Goal: Information Seeking & Learning: Compare options

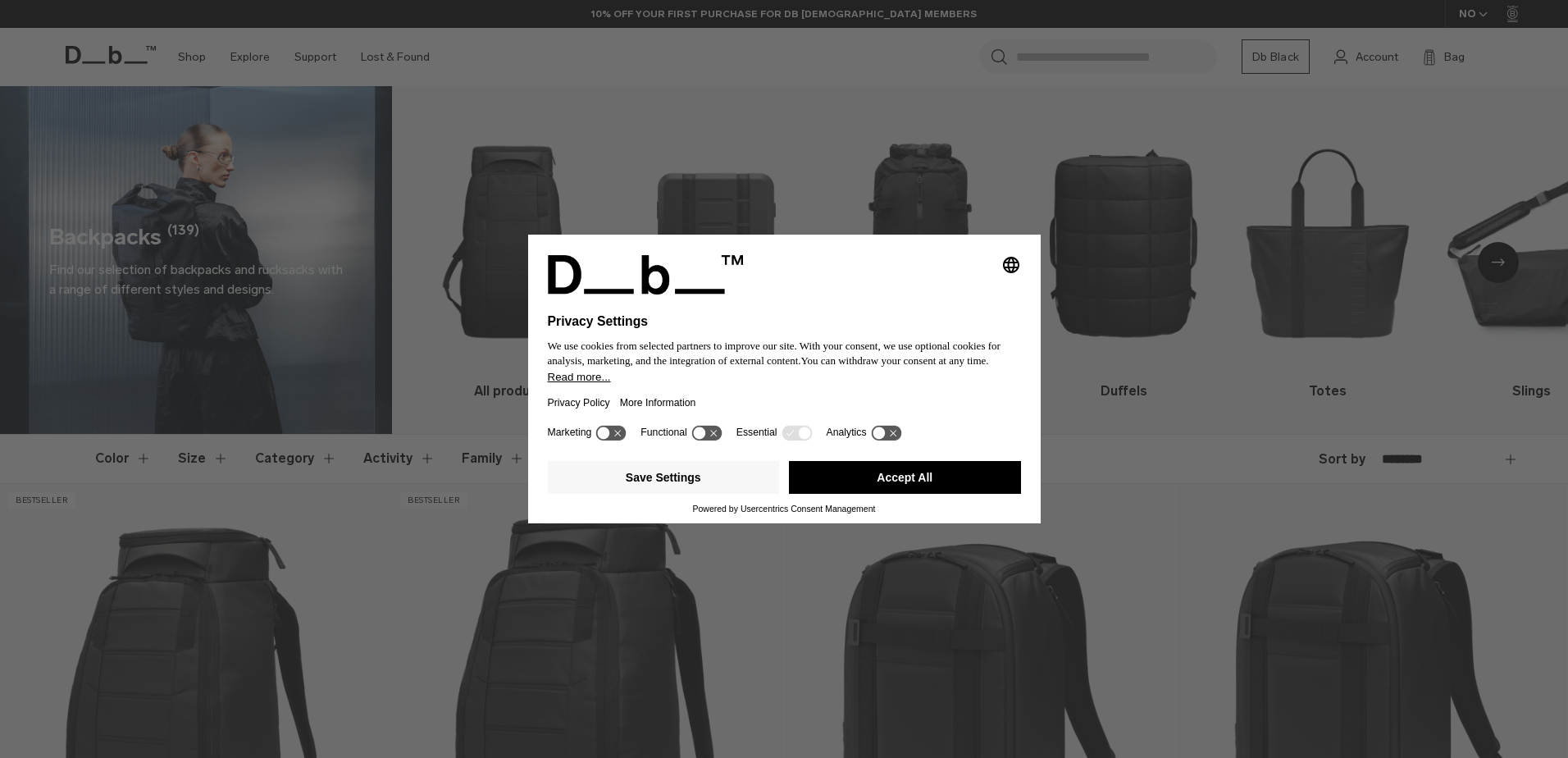
click at [922, 480] on button "Accept All" at bounding box center [905, 477] width 232 height 33
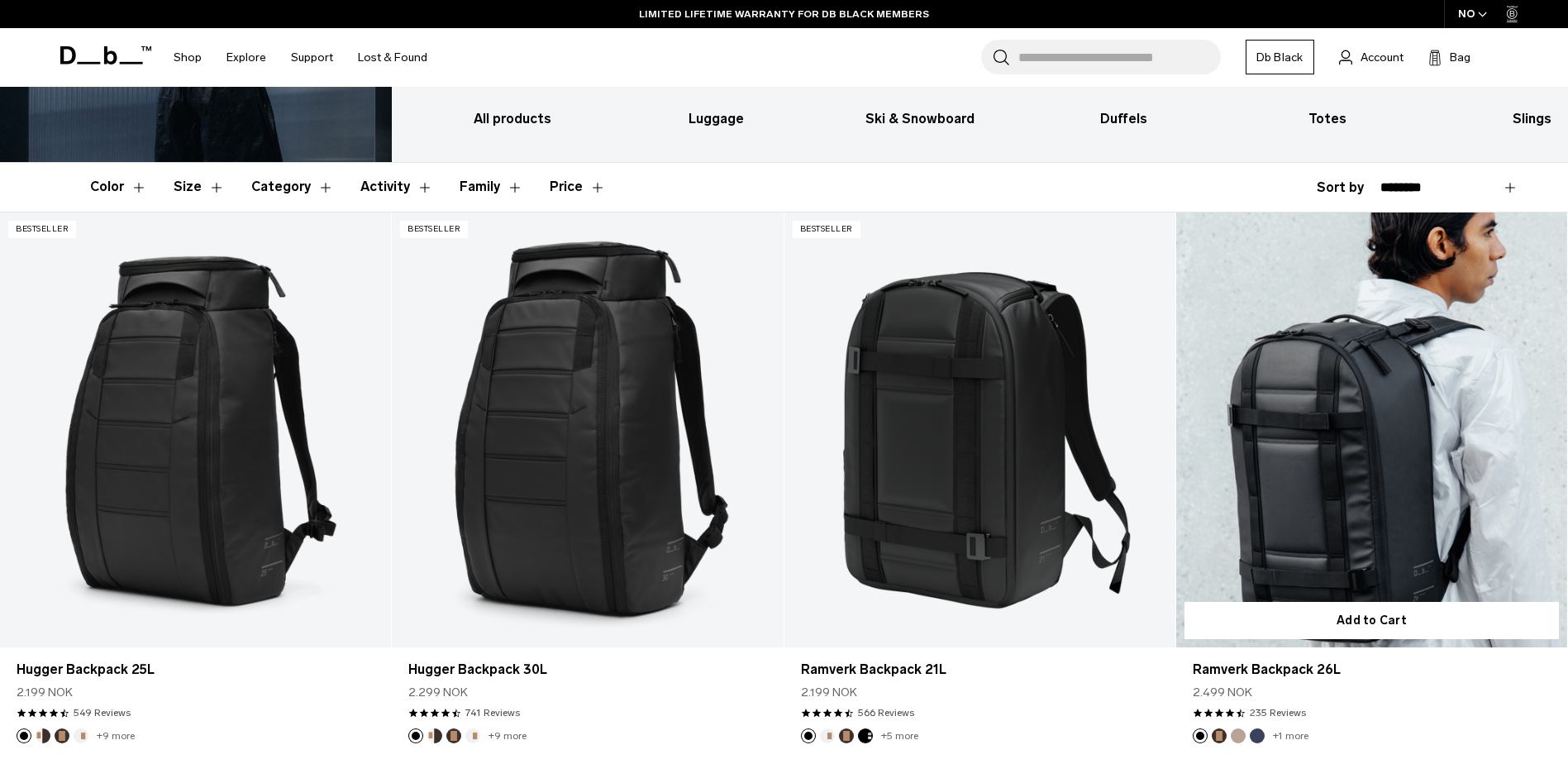
scroll to position [221, 0]
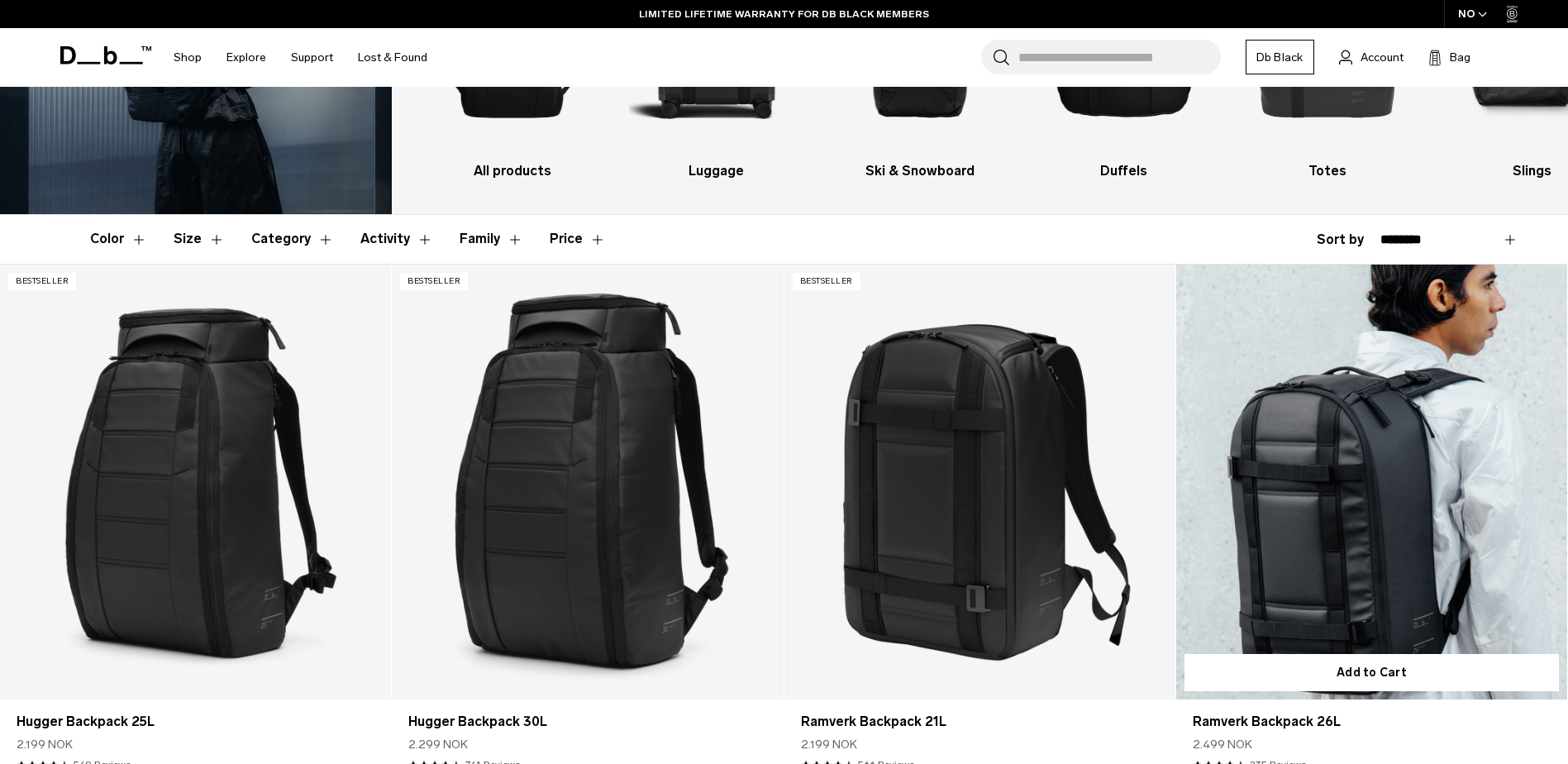
click at [1357, 475] on link "Ramverk Backpack 26L" at bounding box center [1371, 482] width 391 height 435
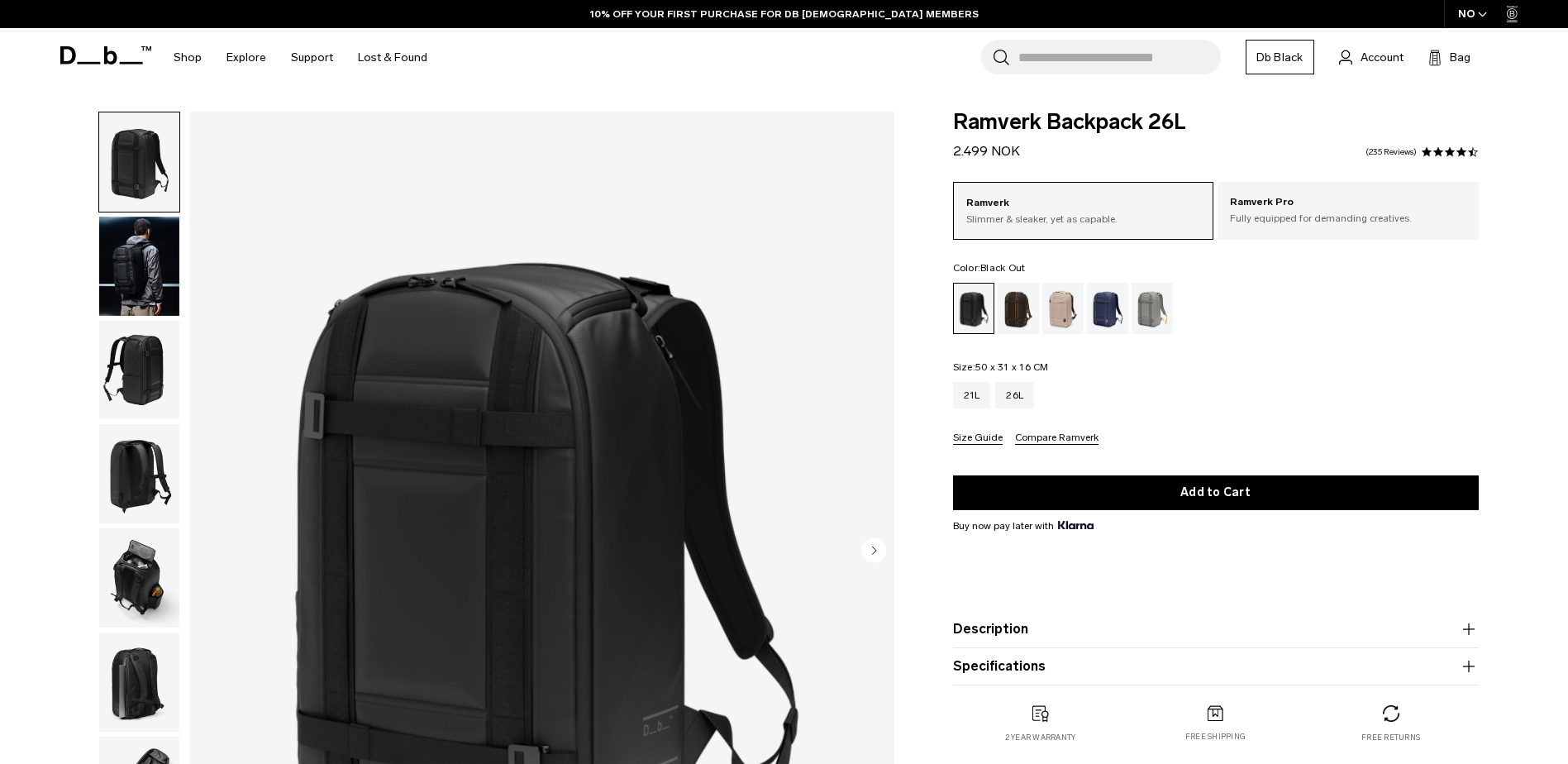
click at [158, 292] on img "button" at bounding box center [140, 266] width 80 height 99
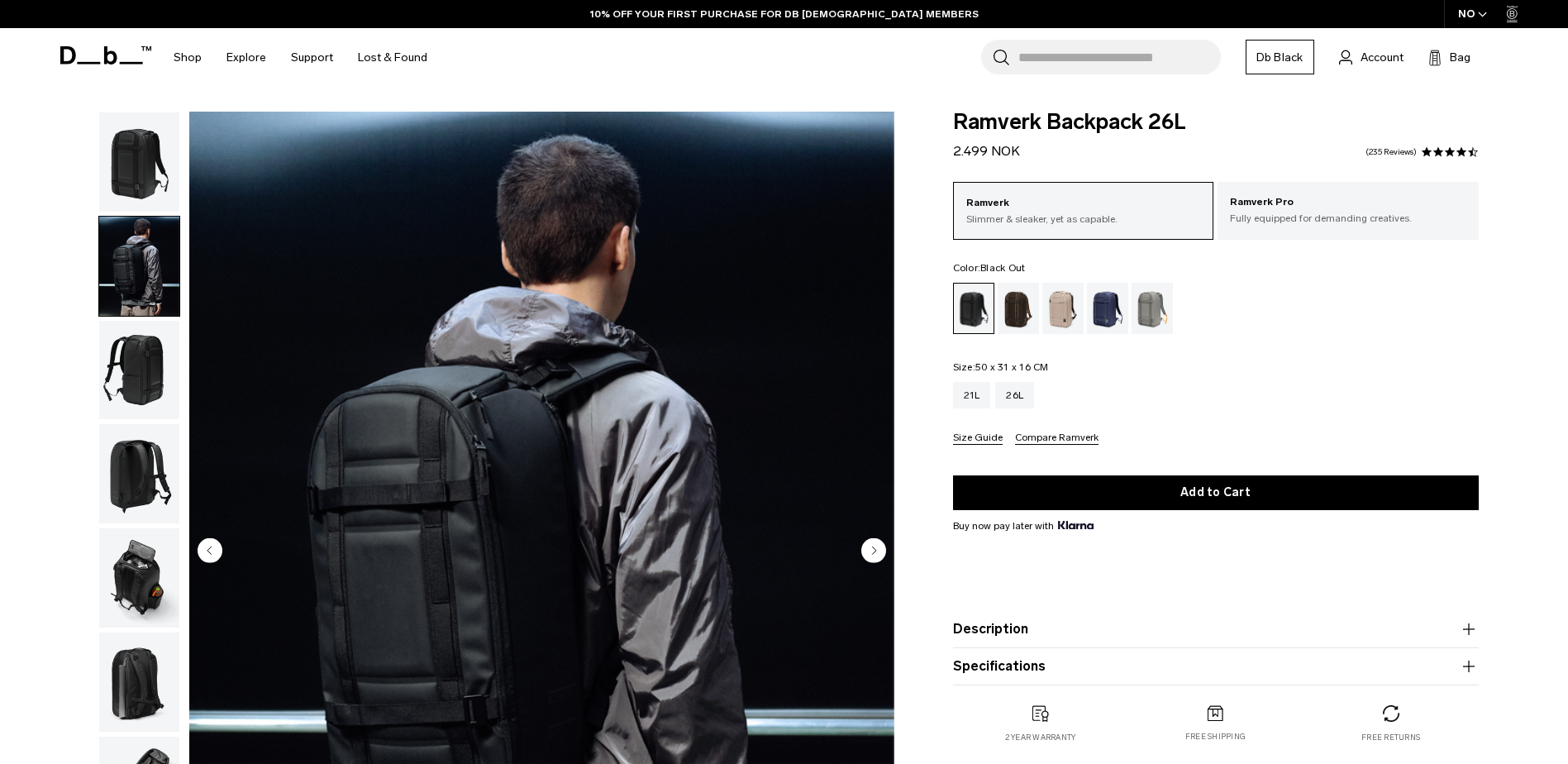
click at [142, 360] on img "button" at bounding box center [140, 370] width 80 height 99
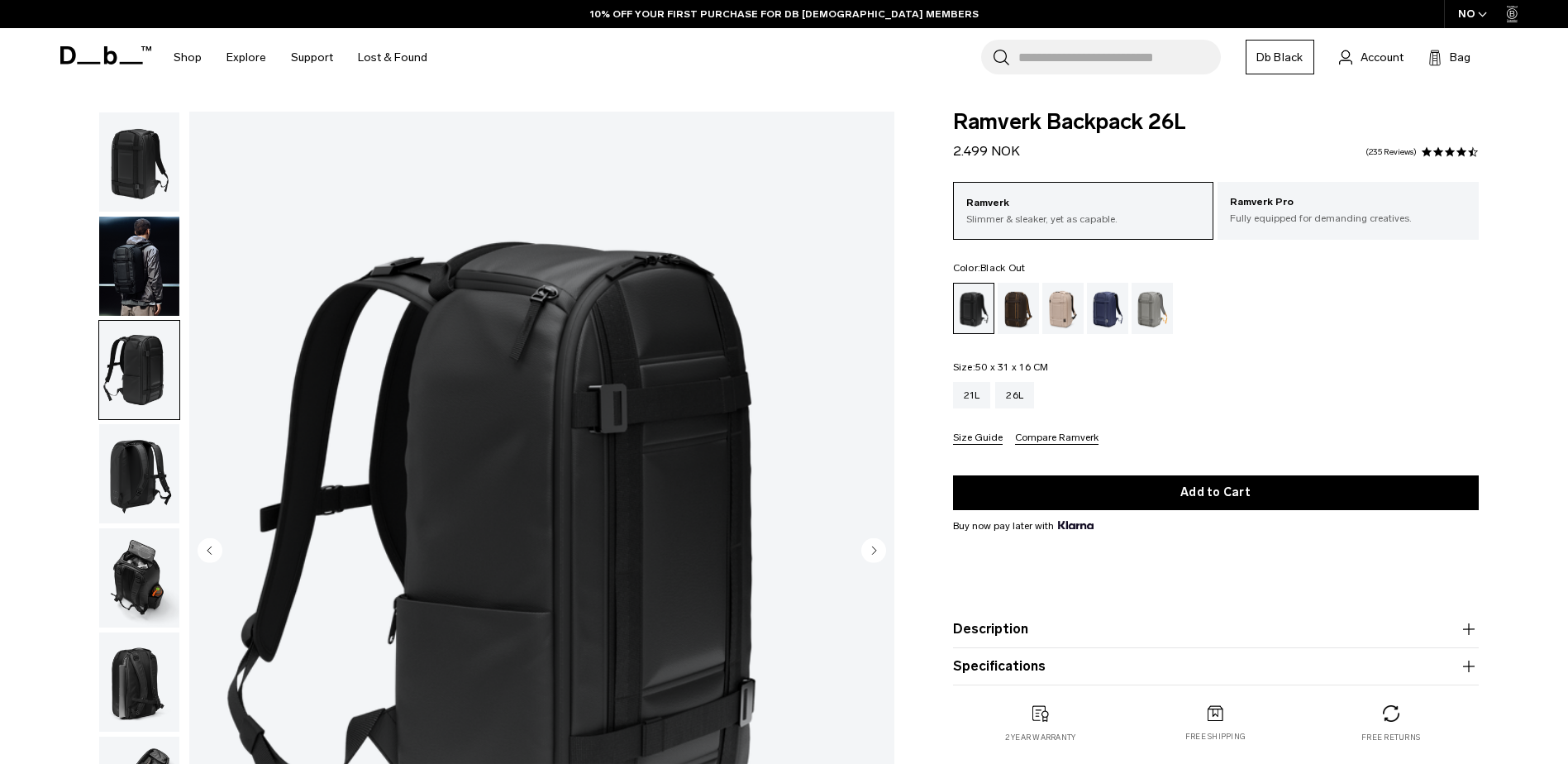
scroll to position [221, 0]
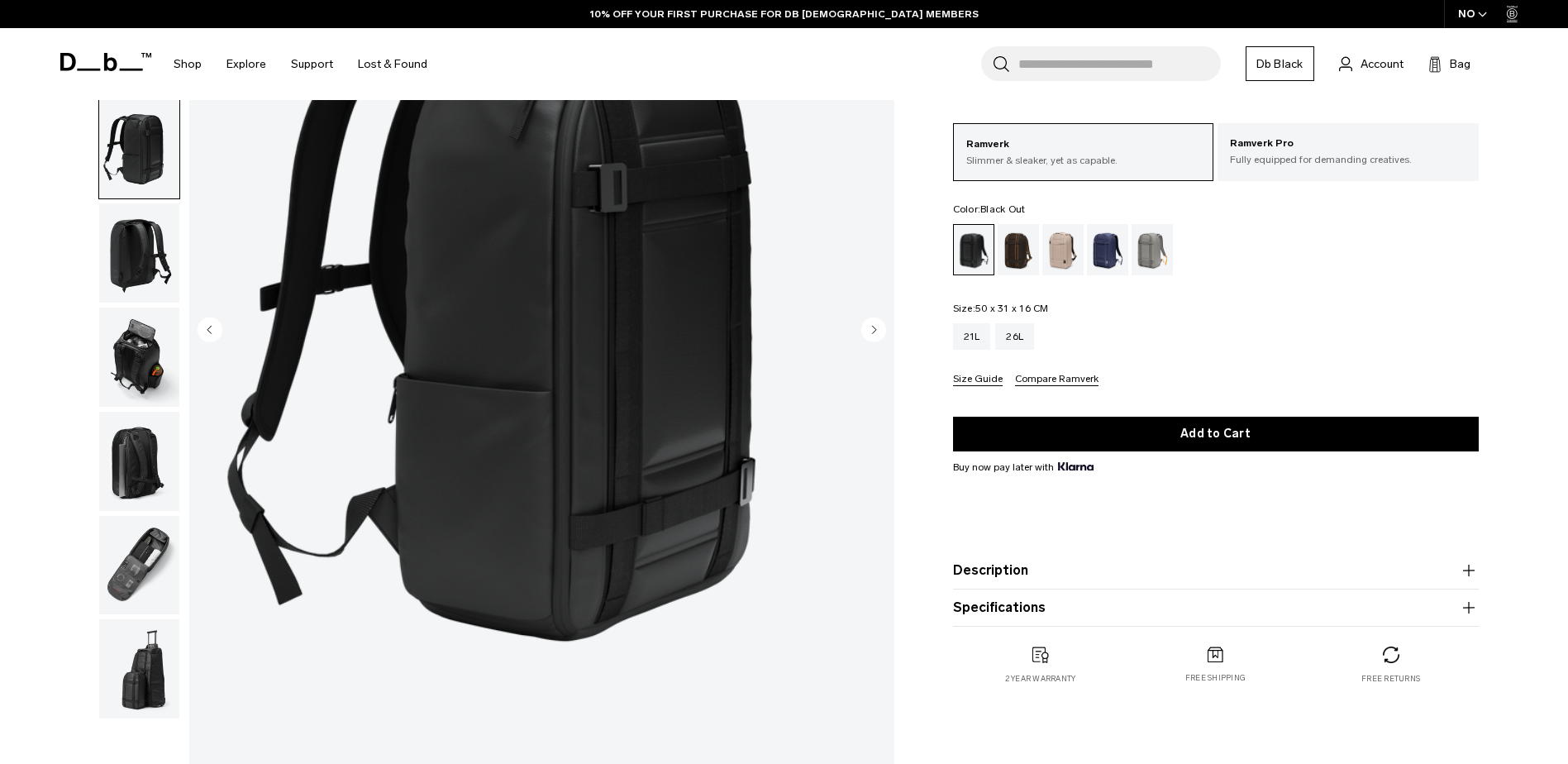
click at [139, 261] on img "button" at bounding box center [140, 253] width 80 height 99
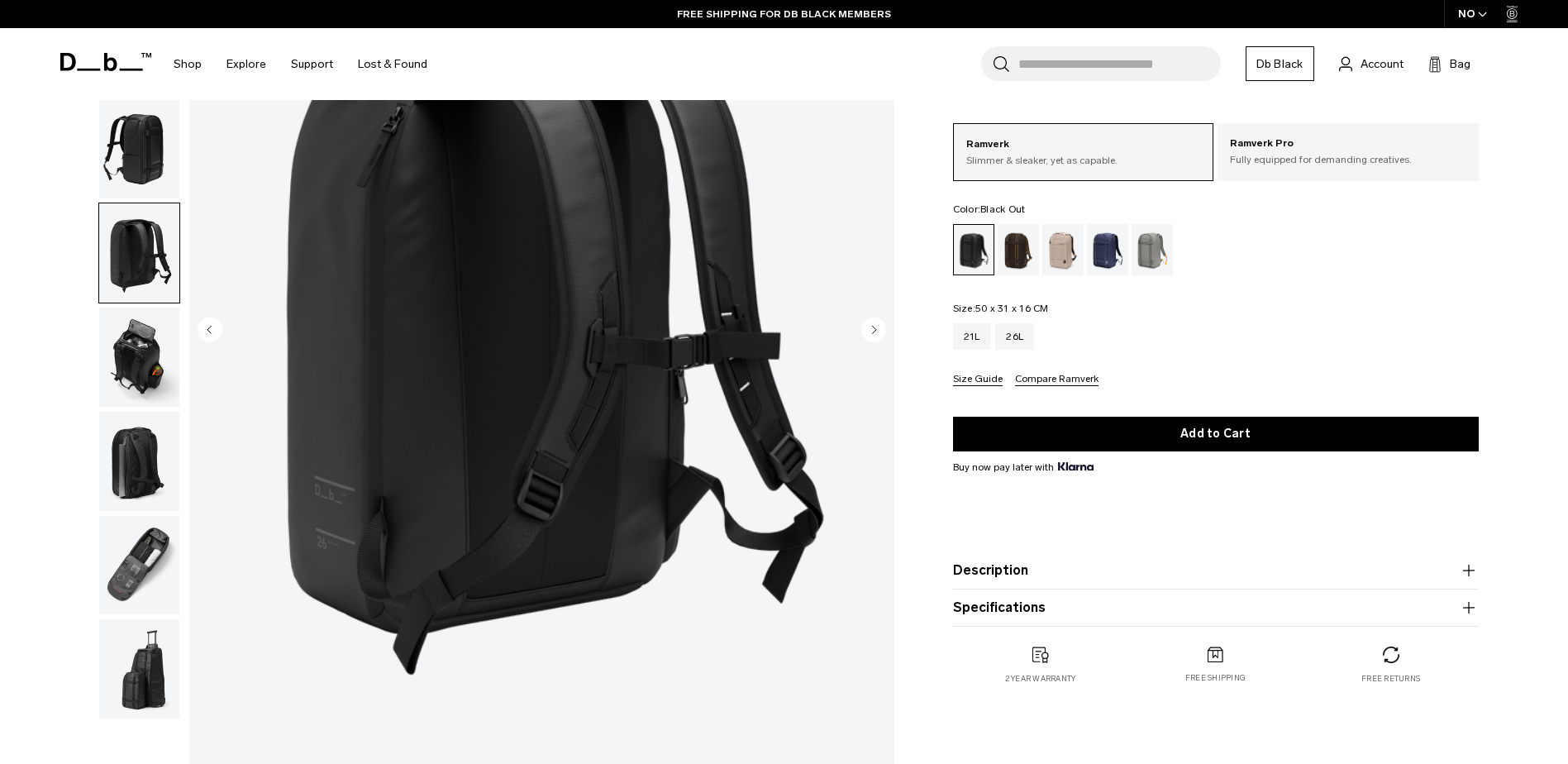
click at [143, 355] on img "button" at bounding box center [140, 358] width 80 height 99
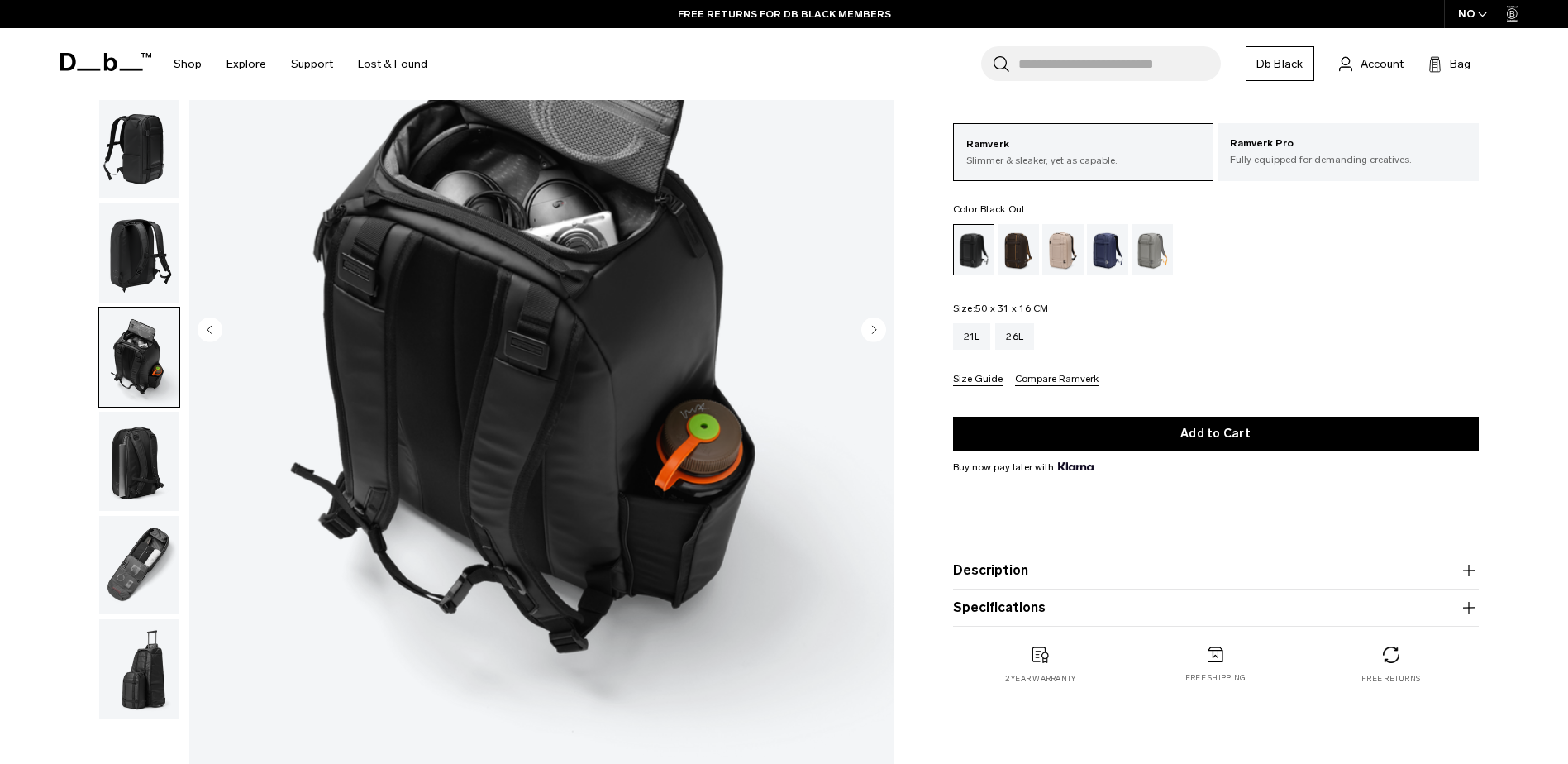
click at [138, 439] on img "button" at bounding box center [140, 461] width 80 height 99
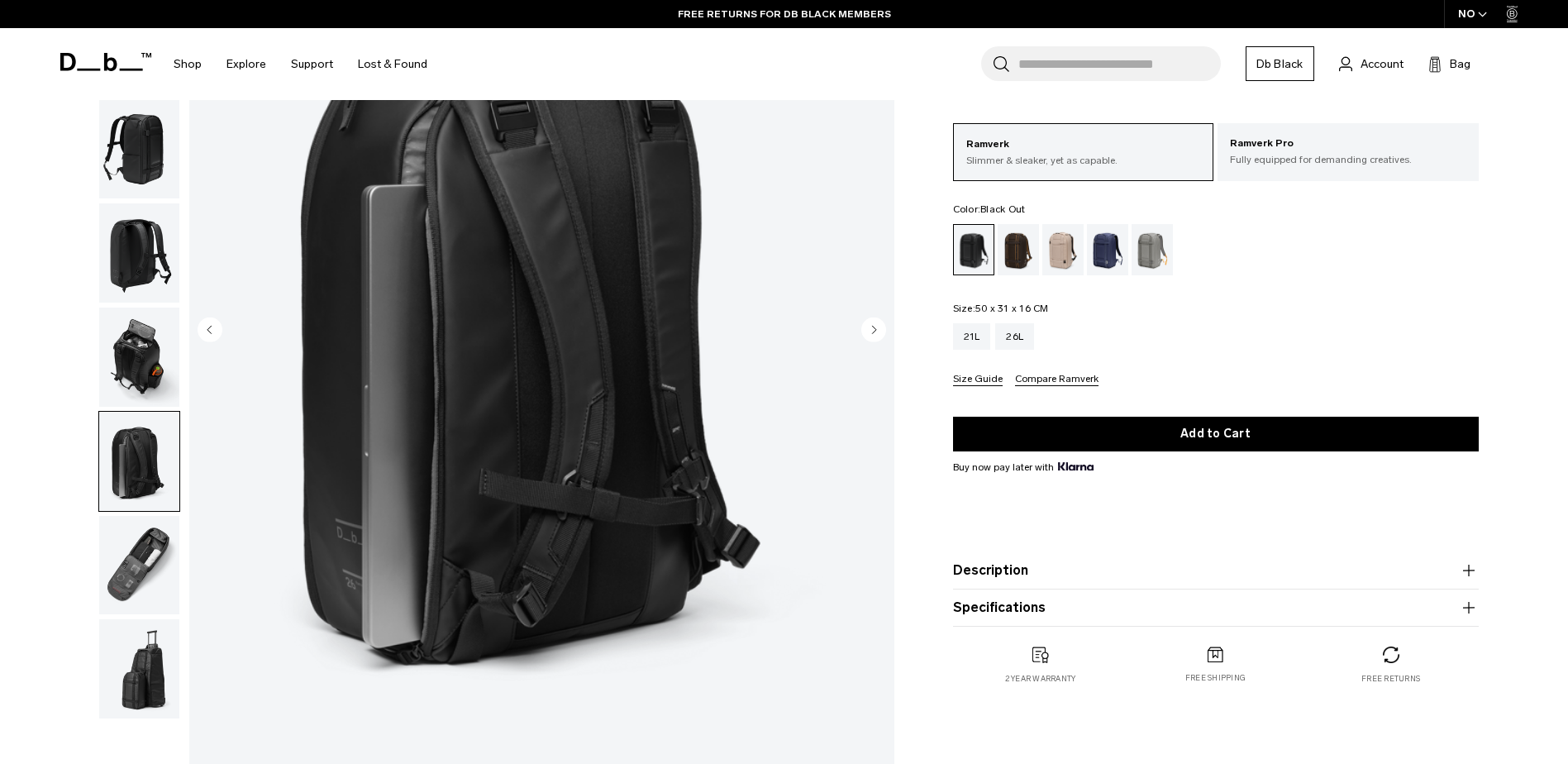
click at [149, 539] on img "button" at bounding box center [140, 565] width 80 height 99
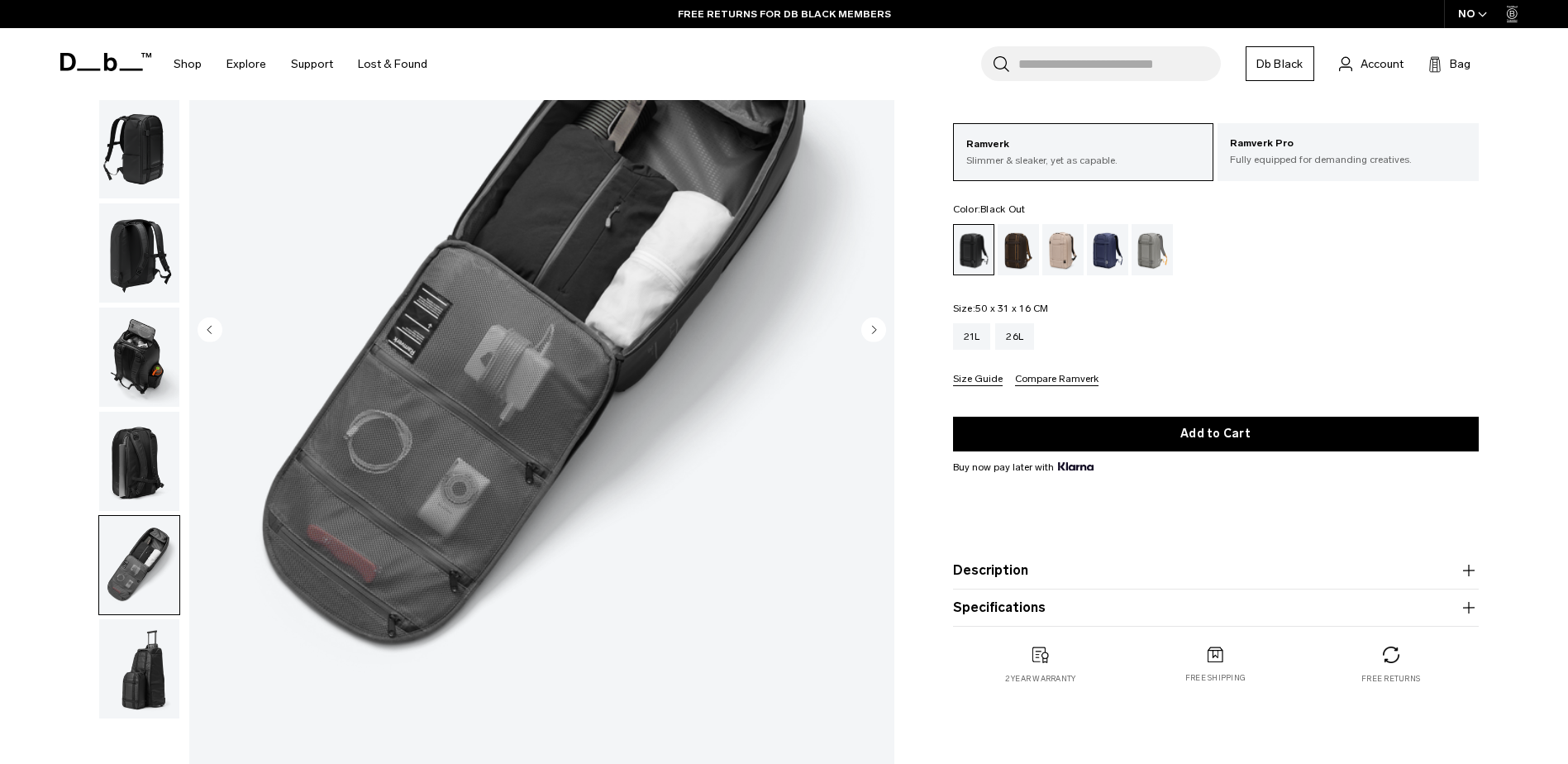
click at [721, 553] on img "7 / 8" at bounding box center [541, 331] width 705 height 881
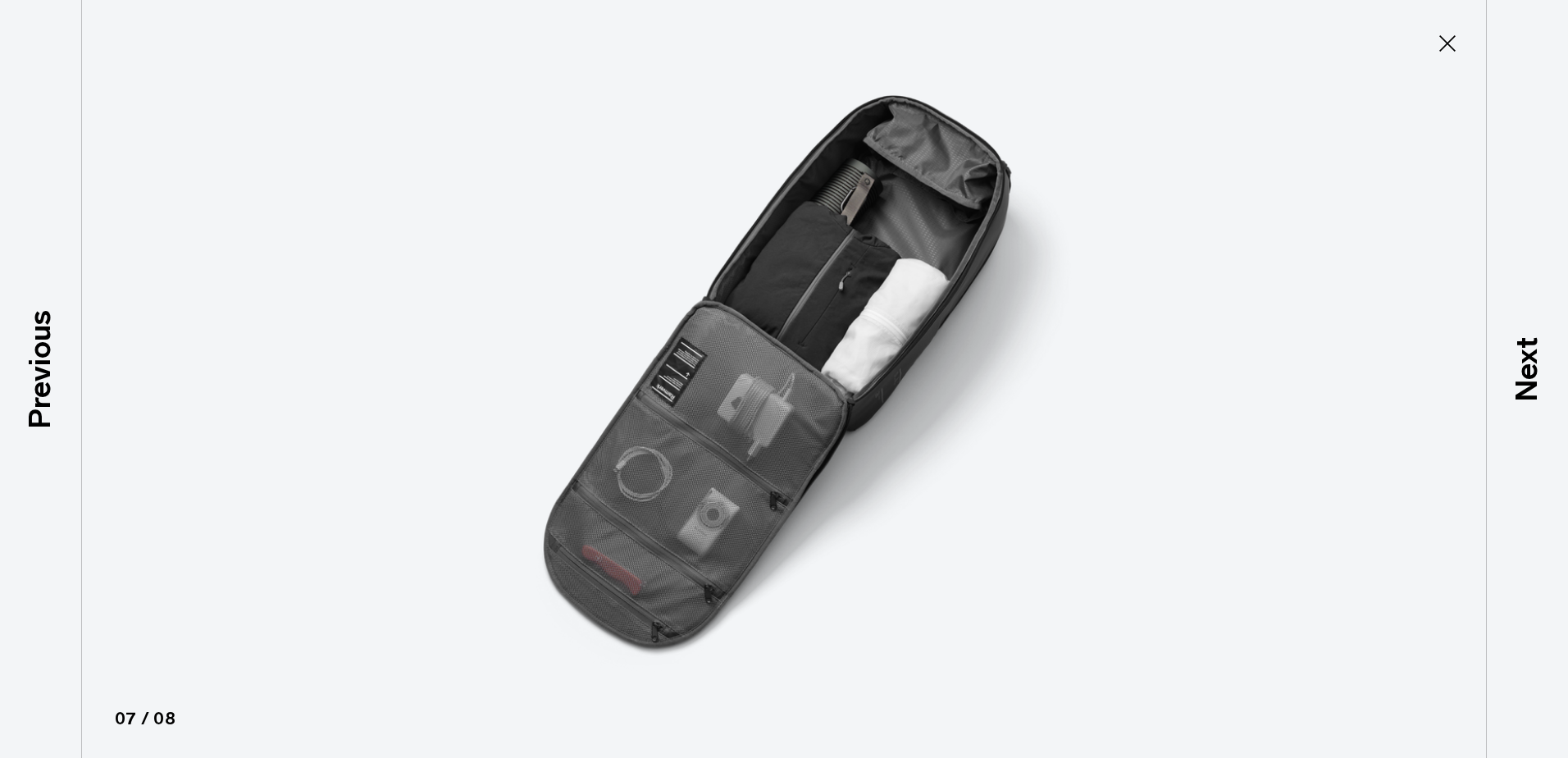
click at [1448, 46] on icon at bounding box center [1447, 43] width 16 height 16
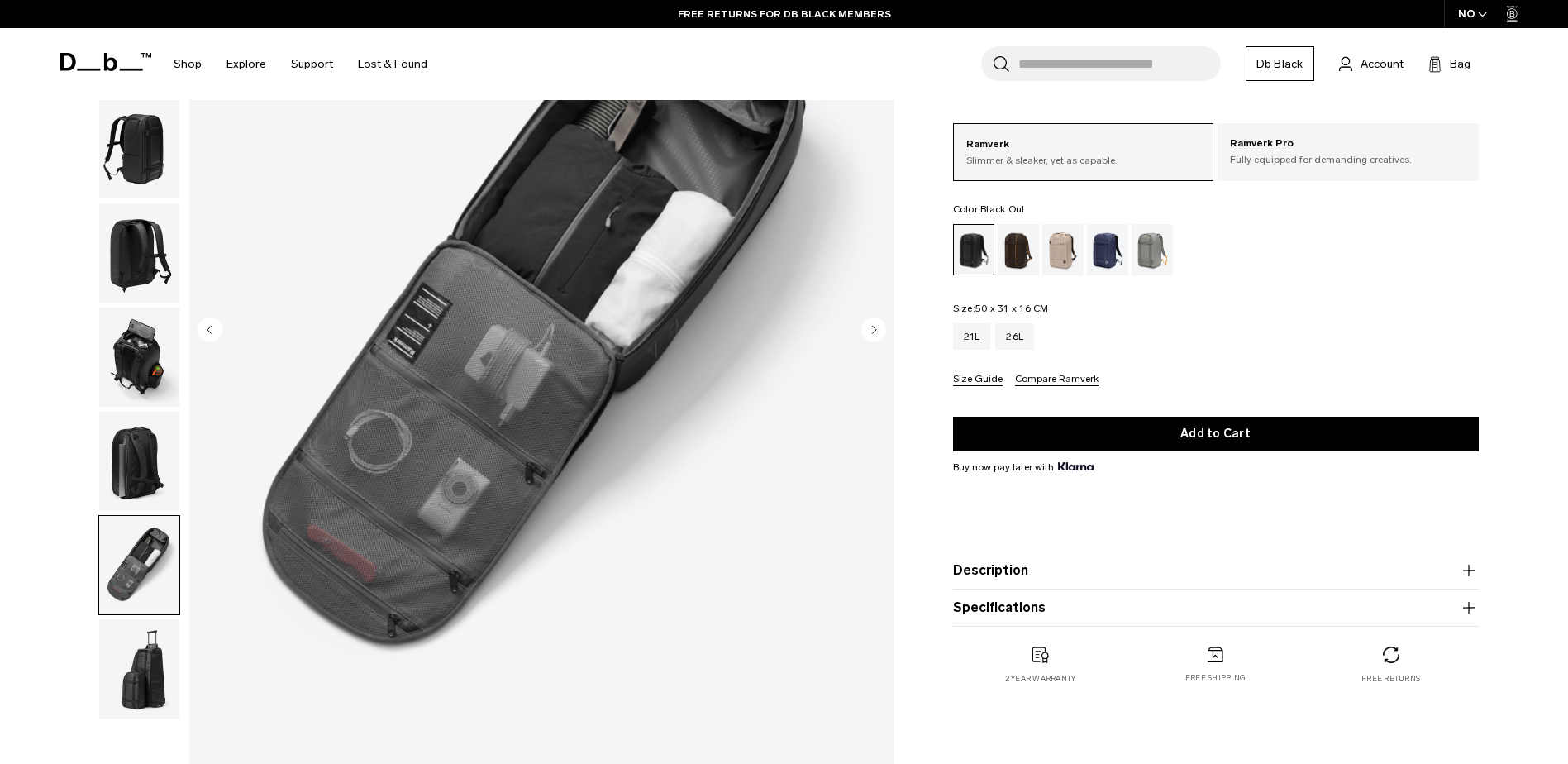
click at [166, 671] on img "button" at bounding box center [140, 668] width 80 height 99
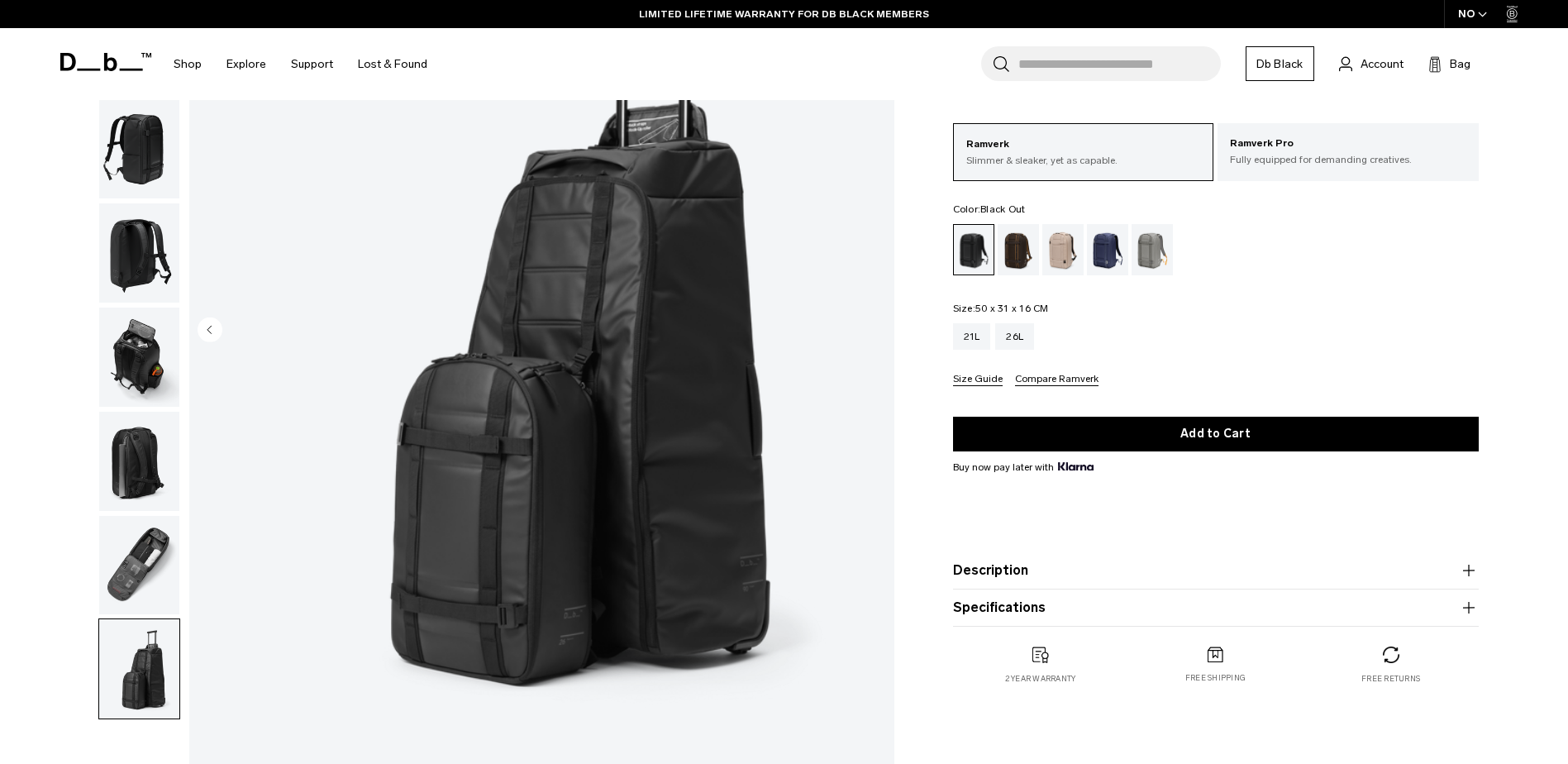
click at [136, 162] on img "button" at bounding box center [140, 150] width 80 height 99
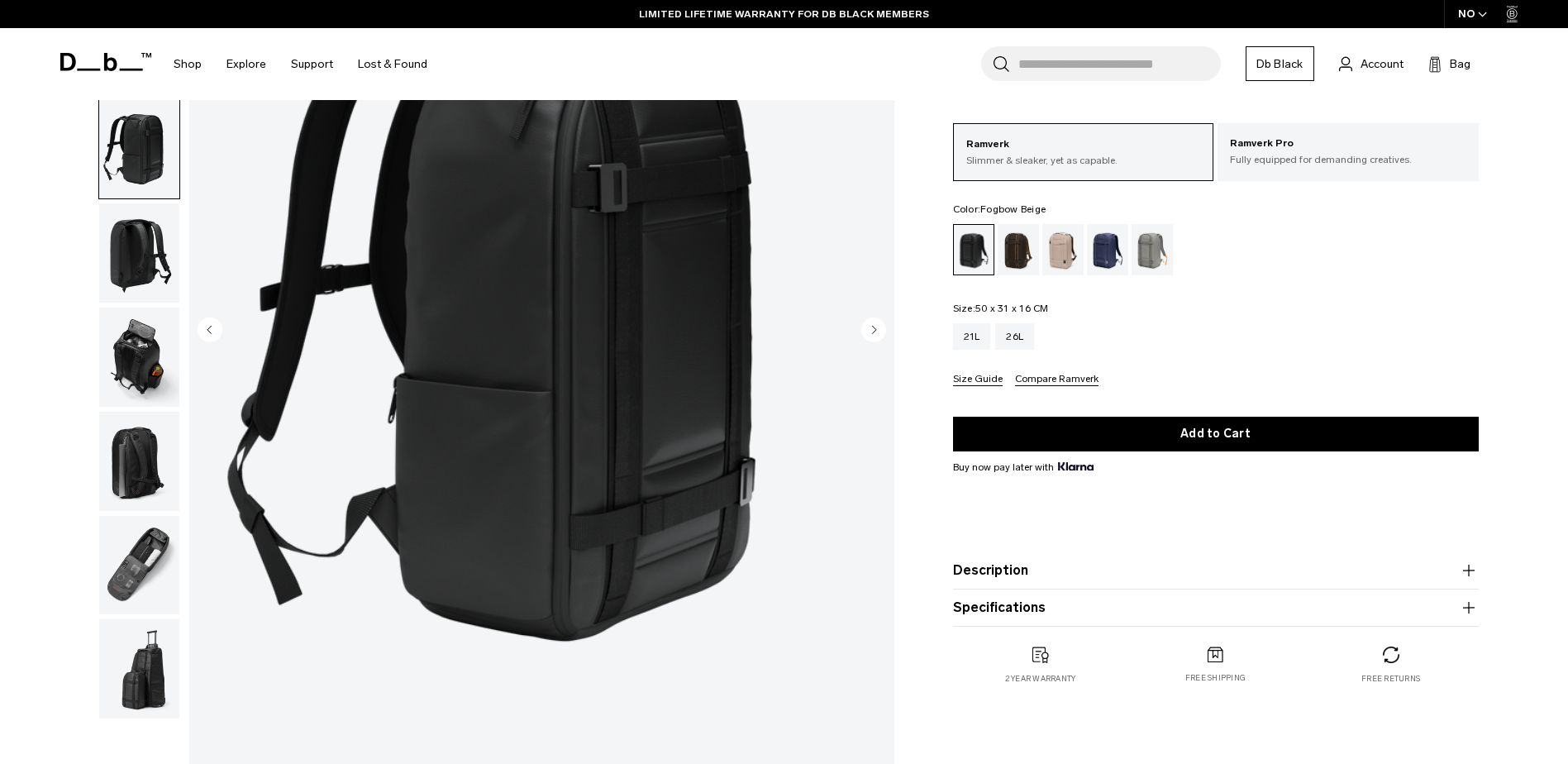
click at [1057, 249] on div "Fogbow Beige" at bounding box center [1063, 250] width 42 height 52
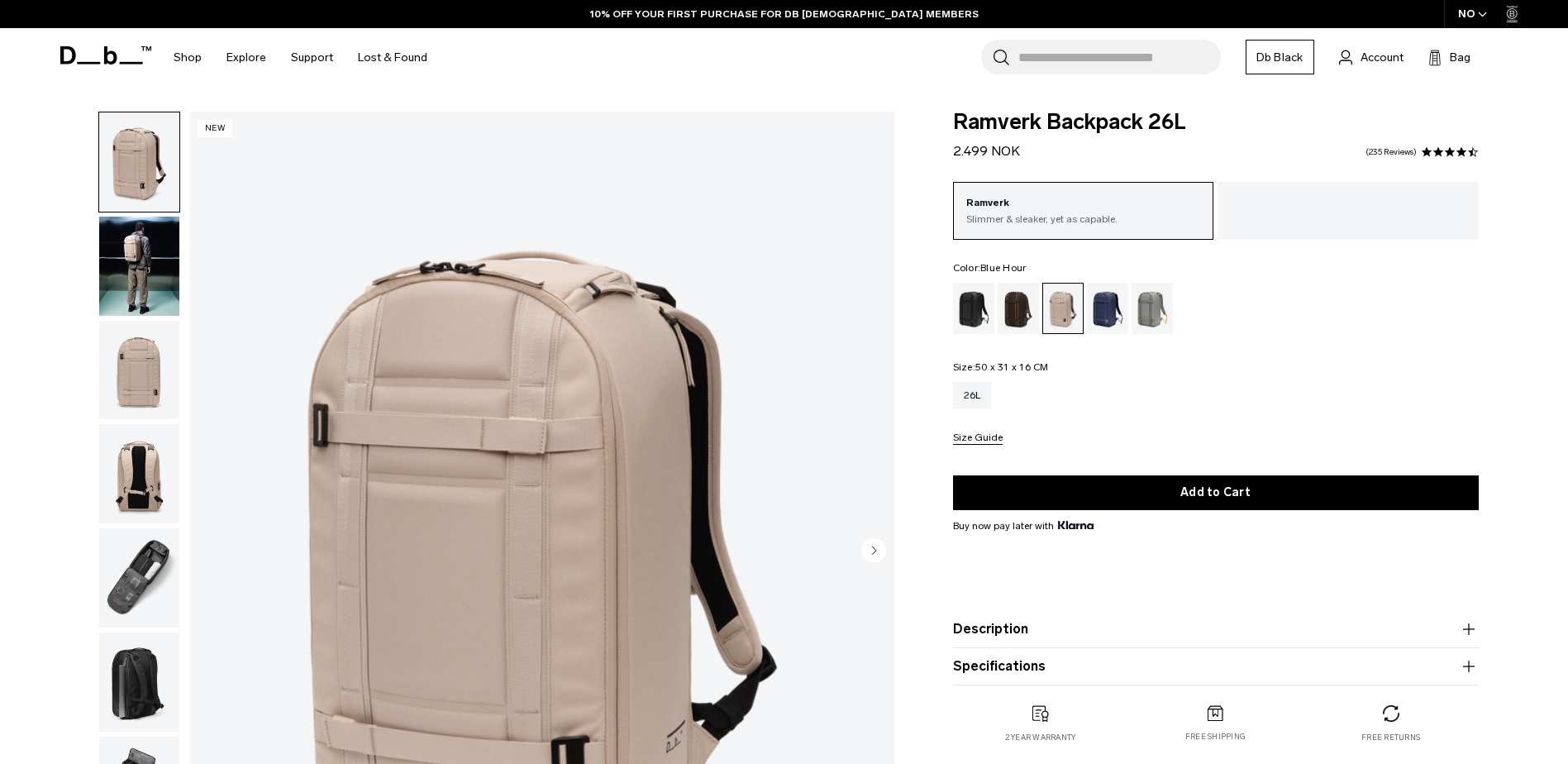
drag, startPoint x: 0, startPoint y: 0, endPoint x: 1116, endPoint y: 306, distance: 1157.2
click at [1116, 306] on div "Blue Hour" at bounding box center [1108, 309] width 42 height 52
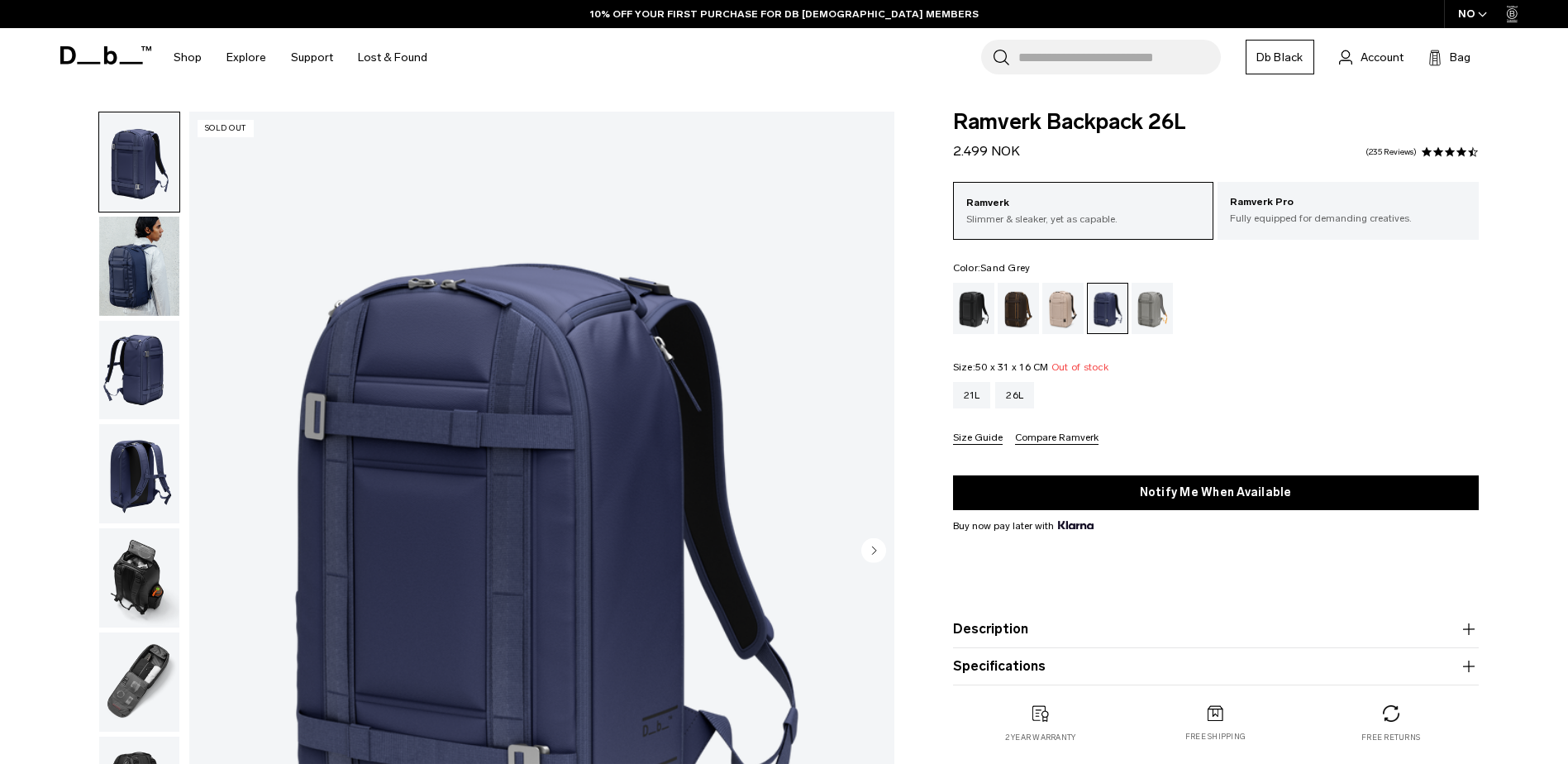
drag, startPoint x: 0, startPoint y: 0, endPoint x: 1156, endPoint y: 313, distance: 1197.6
click at [1156, 313] on div "Sand Grey" at bounding box center [1152, 309] width 42 height 52
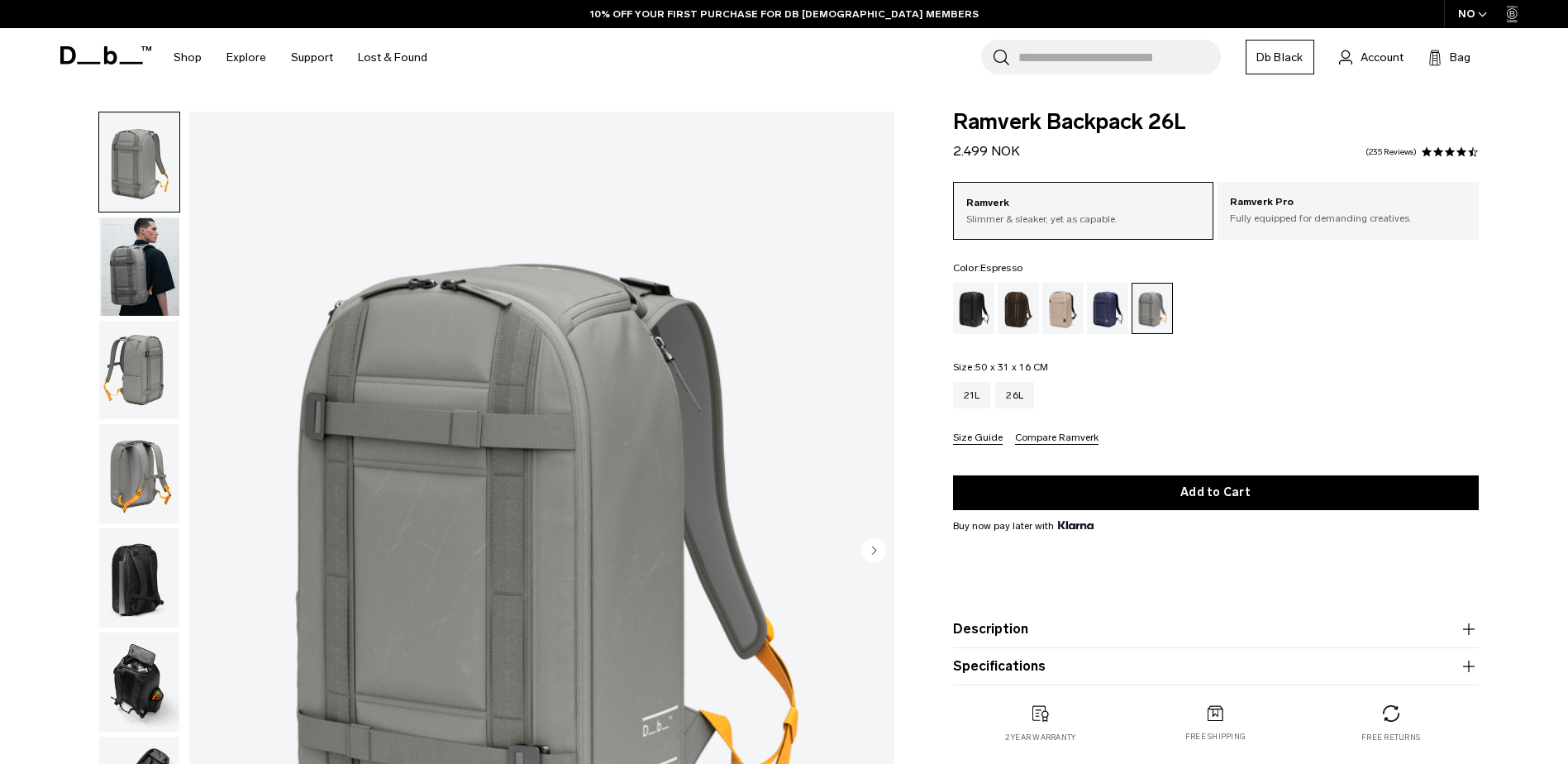
click at [1017, 309] on div "Espresso" at bounding box center [1018, 309] width 42 height 52
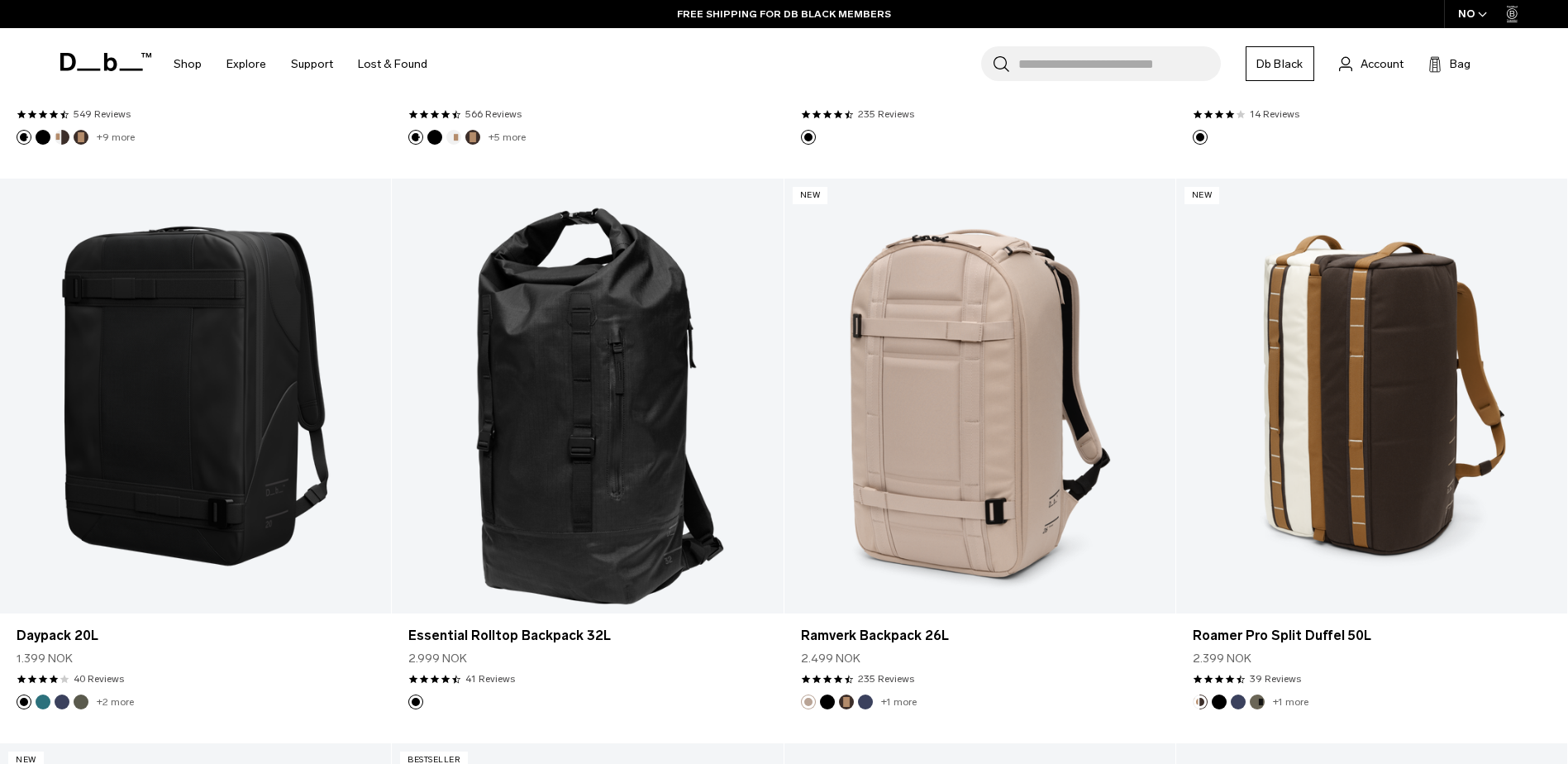
scroll to position [2645, 0]
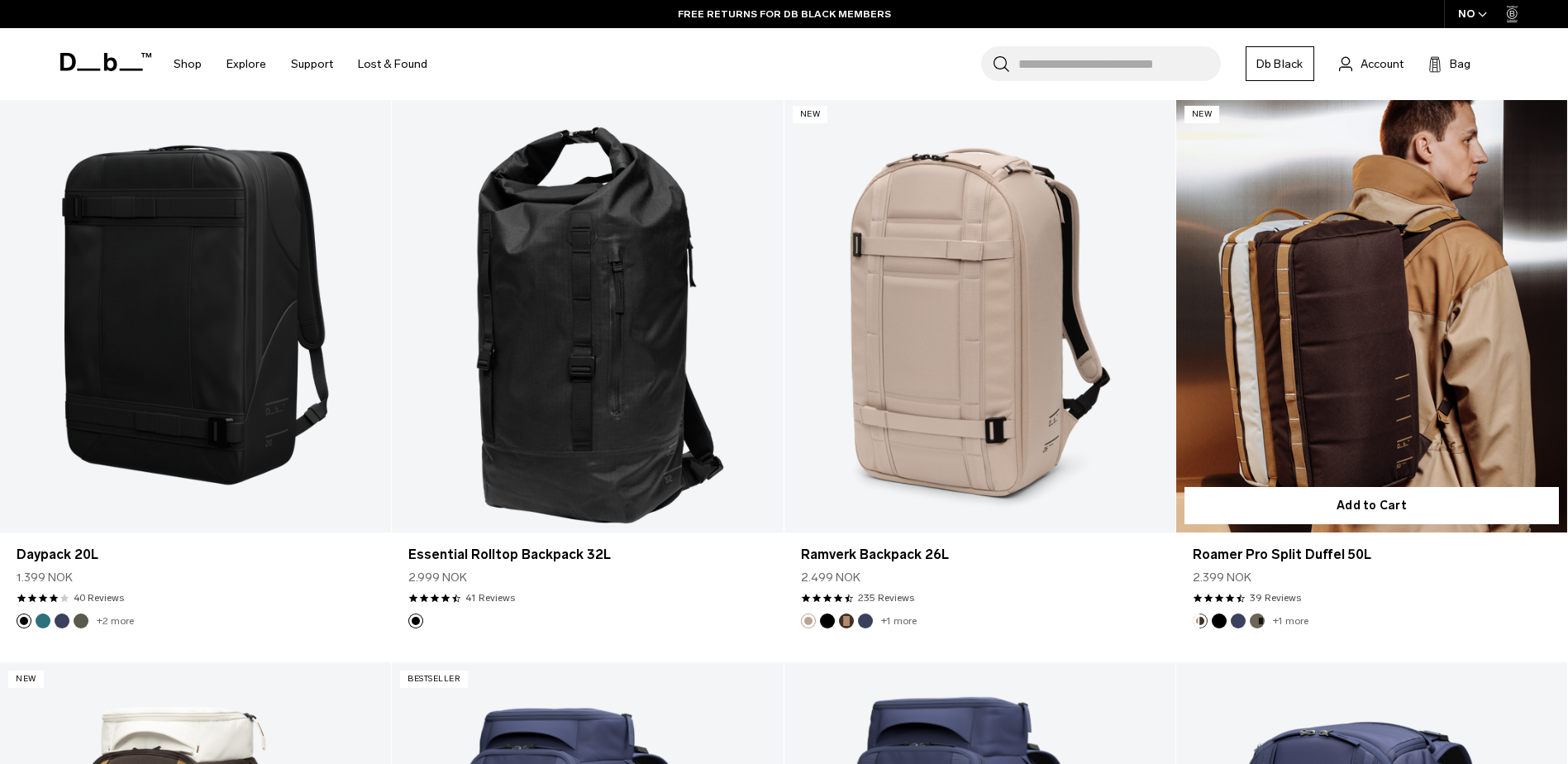
click at [1346, 410] on link "Roamer Pro Split Duffel 50L" at bounding box center [1371, 315] width 391 height 435
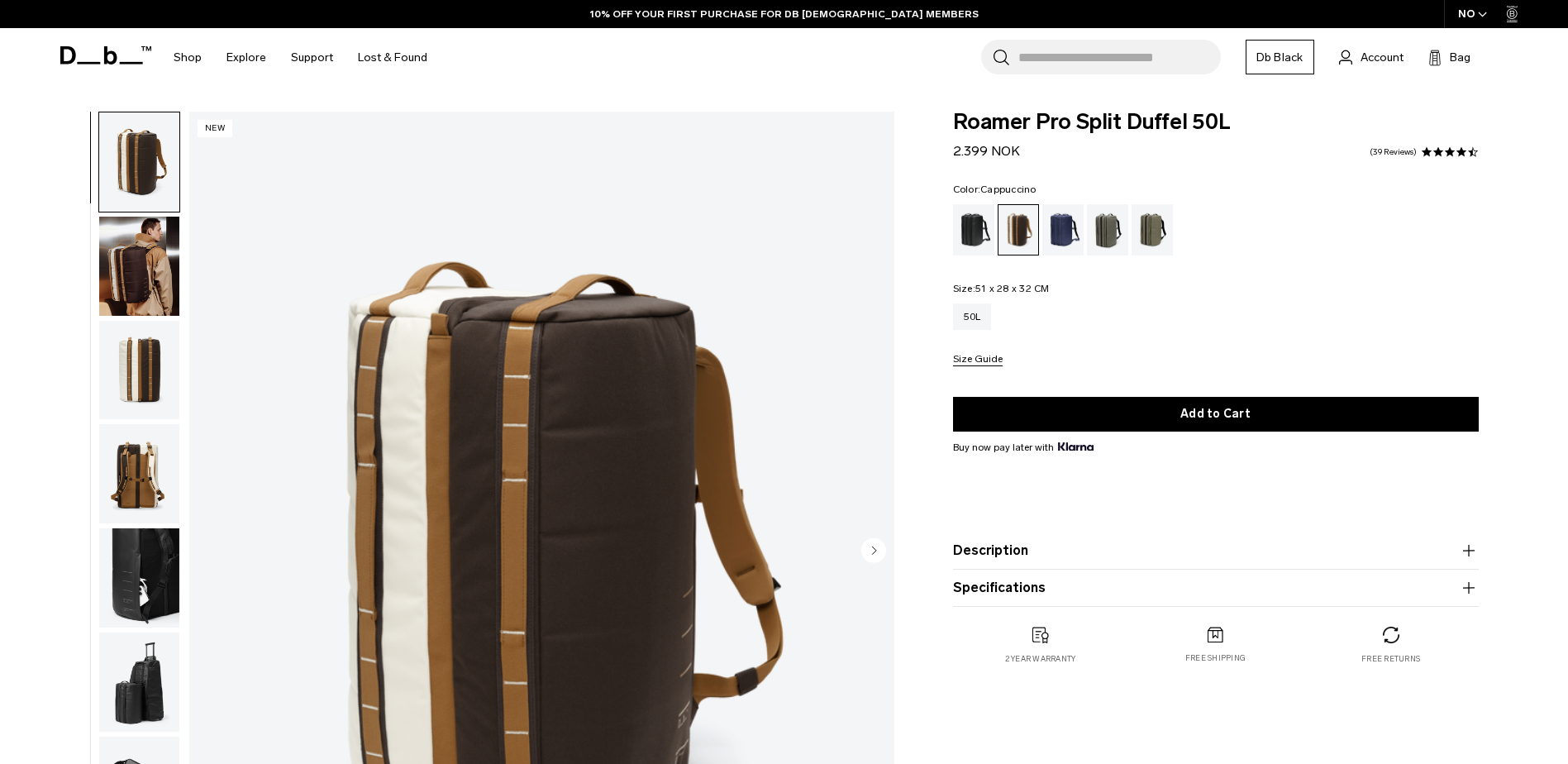
click at [142, 278] on img "button" at bounding box center [140, 266] width 80 height 99
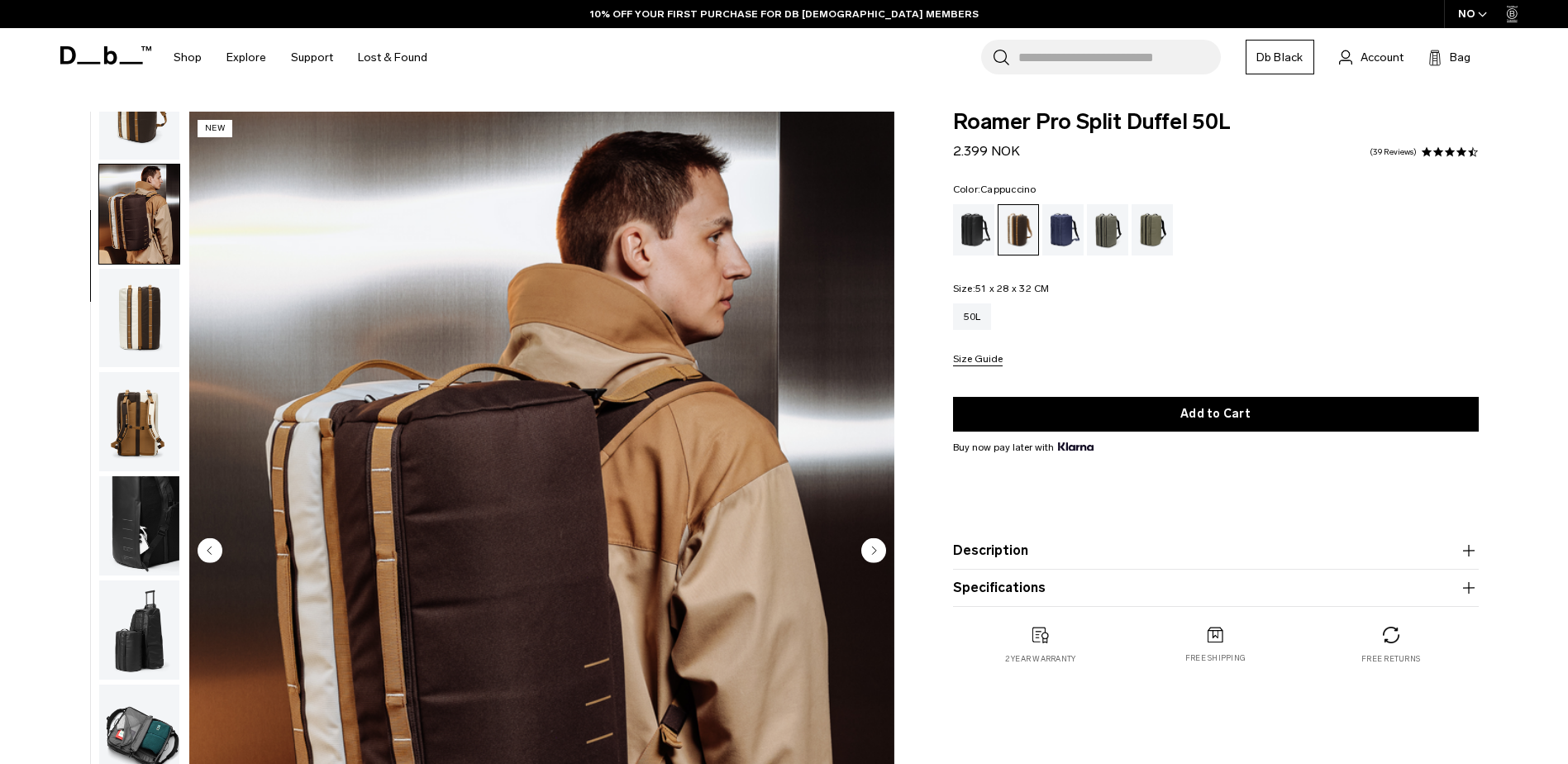
click at [141, 311] on img "button" at bounding box center [140, 318] width 80 height 99
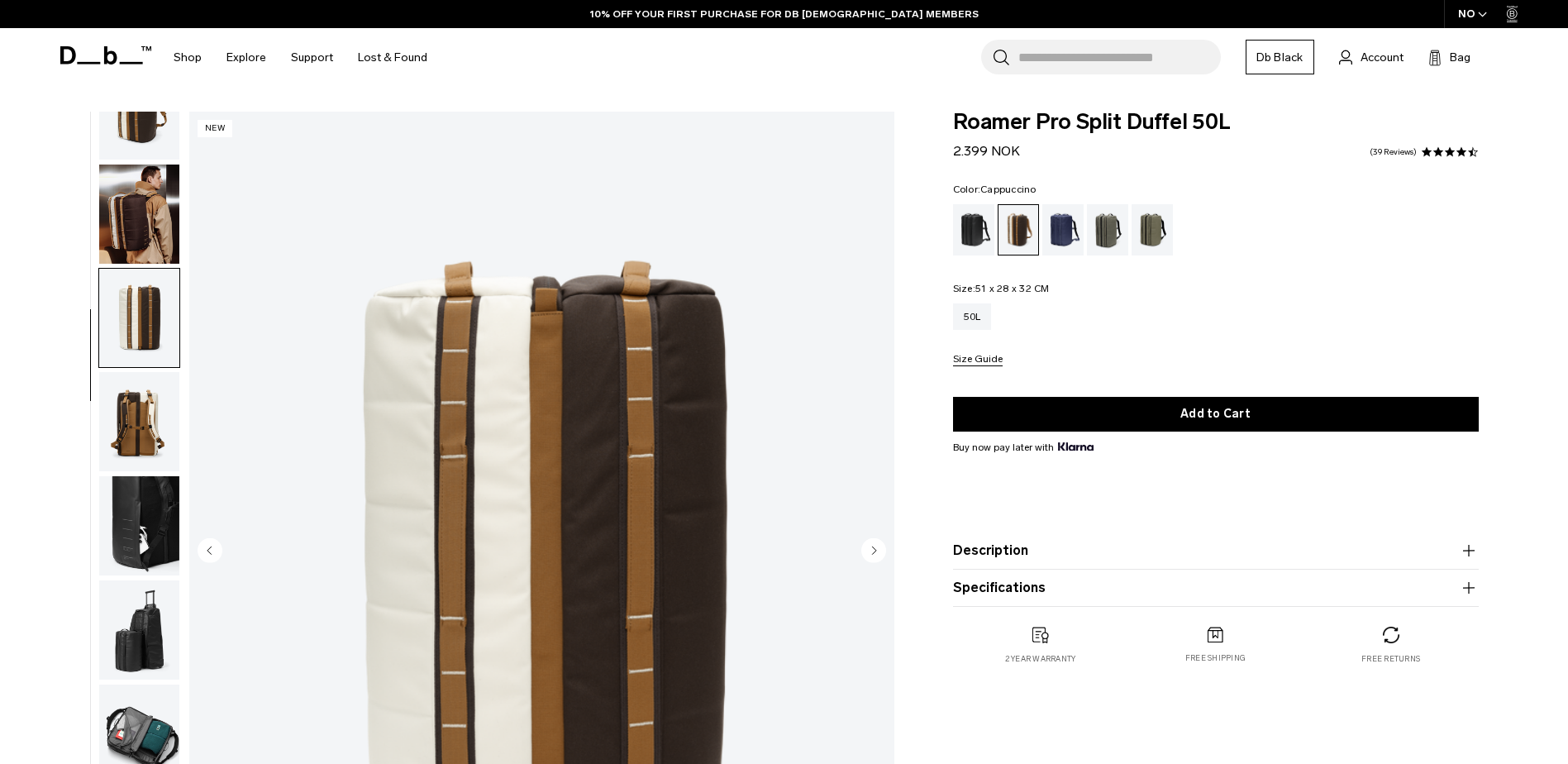
click at [141, 390] on img "button" at bounding box center [140, 422] width 80 height 99
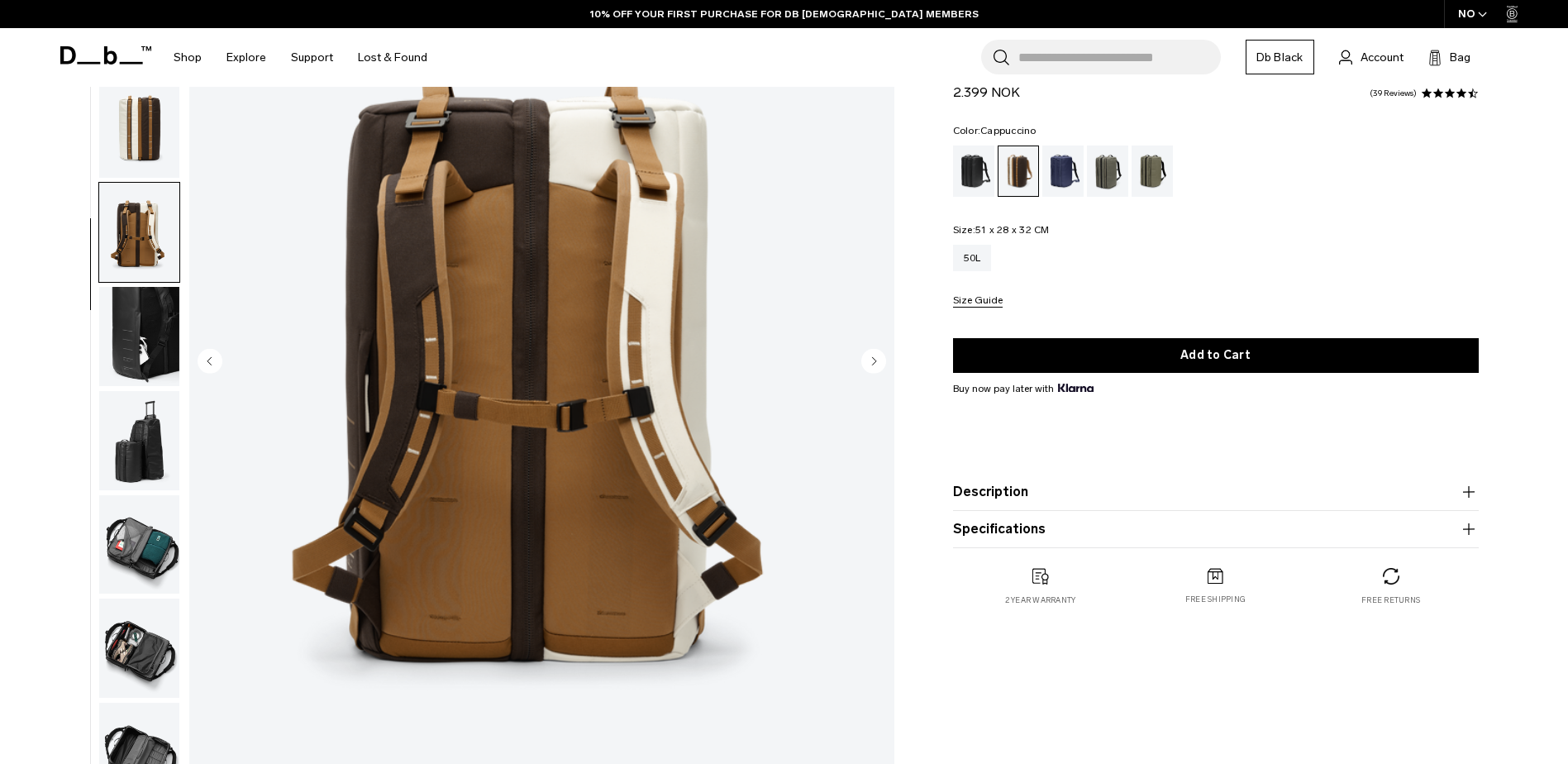
scroll to position [221, 0]
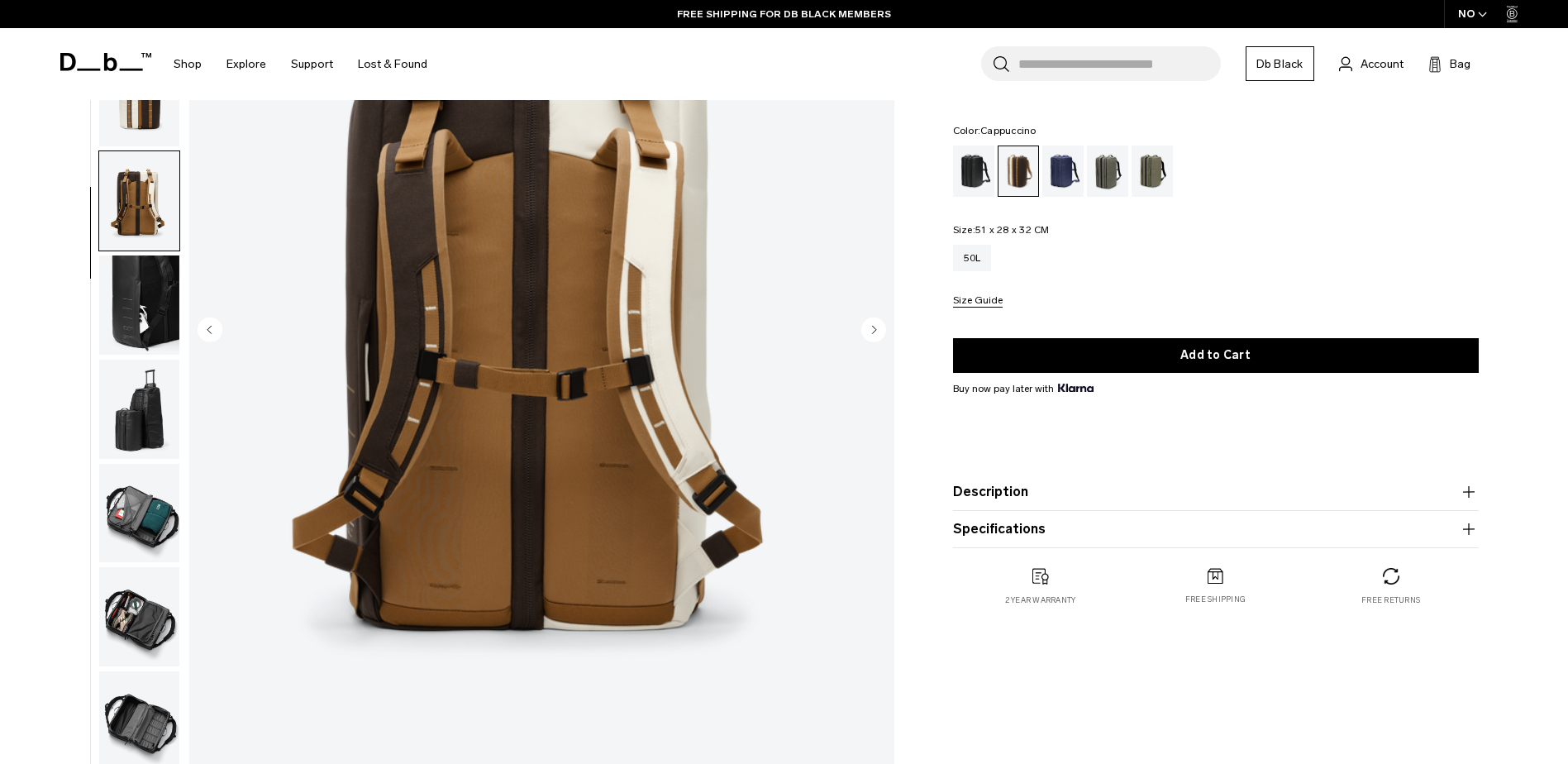
click at [137, 317] on img "button" at bounding box center [140, 305] width 80 height 99
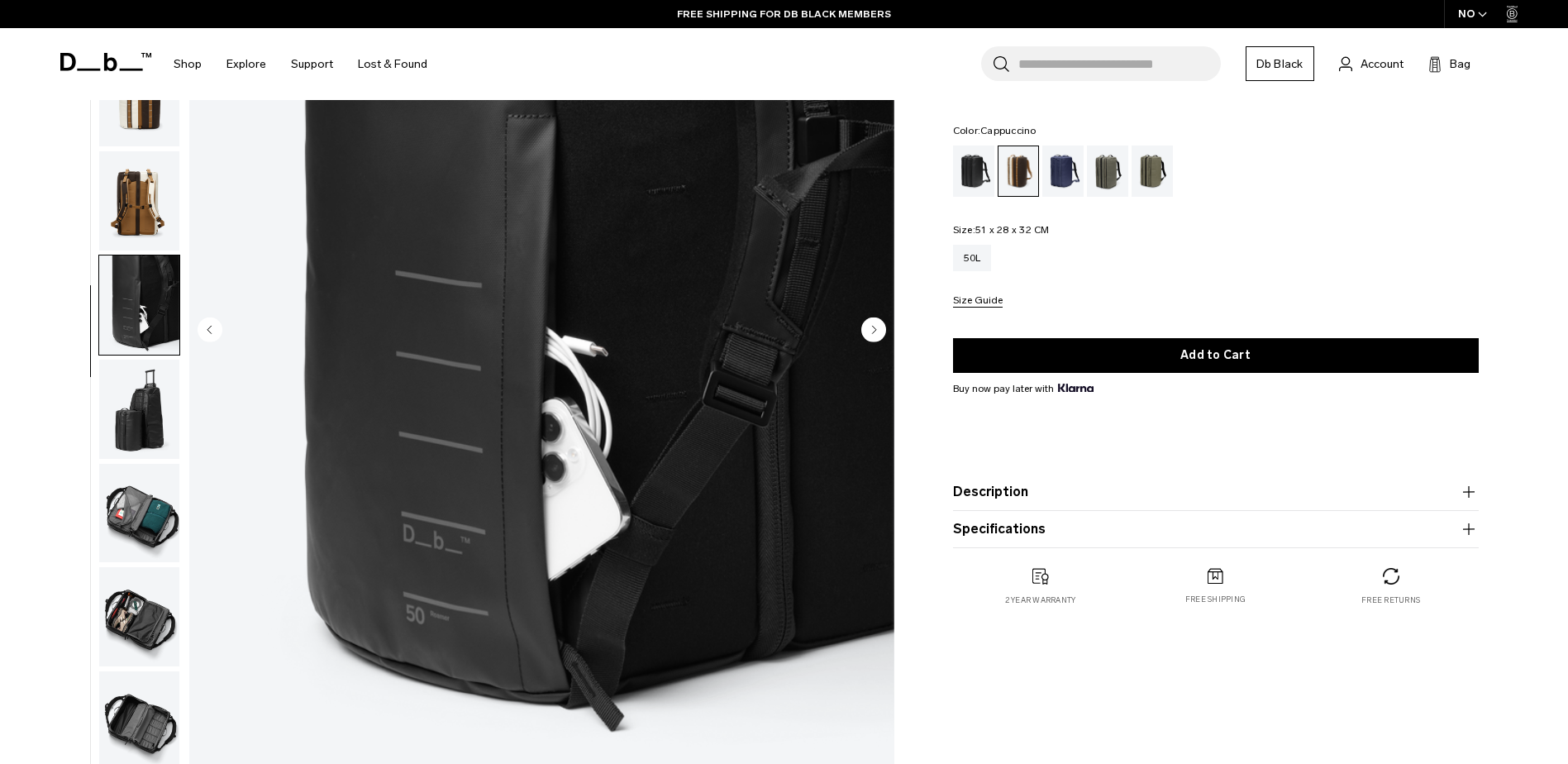
click at [146, 406] on img "button" at bounding box center [140, 409] width 80 height 99
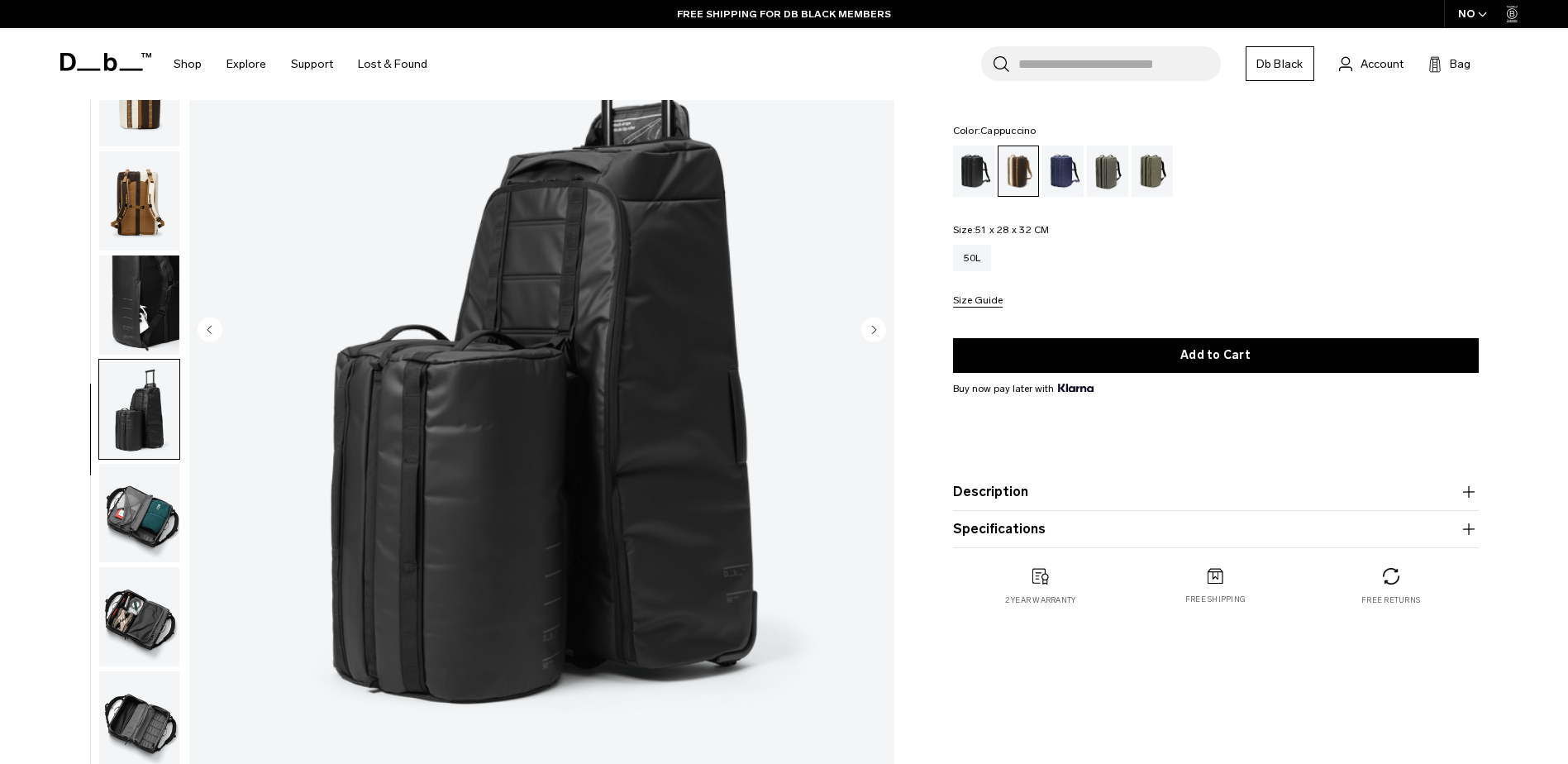
click at [143, 515] on img "button" at bounding box center [140, 513] width 80 height 99
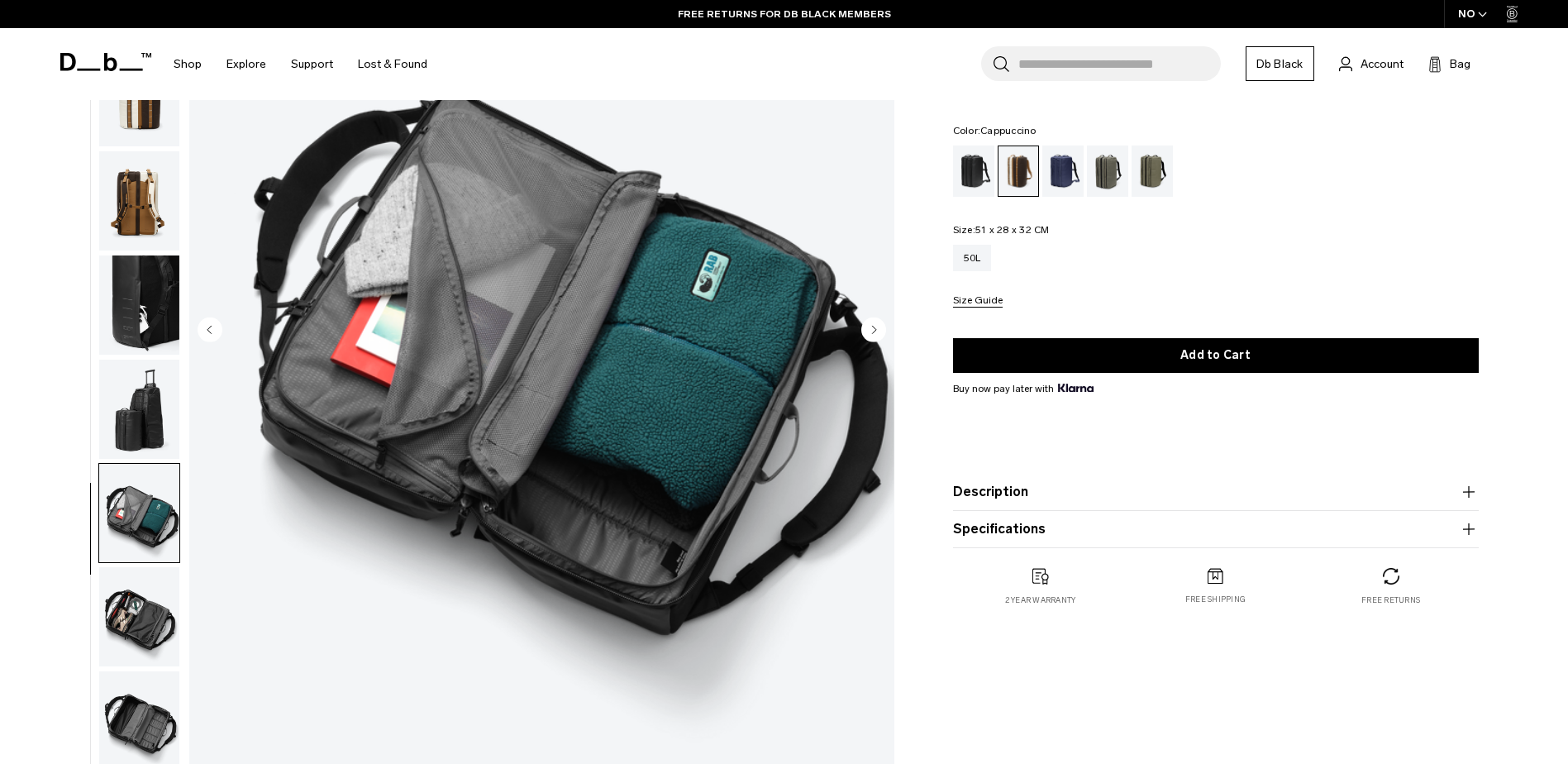
click at [149, 702] on img "button" at bounding box center [140, 721] width 80 height 99
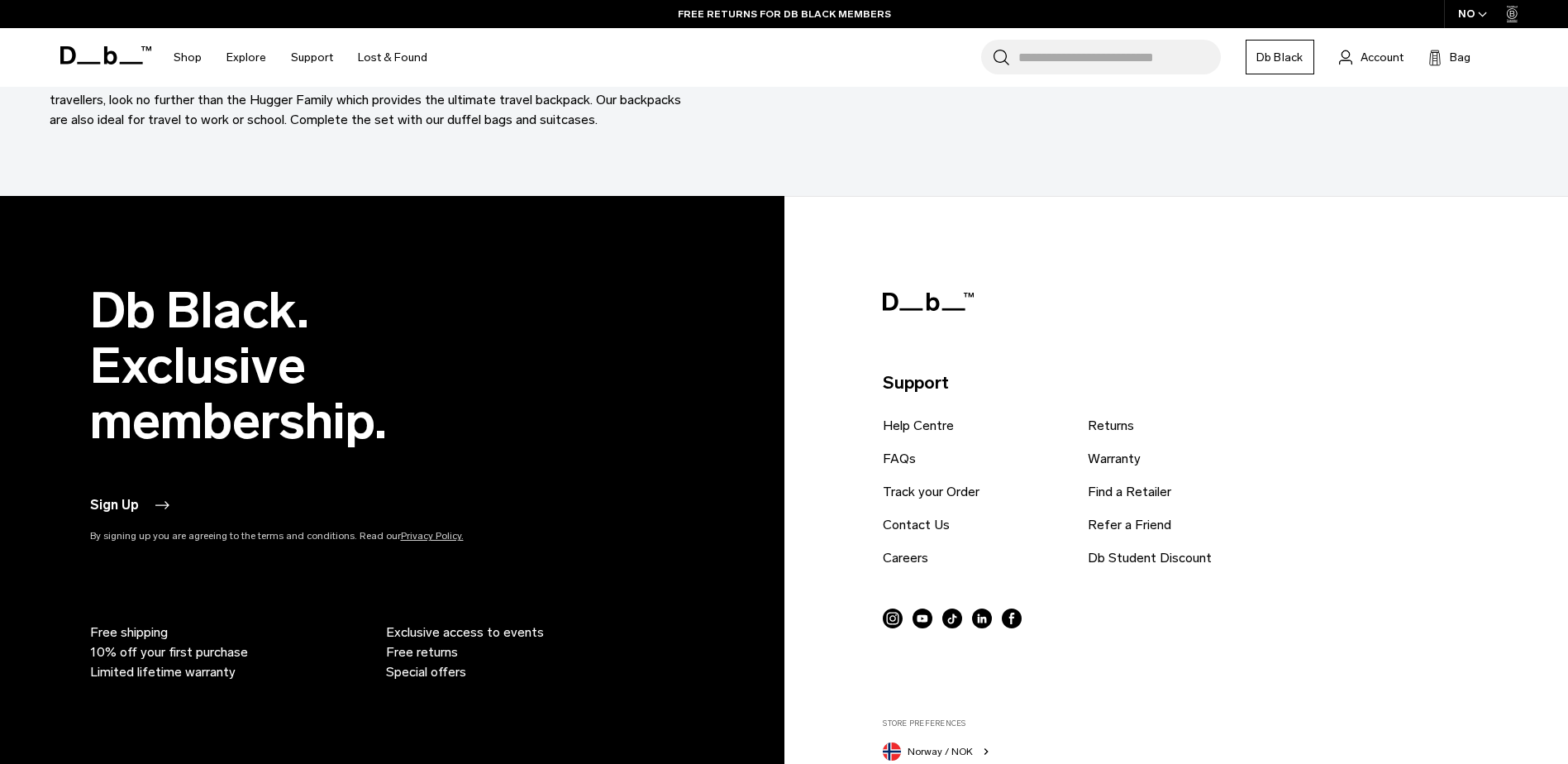
scroll to position [5793, 0]
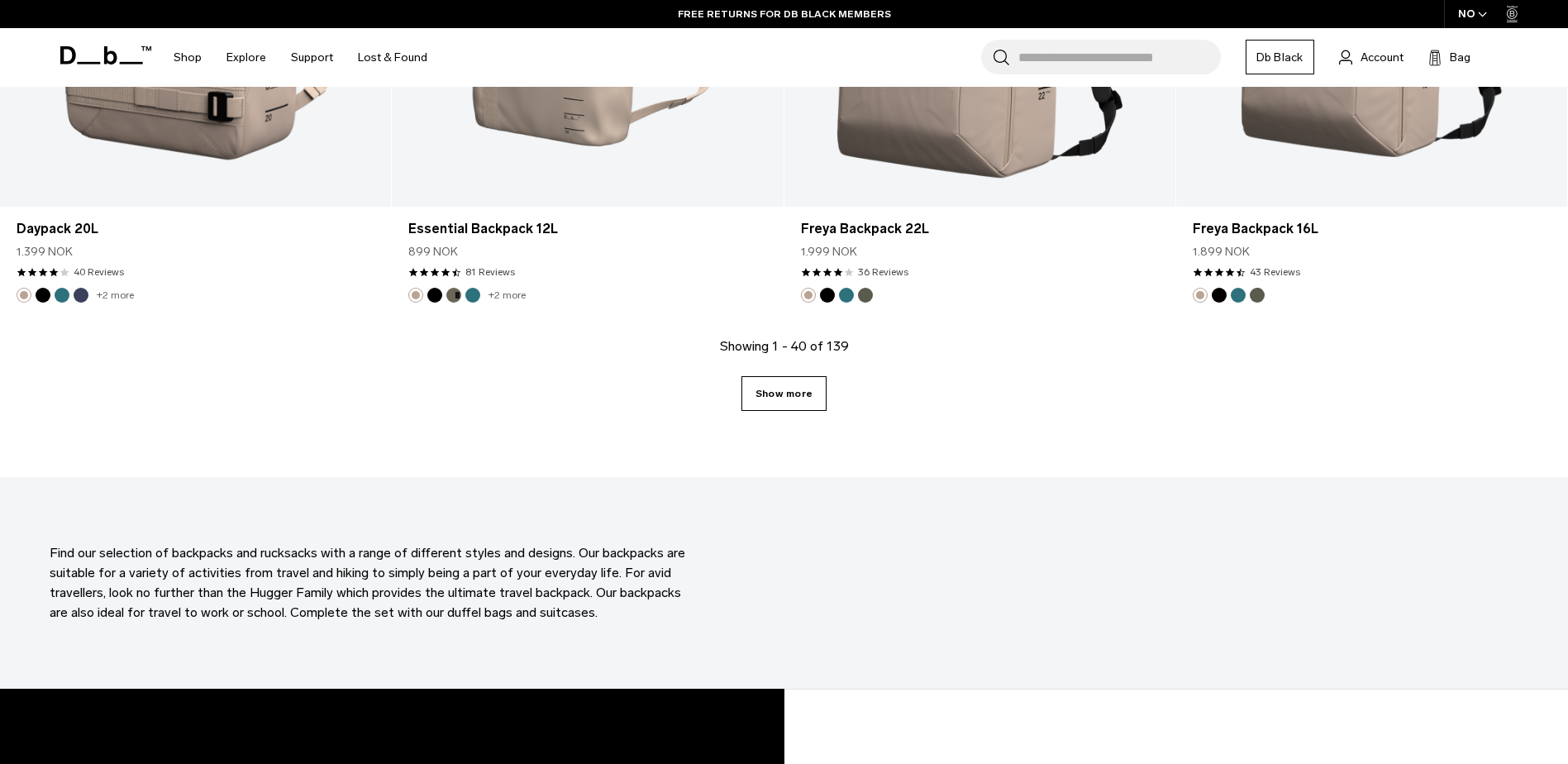
click at [792, 387] on link "Show more" at bounding box center [783, 393] width 85 height 34
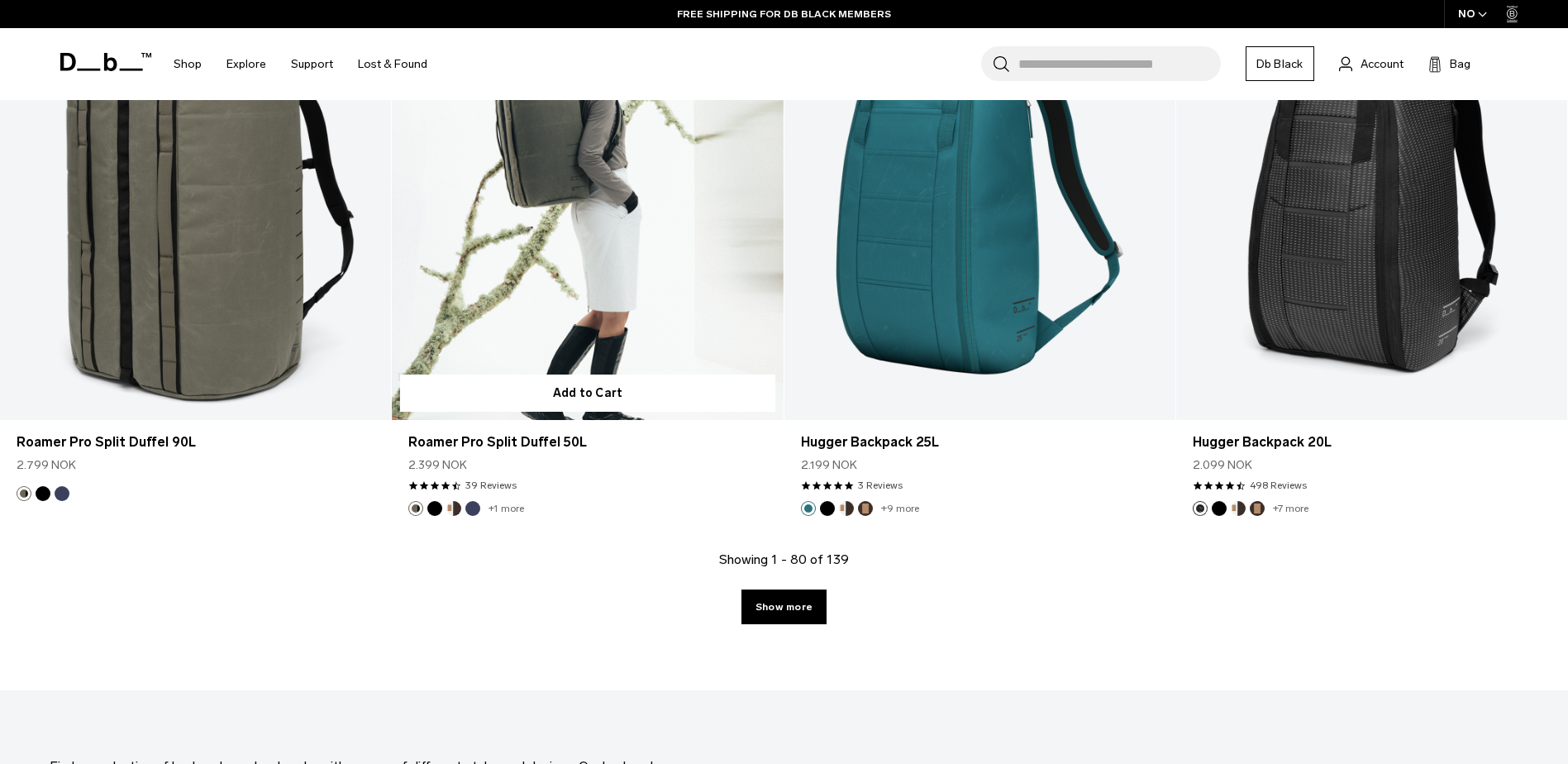
scroll to position [11302, 0]
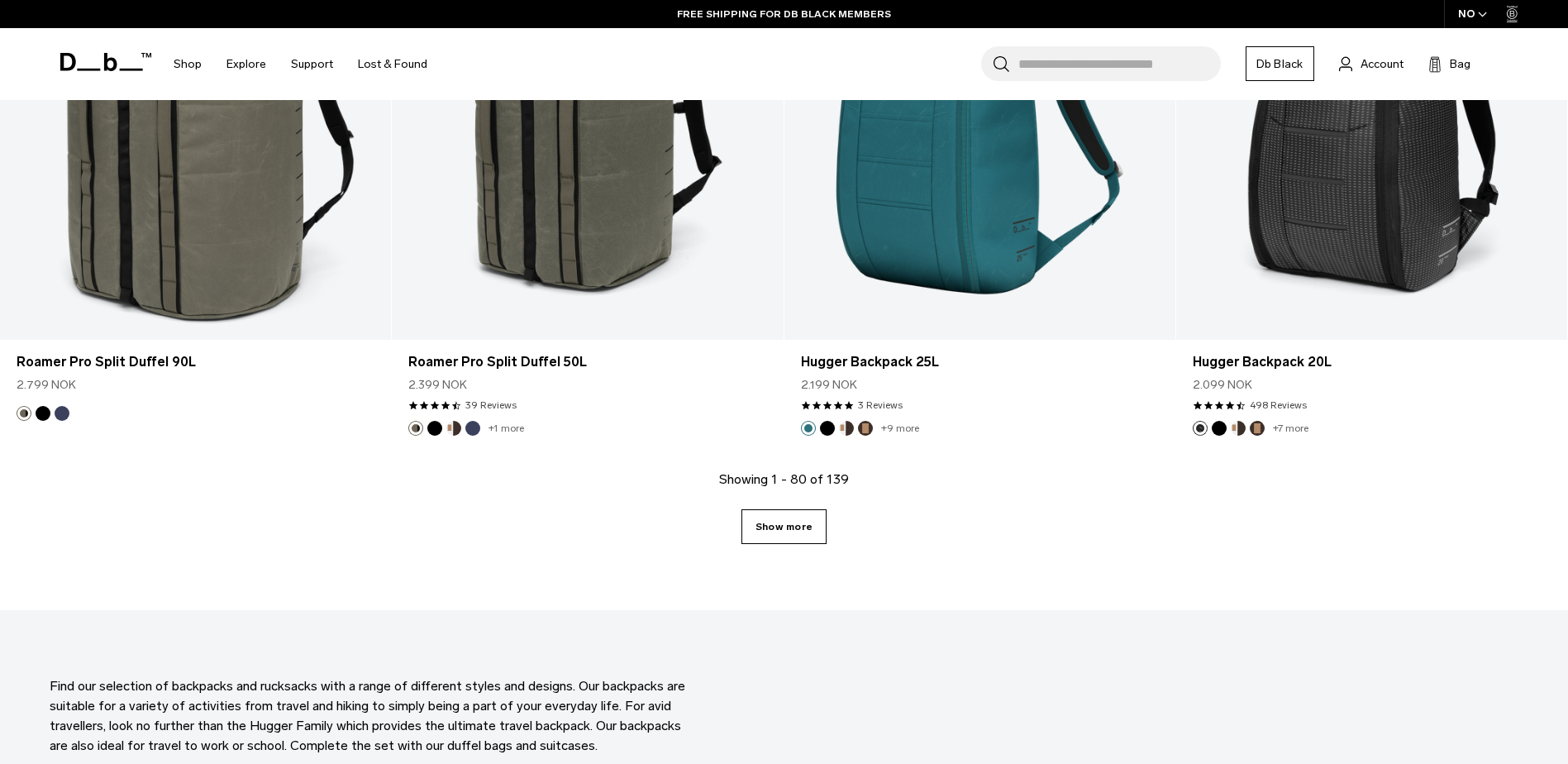
click at [801, 525] on link "Show more" at bounding box center [783, 526] width 85 height 34
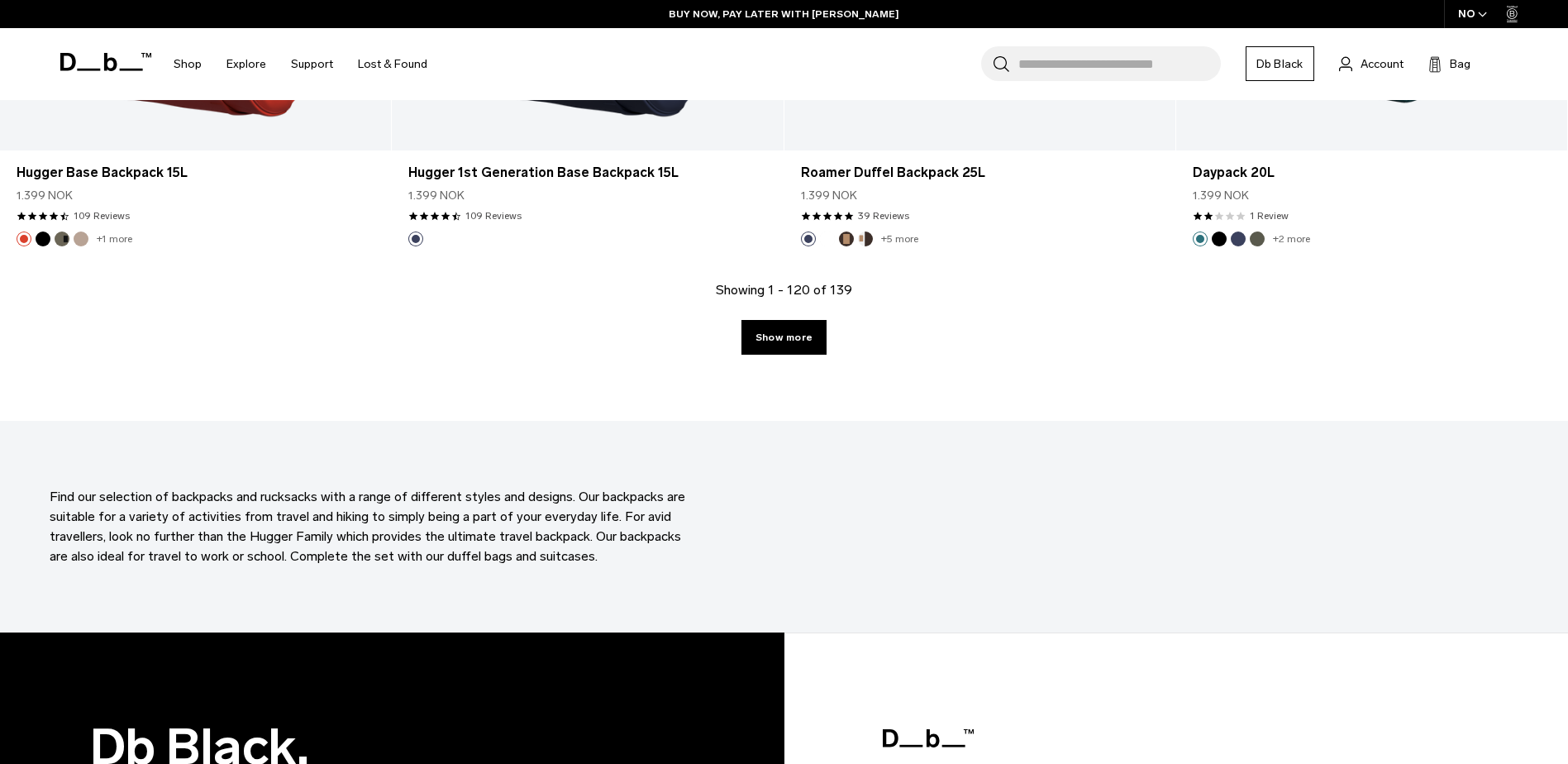
scroll to position [17033, 0]
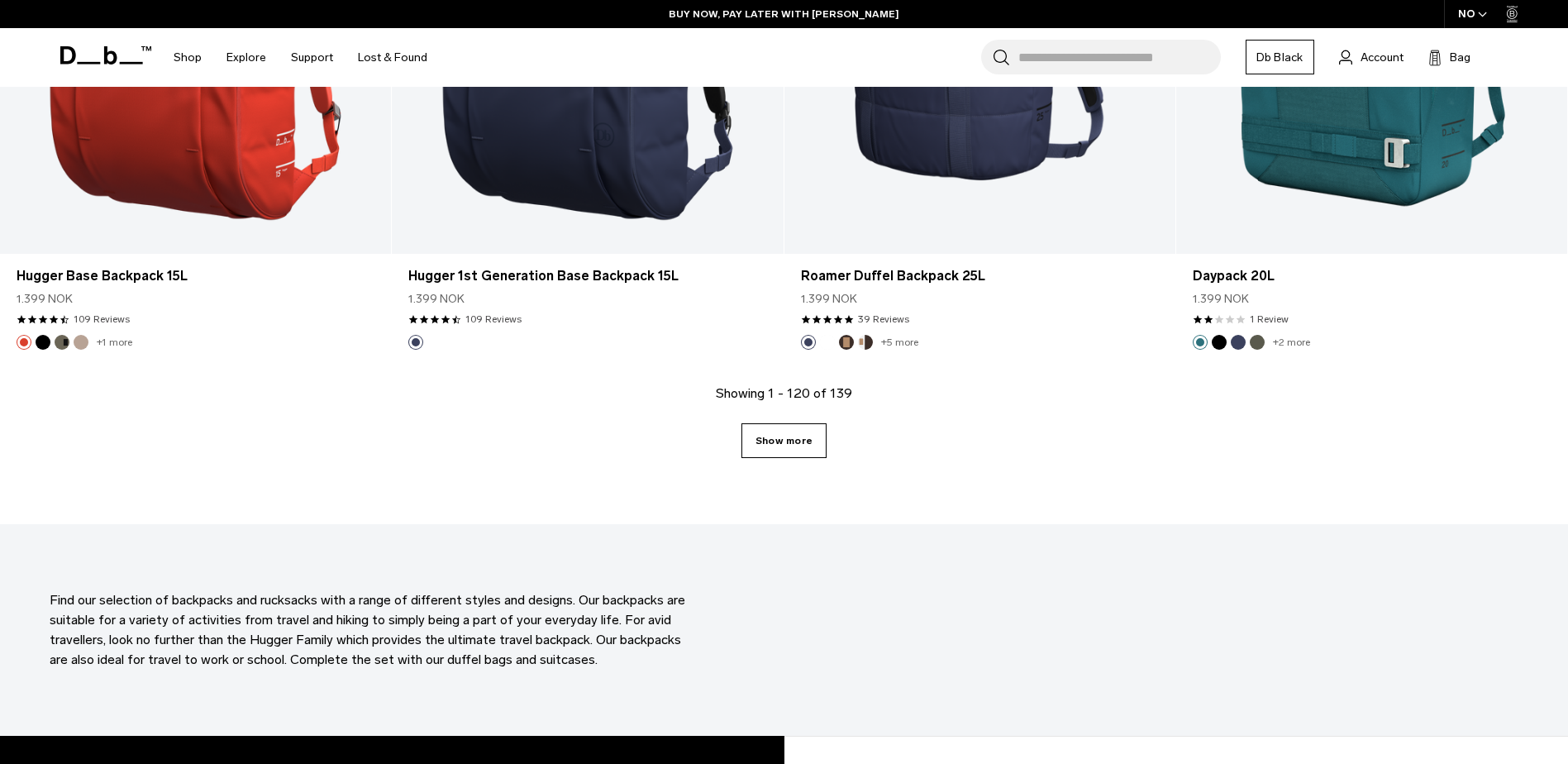
click at [804, 444] on link "Show more" at bounding box center [783, 441] width 85 height 34
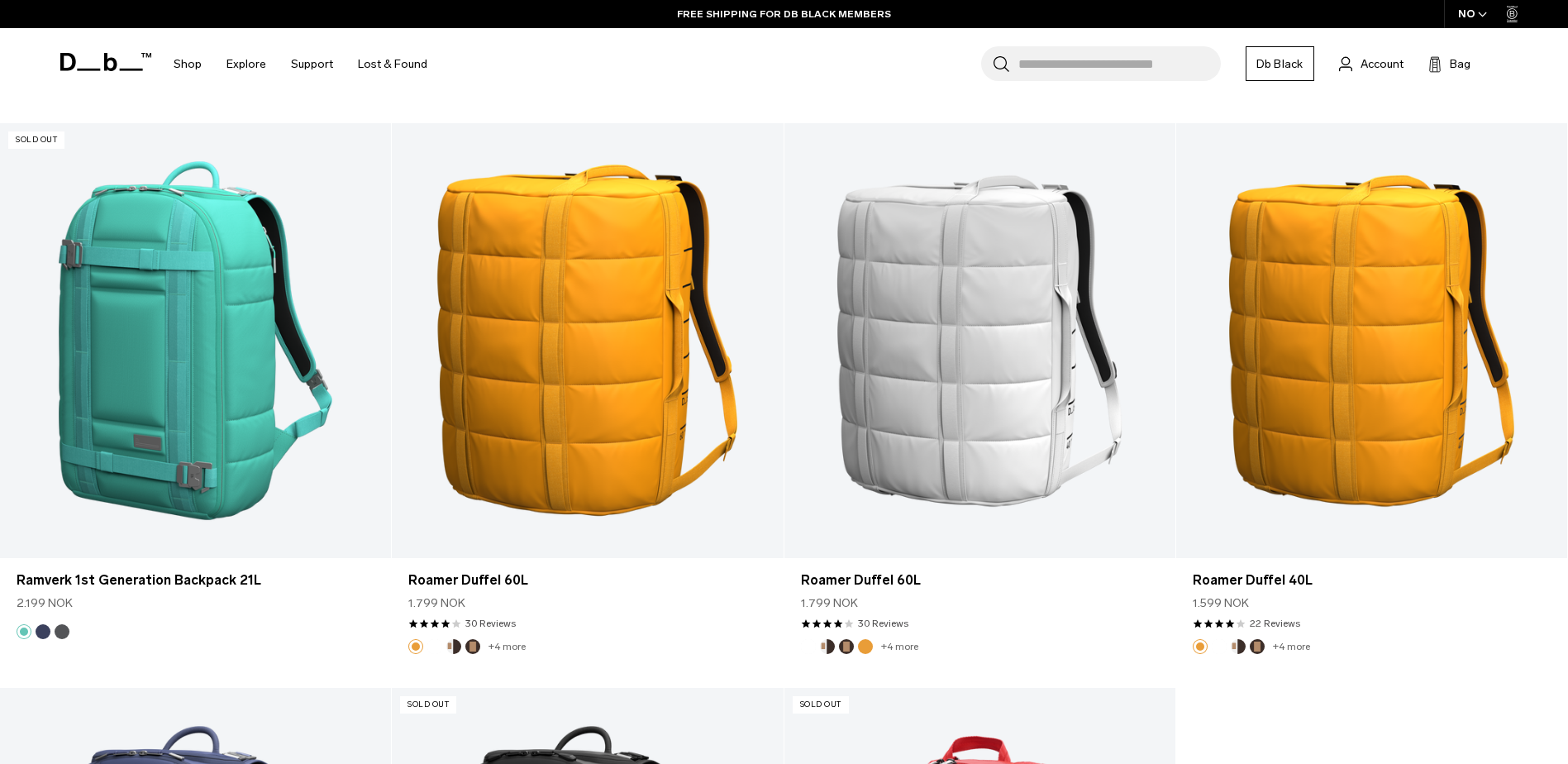
scroll to position [19016, 0]
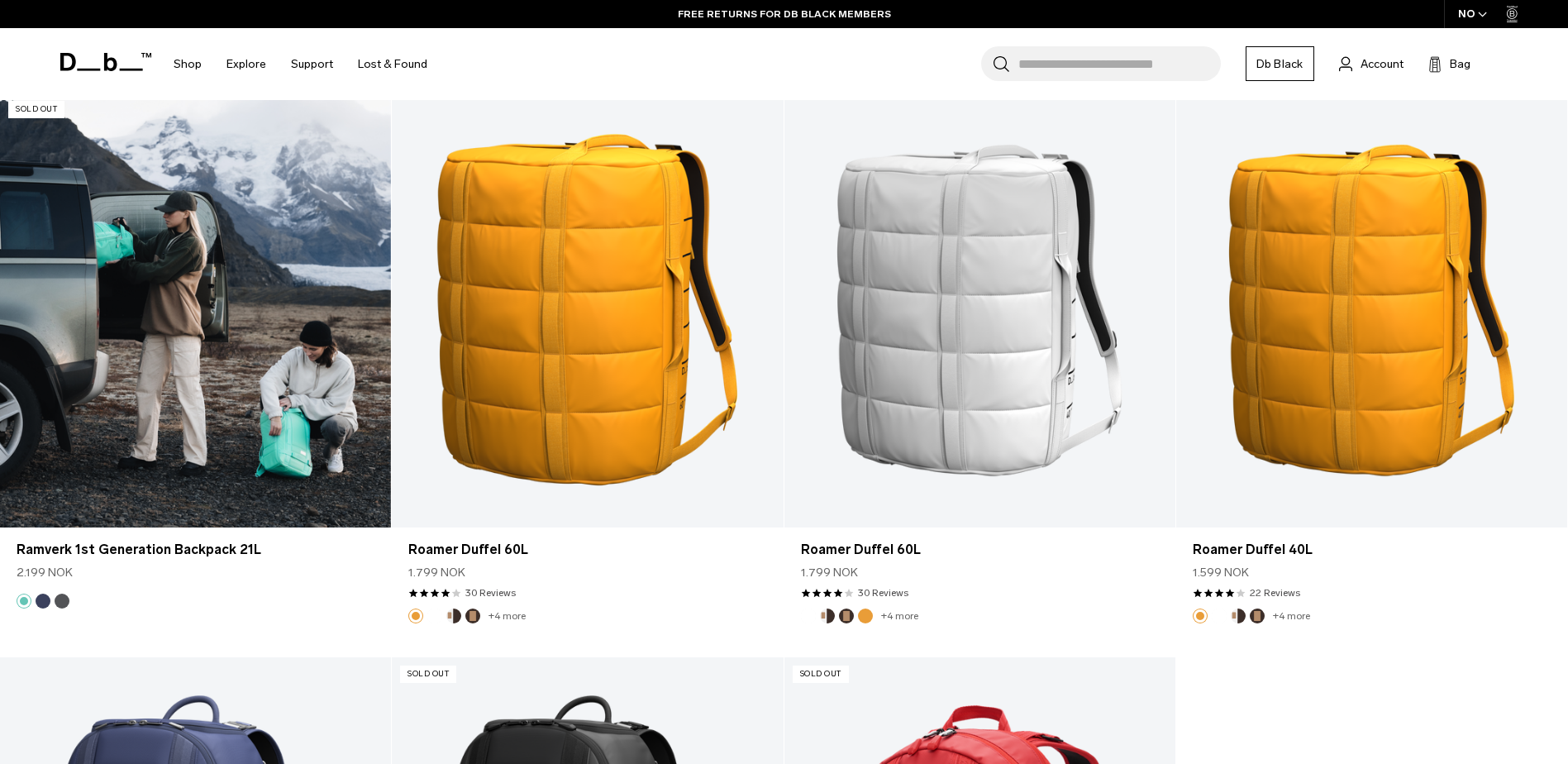
click at [152, 391] on link "Ramverk 1st Generation Backpack 21L" at bounding box center [195, 310] width 391 height 435
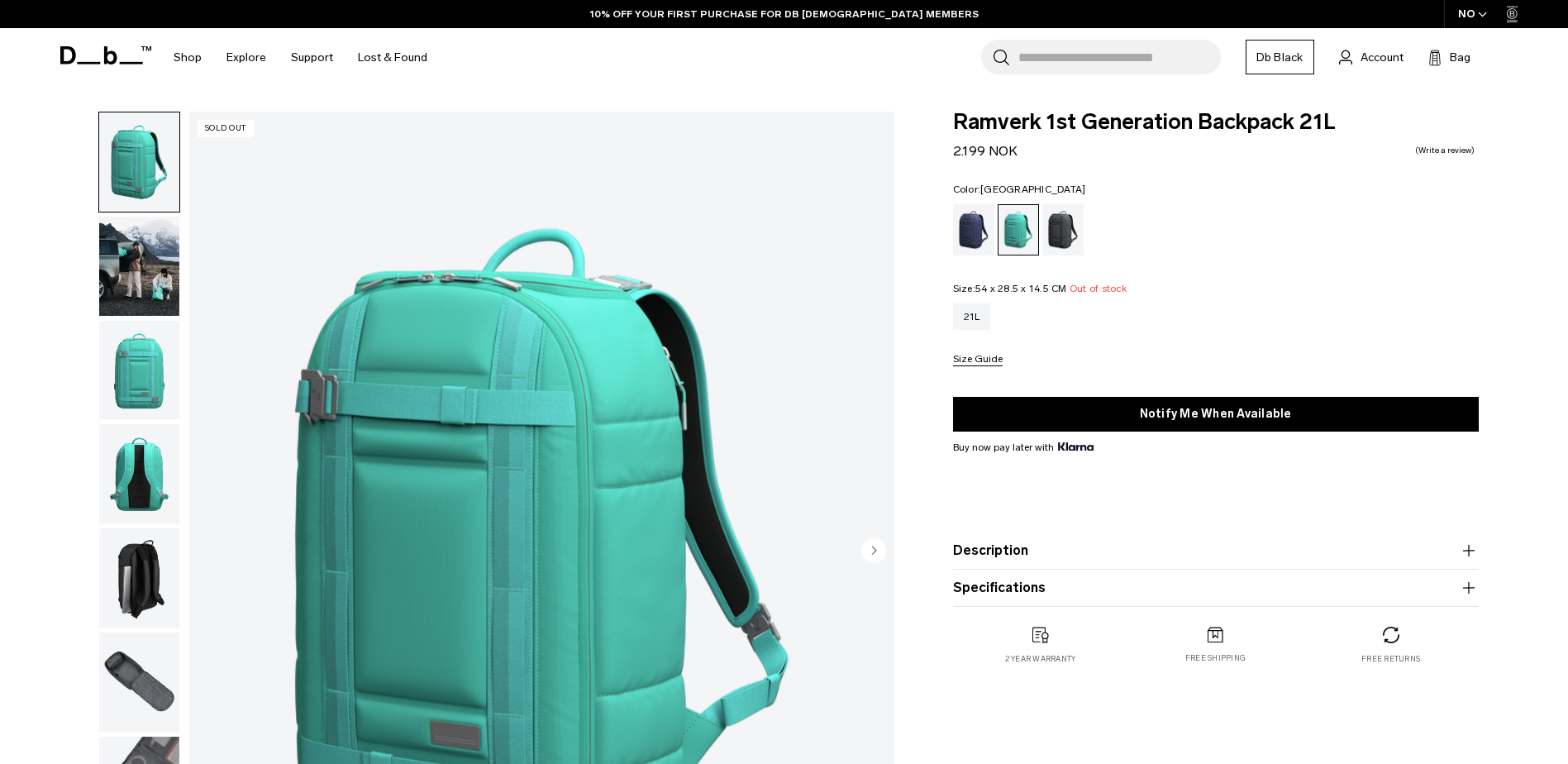
click at [147, 252] on img "button" at bounding box center [140, 266] width 80 height 99
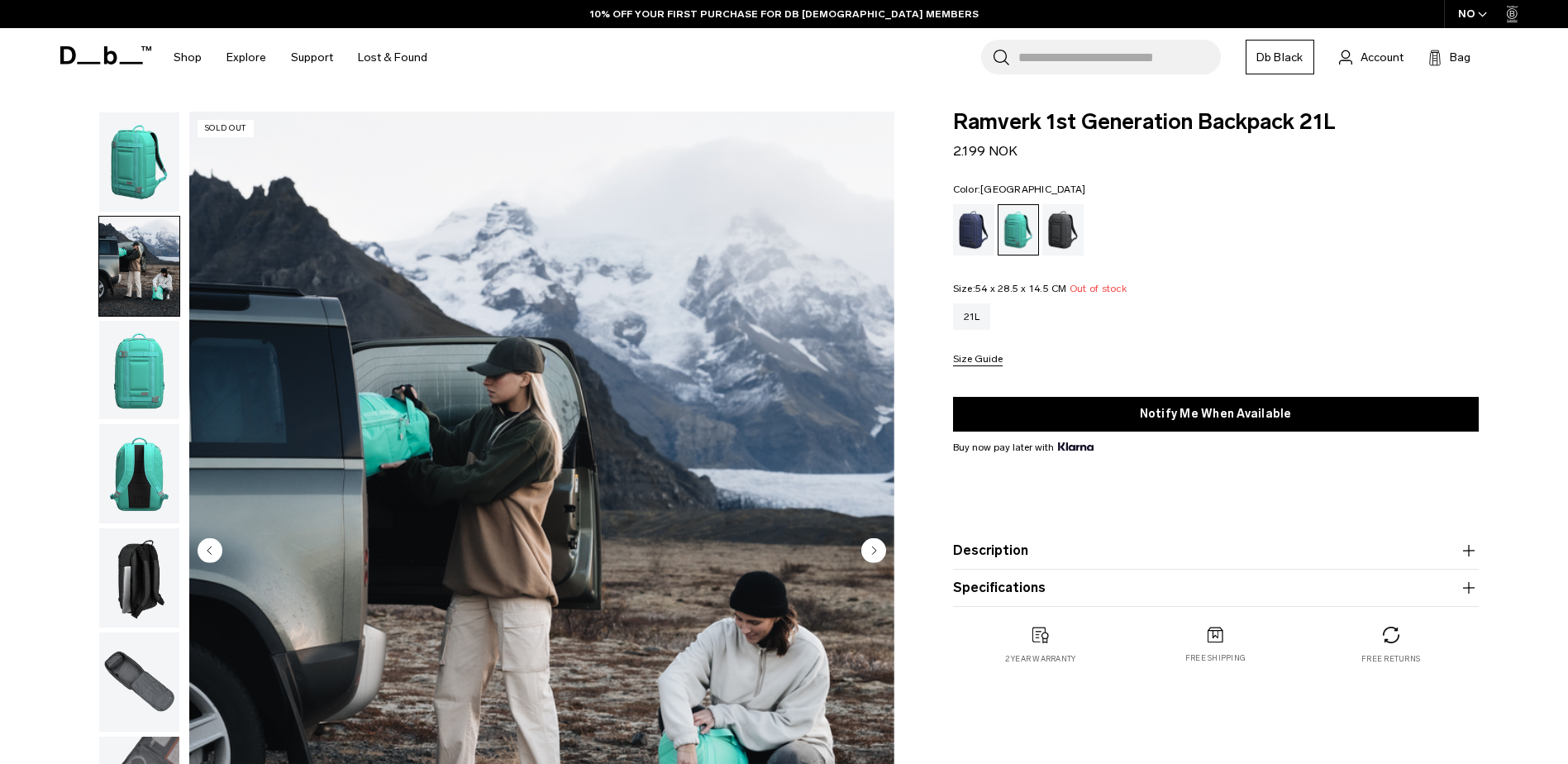
click at [146, 354] on img "button" at bounding box center [140, 370] width 80 height 99
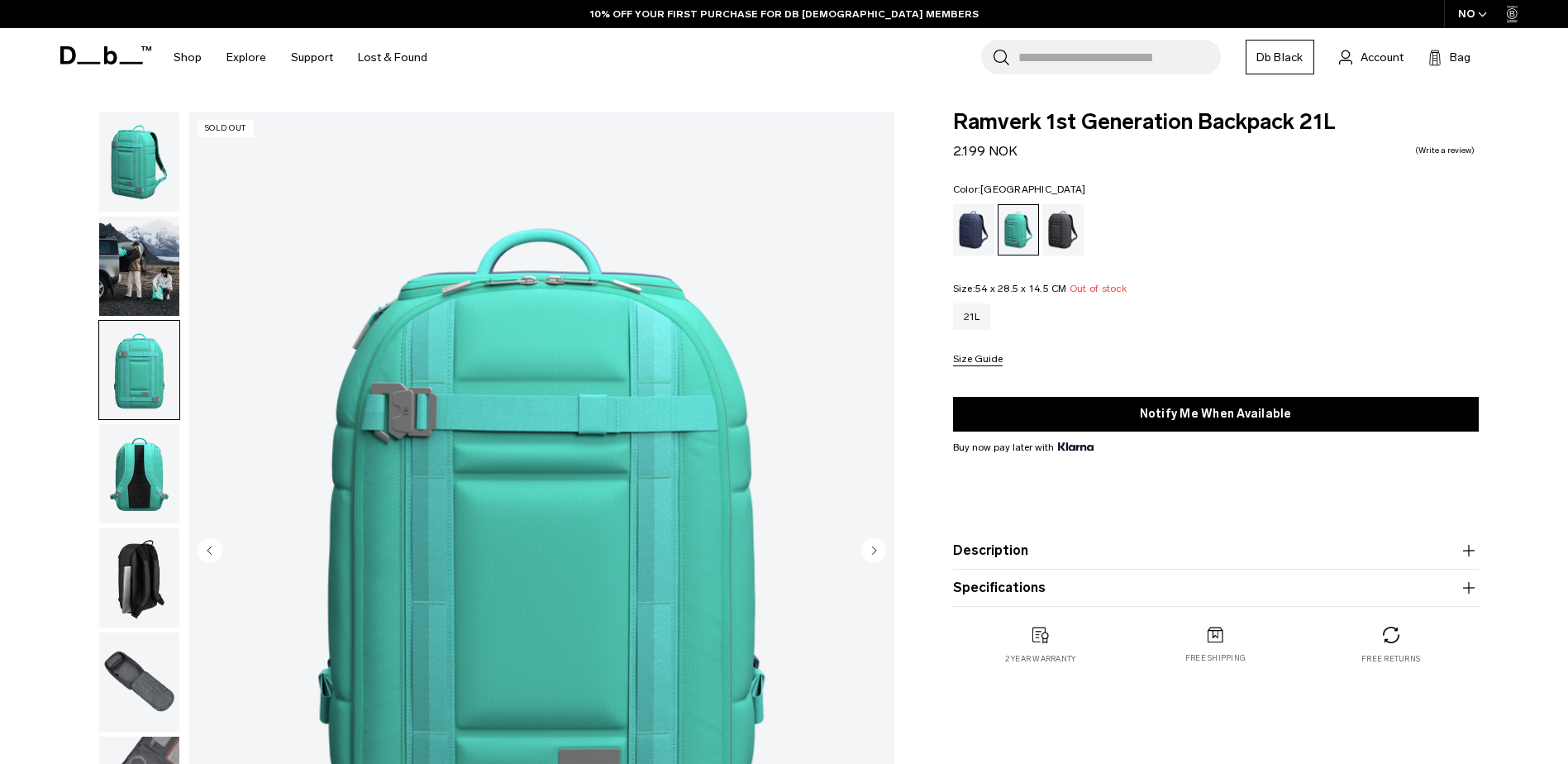
scroll to position [221, 0]
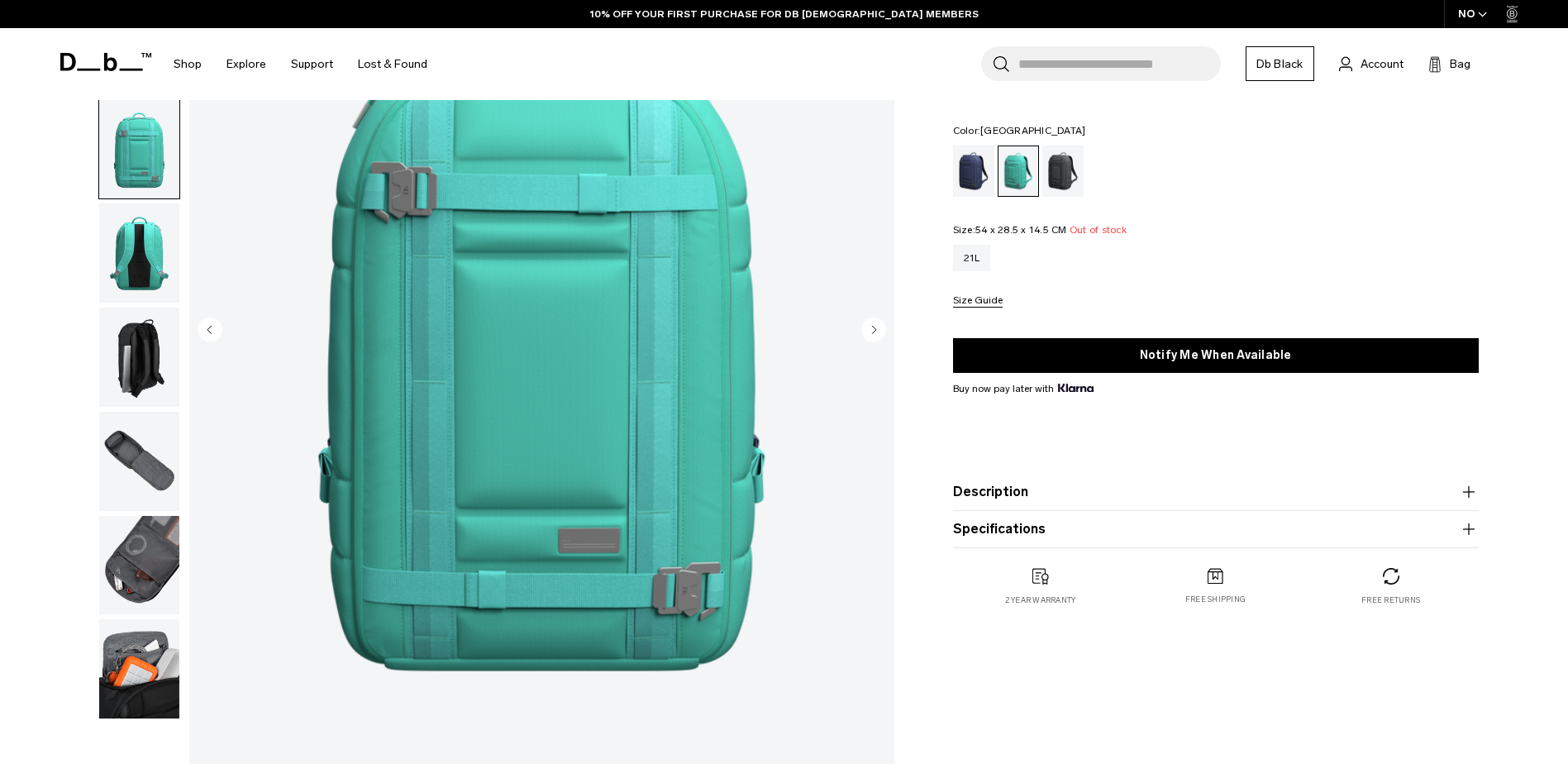
click at [120, 253] on img "button" at bounding box center [140, 253] width 80 height 99
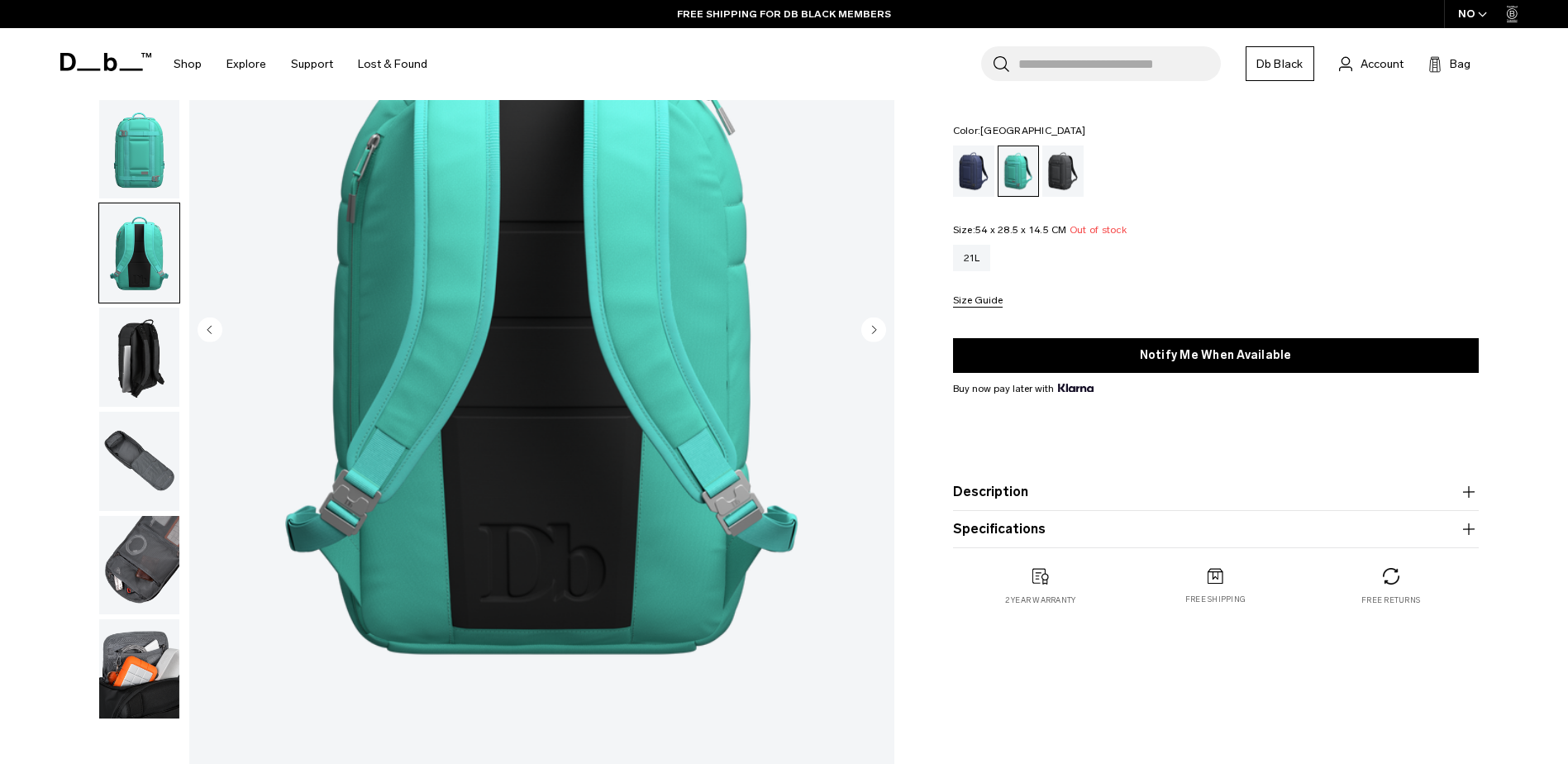
click at [142, 350] on img "button" at bounding box center [140, 358] width 80 height 99
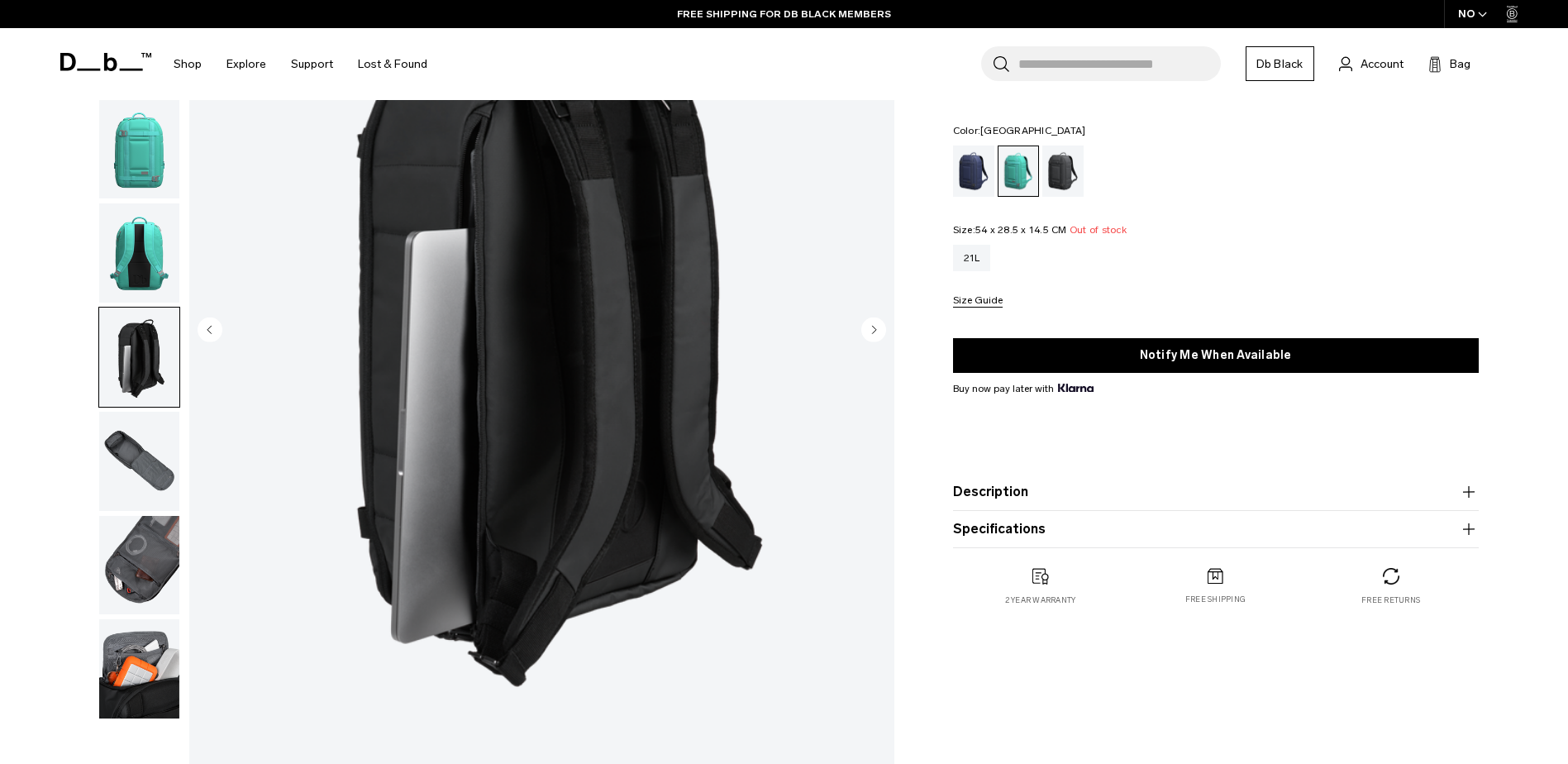
click at [161, 445] on img "button" at bounding box center [140, 461] width 80 height 99
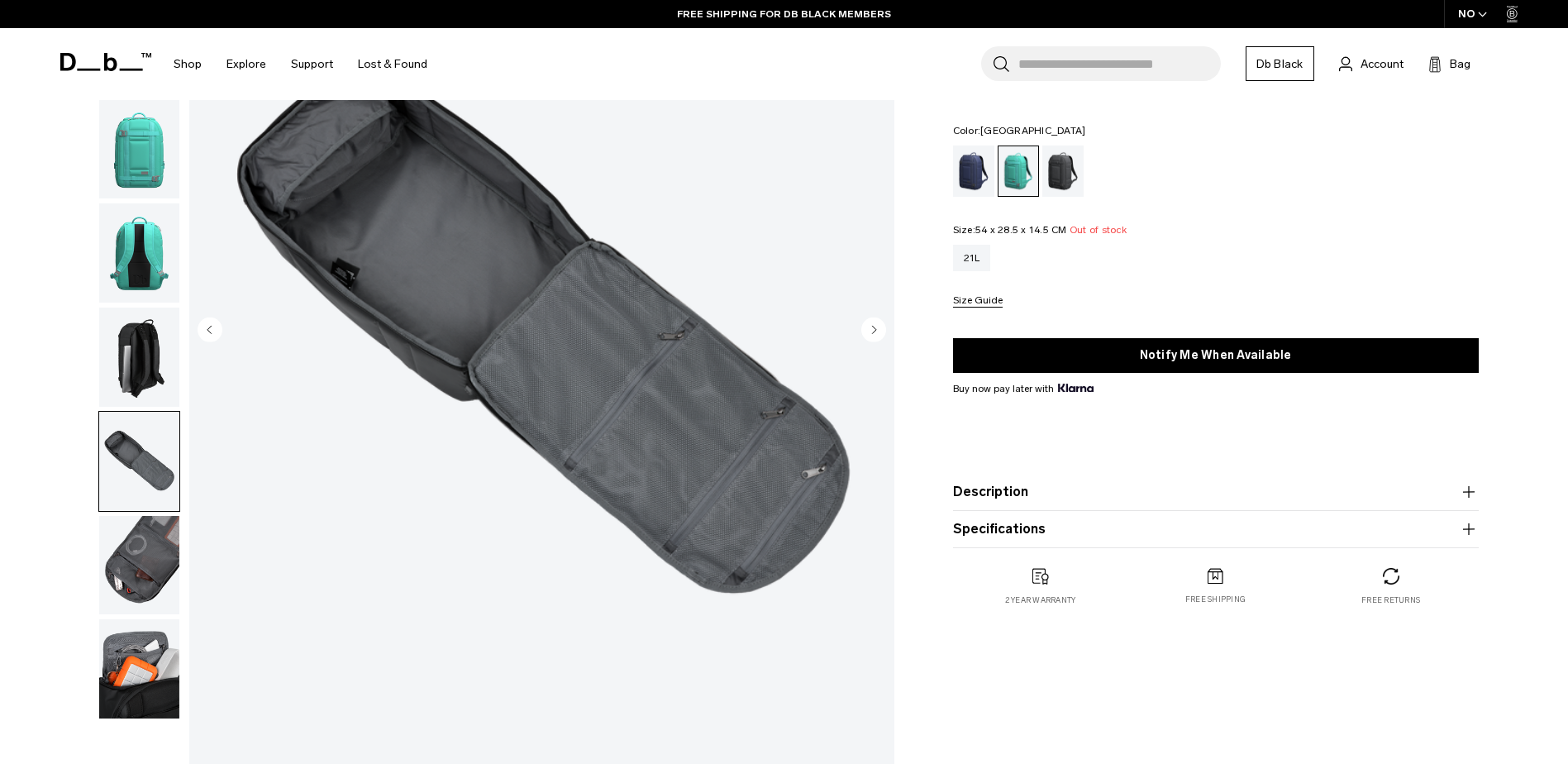
click at [139, 524] on img "button" at bounding box center [140, 565] width 80 height 99
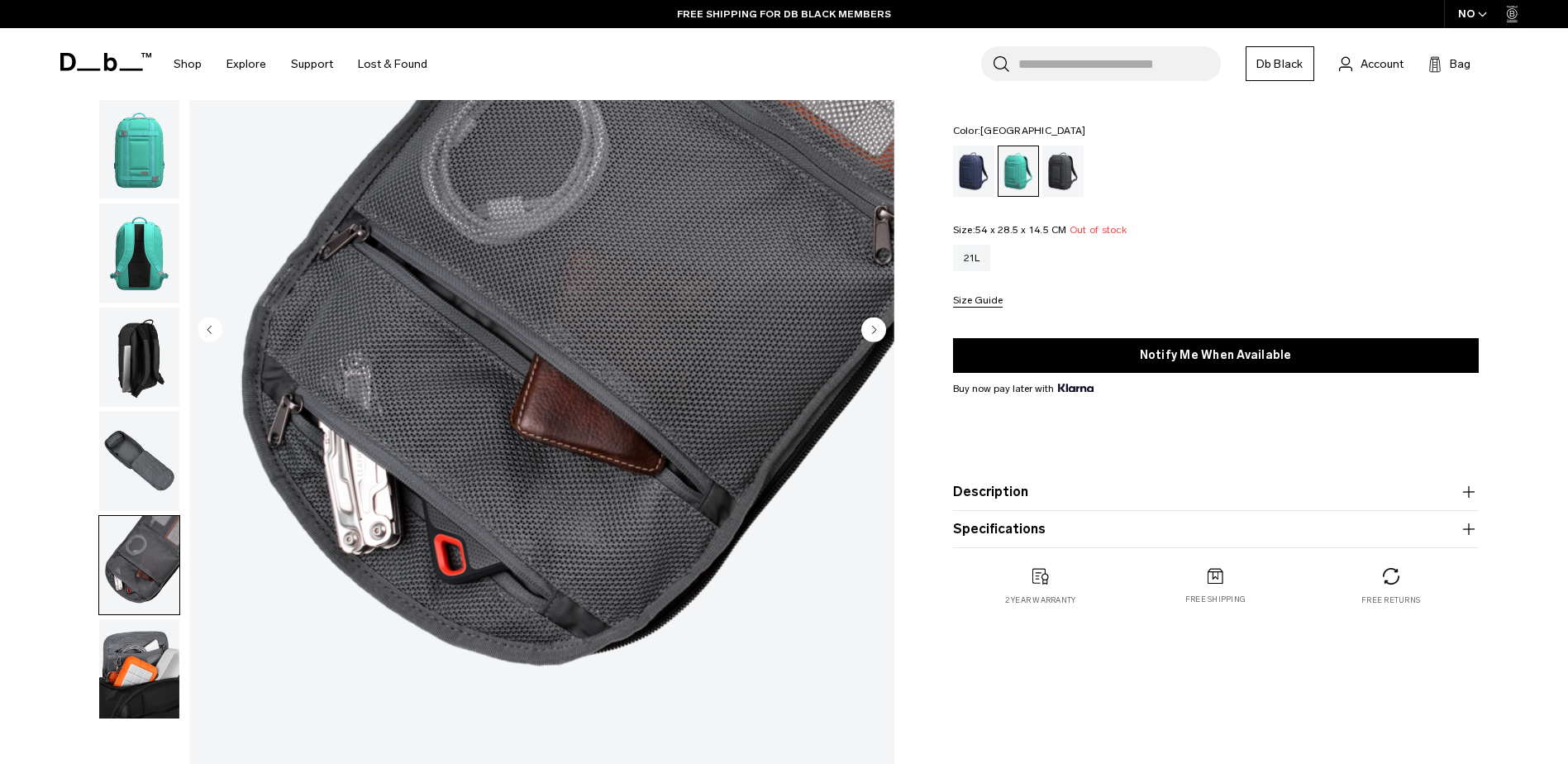
click at [143, 575] on img "button" at bounding box center [140, 565] width 80 height 99
click at [134, 643] on img "button" at bounding box center [140, 668] width 80 height 99
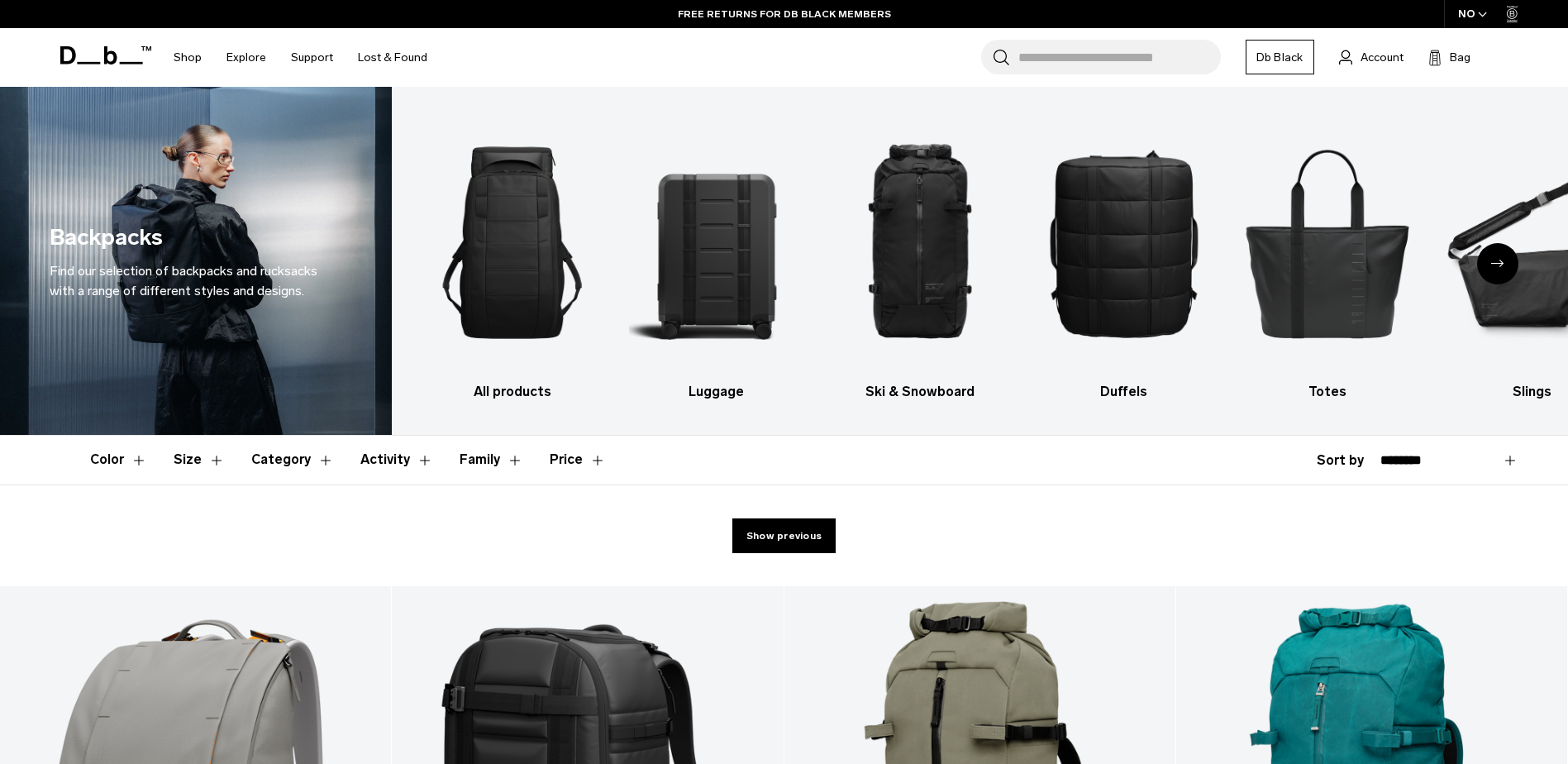
click at [1347, 457] on div "**********" at bounding box center [1417, 460] width 202 height 20
click at [1508, 457] on select "**********" at bounding box center [1449, 461] width 138 height 15
click at [1496, 256] on div "Next slide" at bounding box center [1497, 263] width 41 height 41
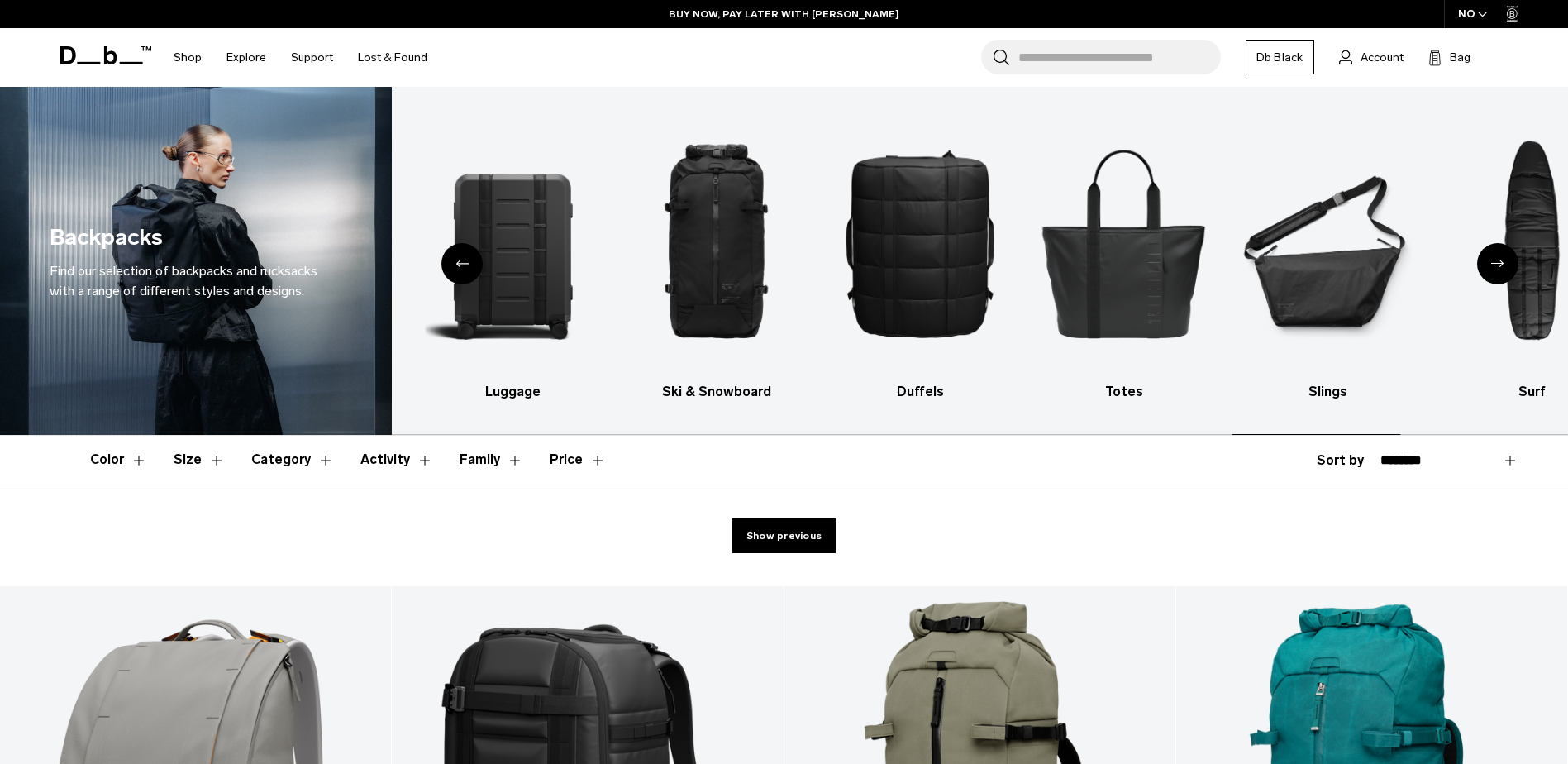
click at [1496, 256] on div "Next slide" at bounding box center [1497, 263] width 41 height 41
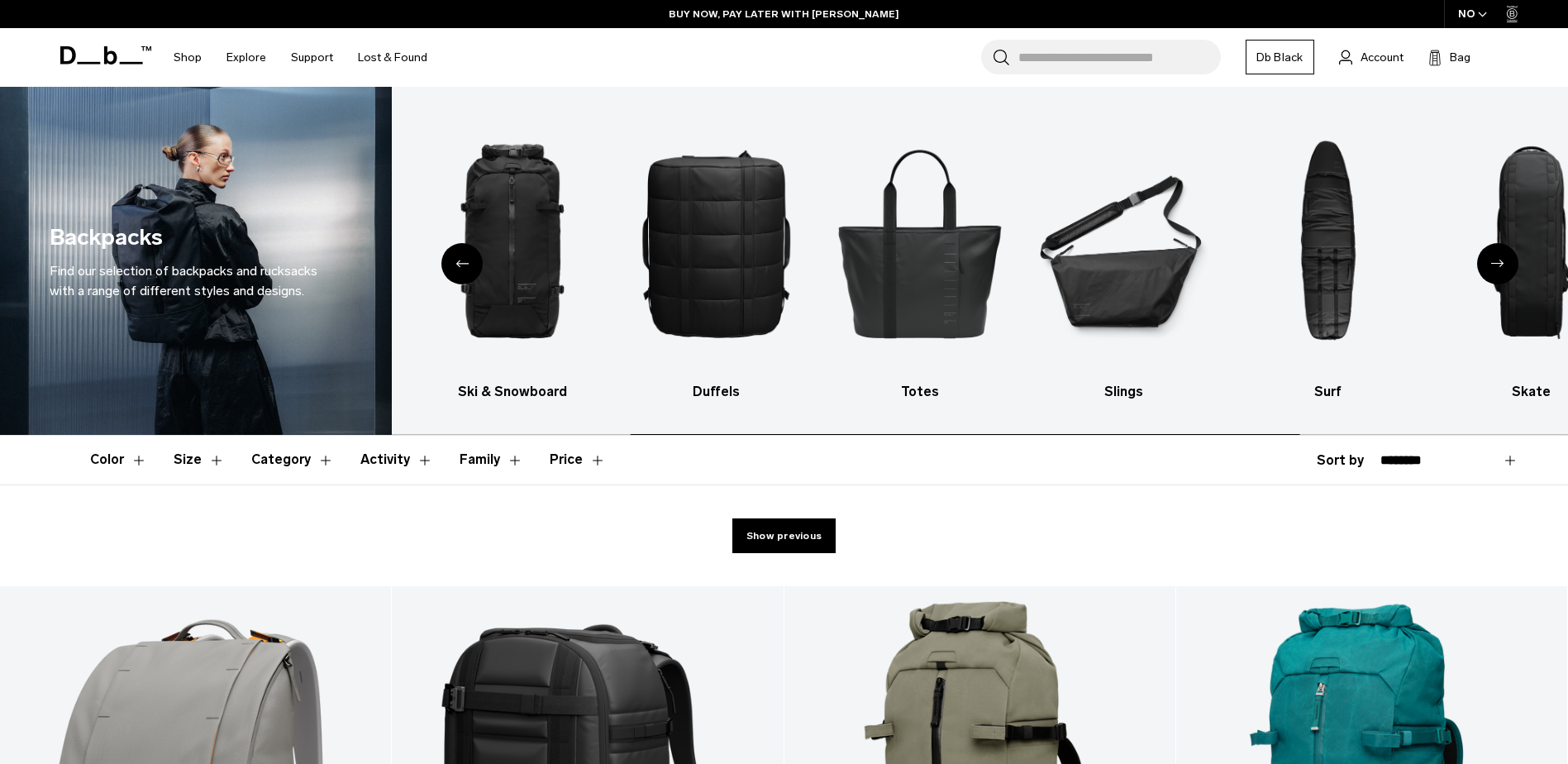
click at [1498, 261] on icon "Next slide" at bounding box center [1497, 263] width 13 height 8
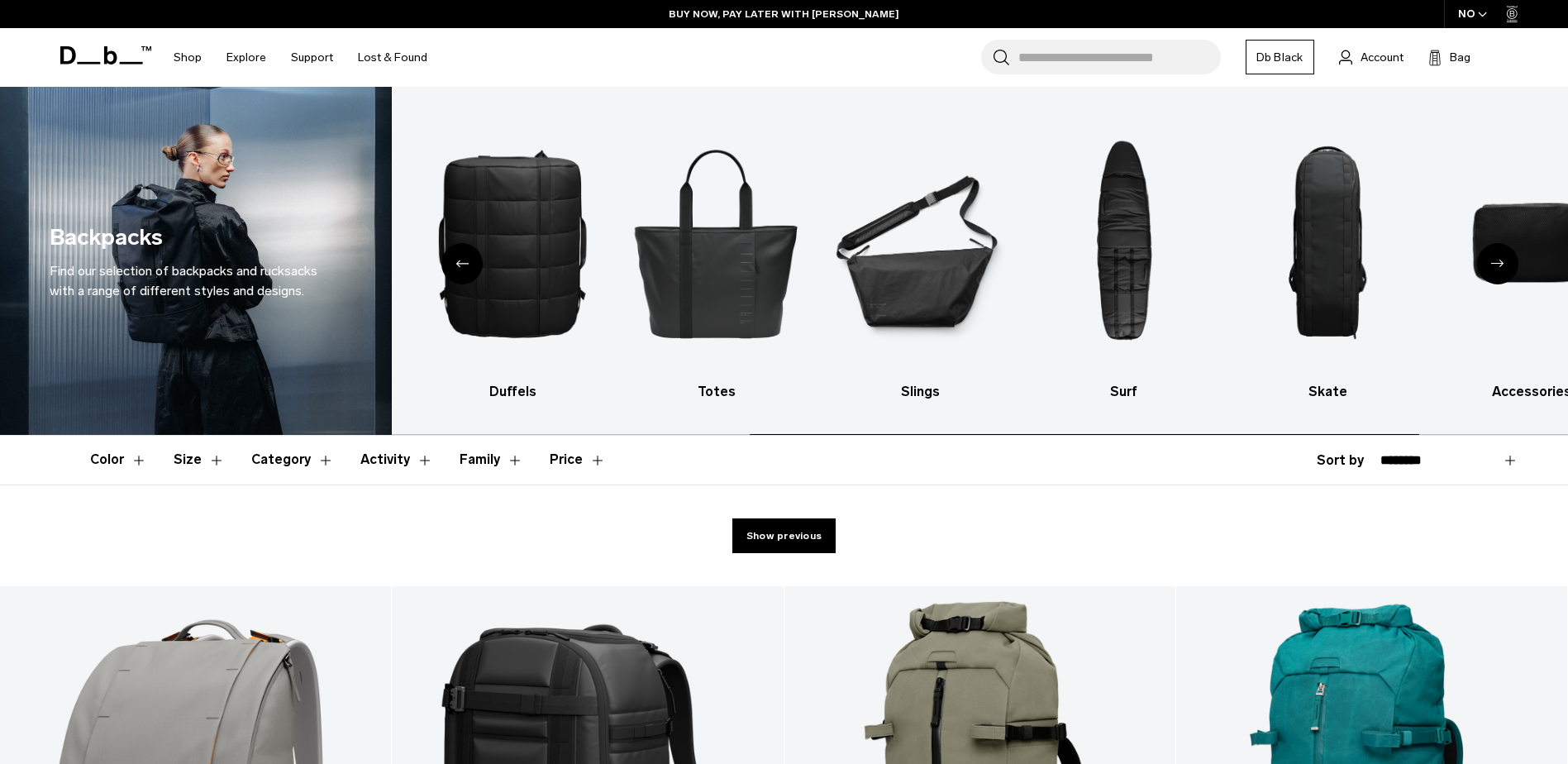
click at [1499, 261] on icon "Next slide" at bounding box center [1497, 263] width 13 height 8
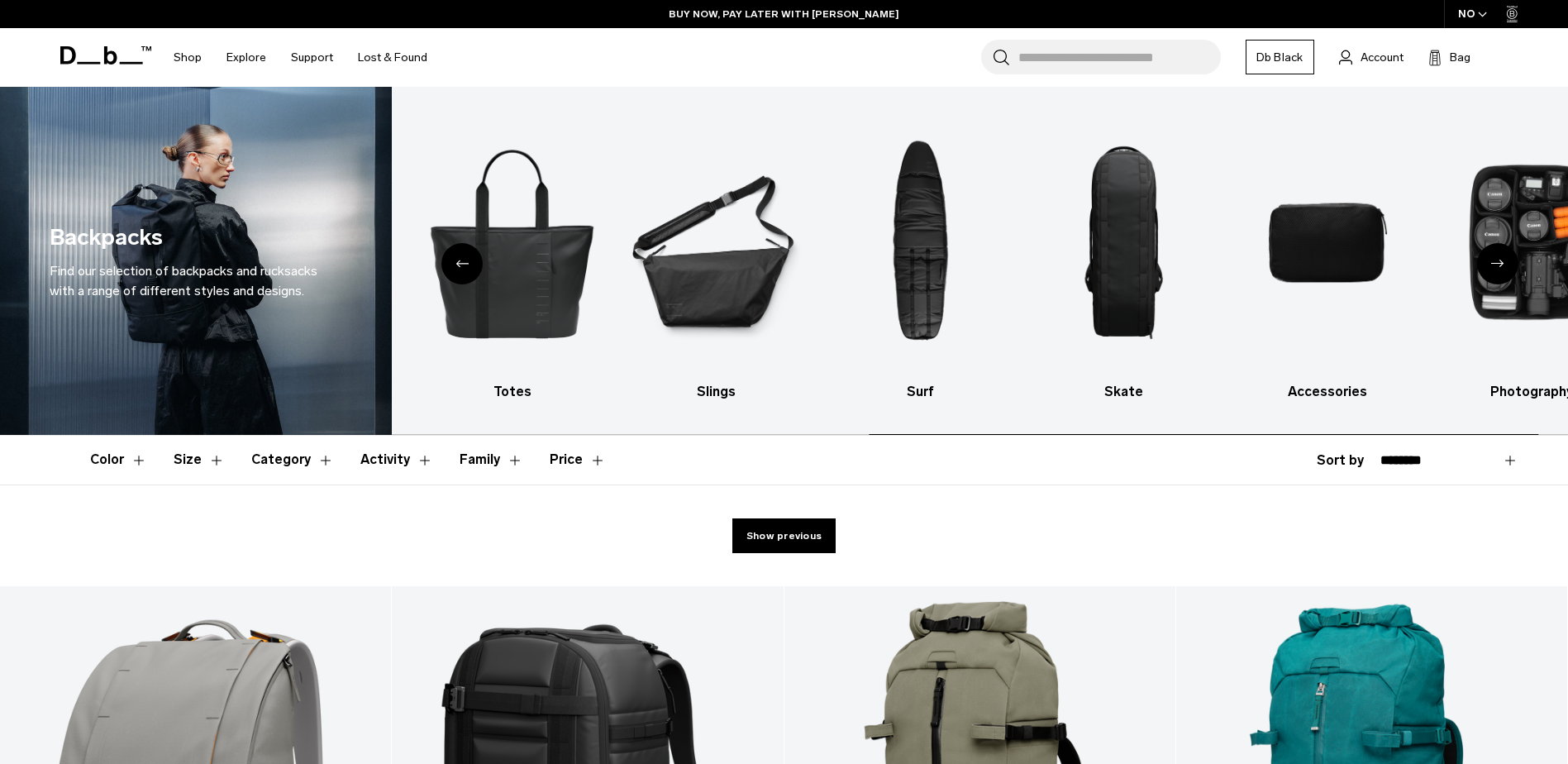
click at [1499, 261] on icon "Next slide" at bounding box center [1497, 263] width 13 height 8
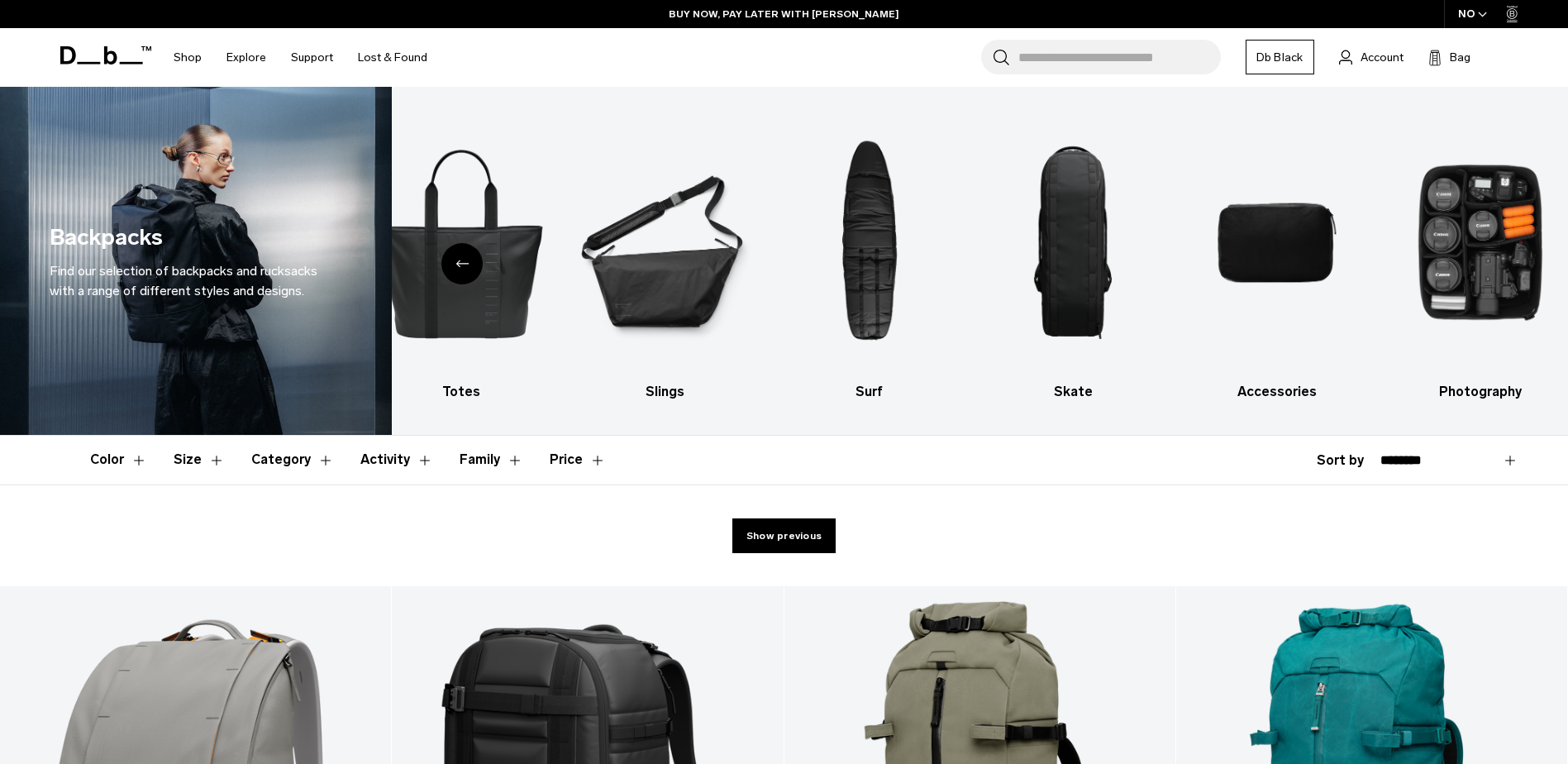
click at [469, 253] on div "Previous slide" at bounding box center [462, 263] width 41 height 41
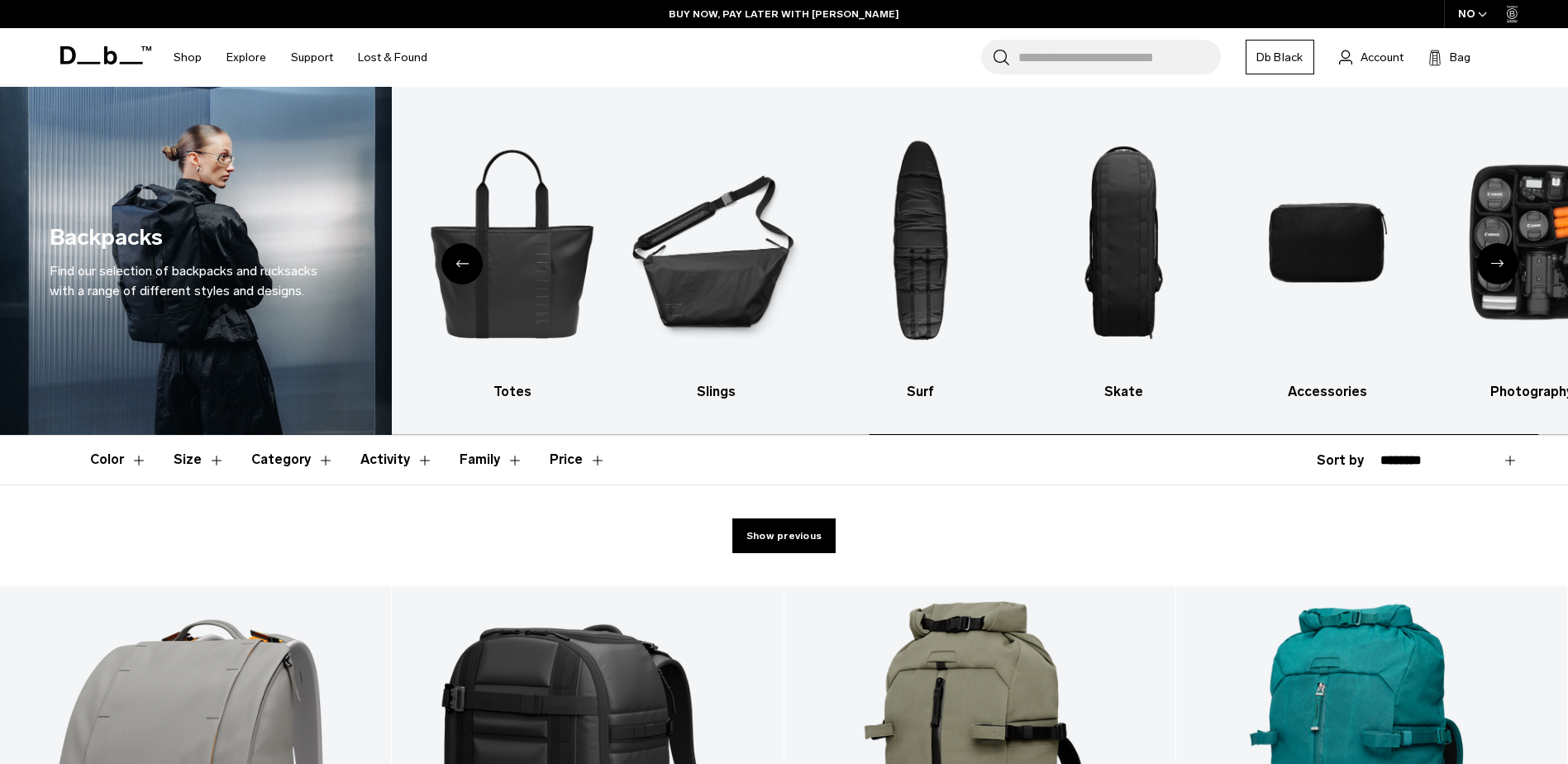
click at [469, 253] on div "Previous slide" at bounding box center [462, 263] width 41 height 41
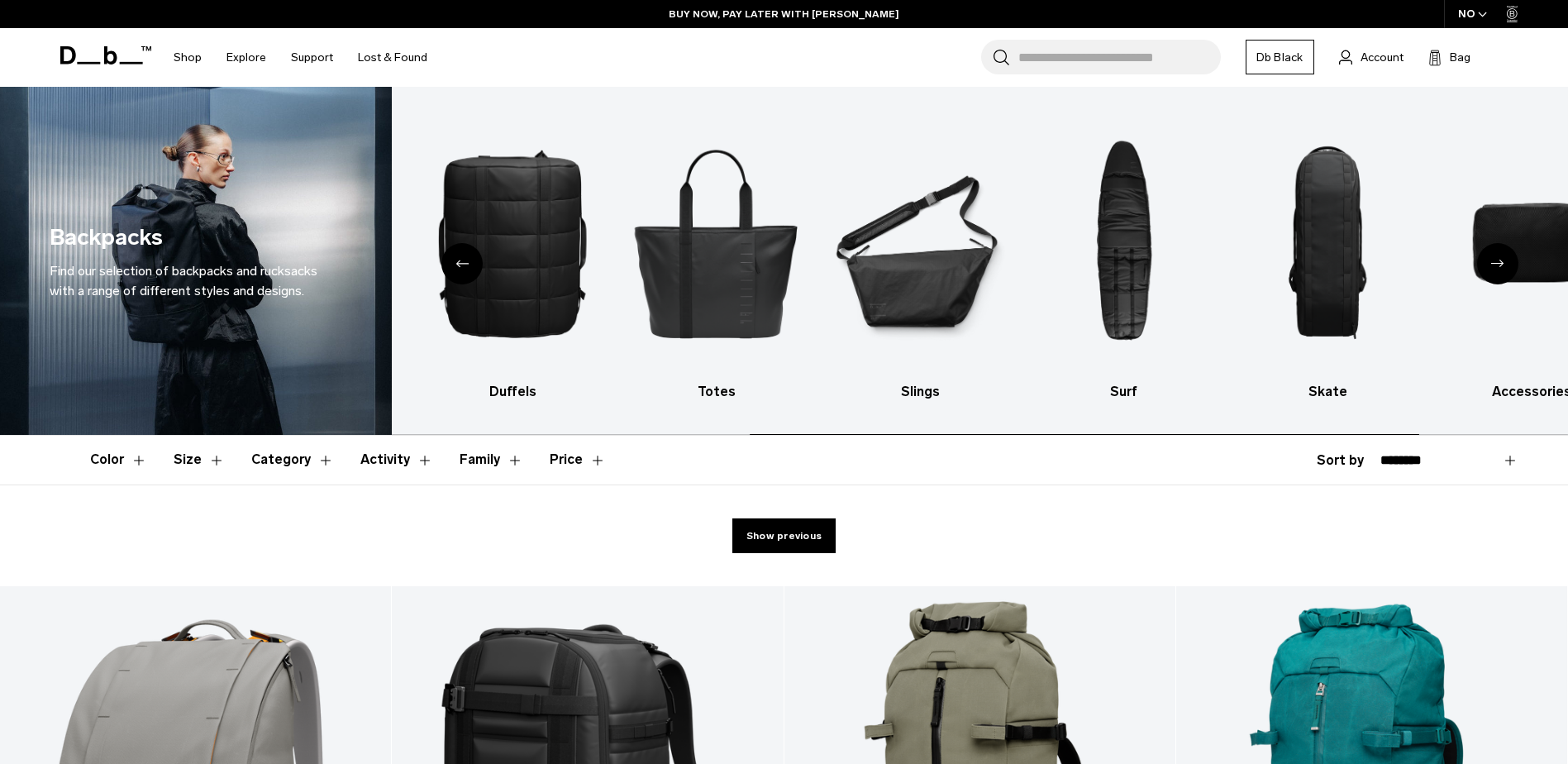
click at [469, 253] on div "Previous slide" at bounding box center [462, 263] width 41 height 41
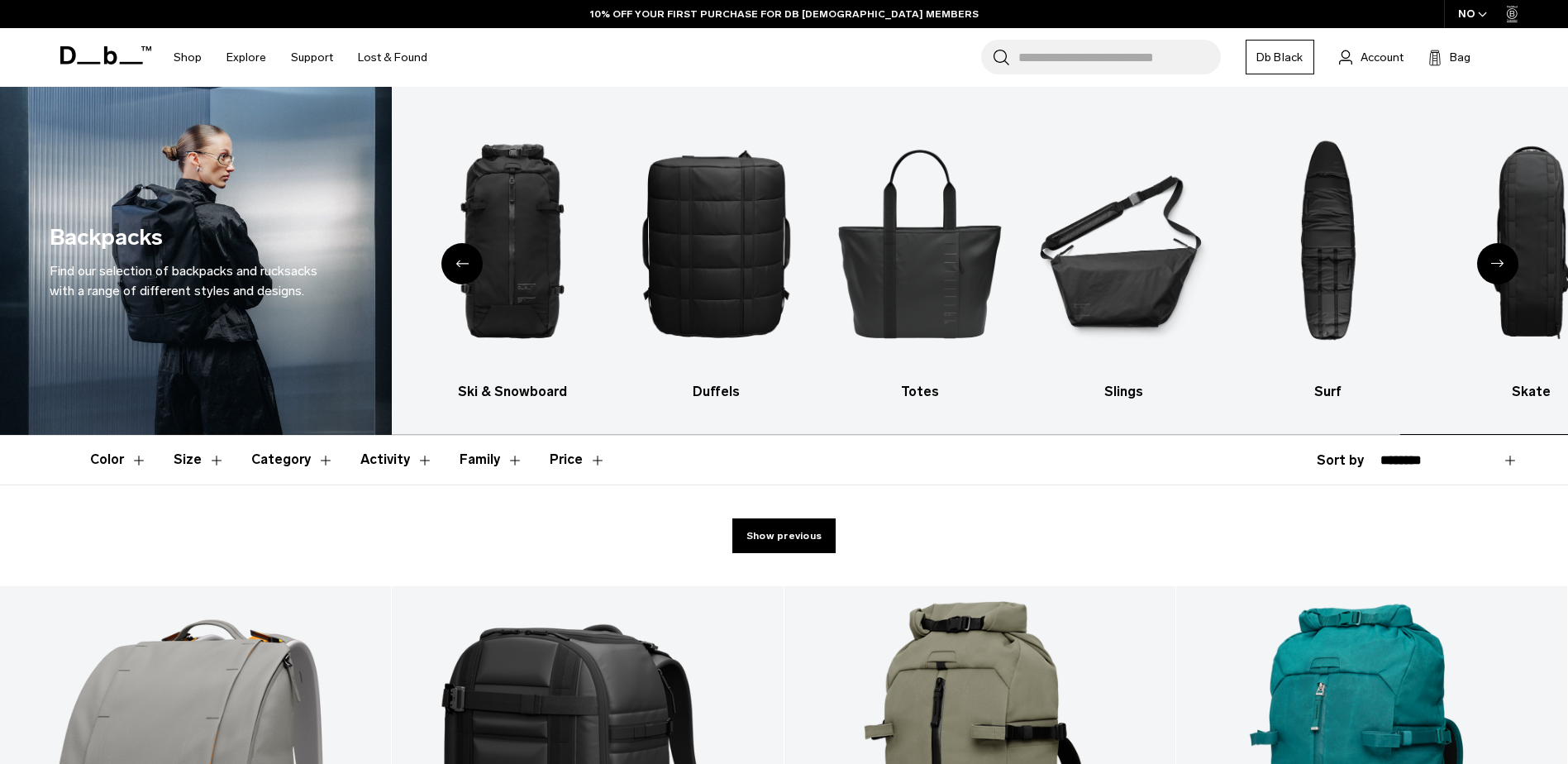
click at [469, 253] on div "Previous slide" at bounding box center [462, 263] width 41 height 41
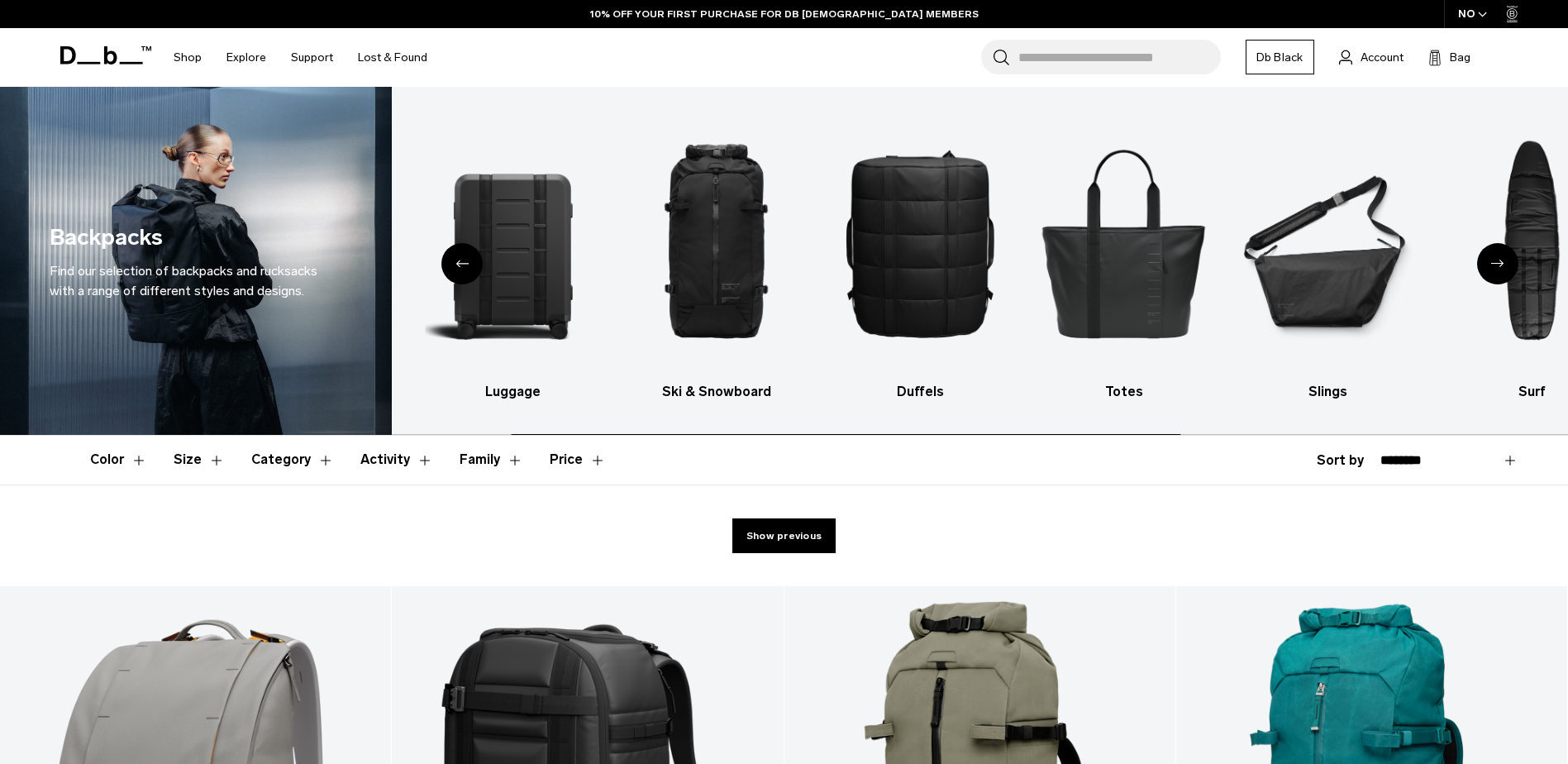
click at [469, 253] on div "Previous slide" at bounding box center [462, 263] width 41 height 41
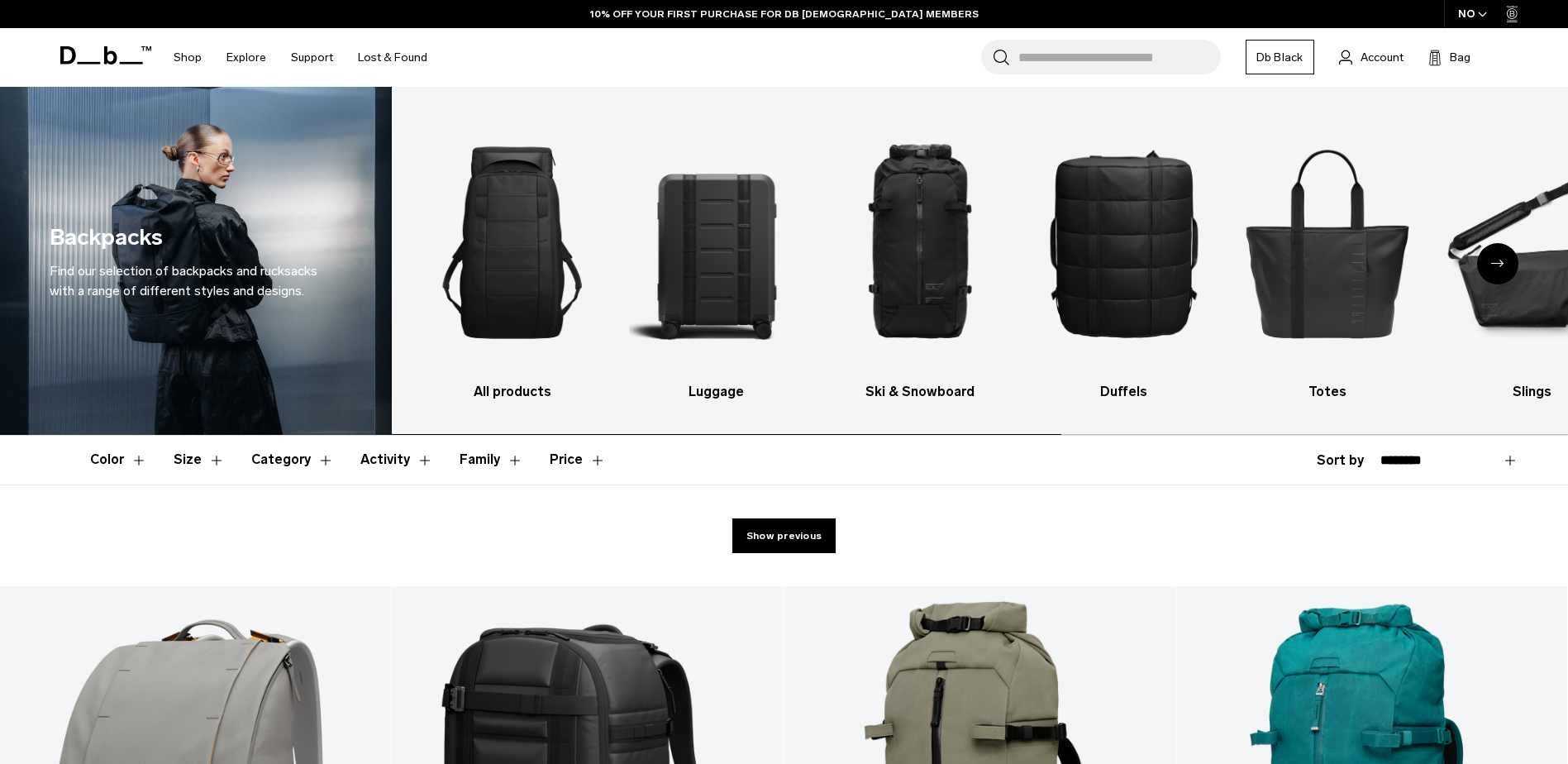
click at [469, 253] on img "1 / 10" at bounding box center [512, 243] width 175 height 262
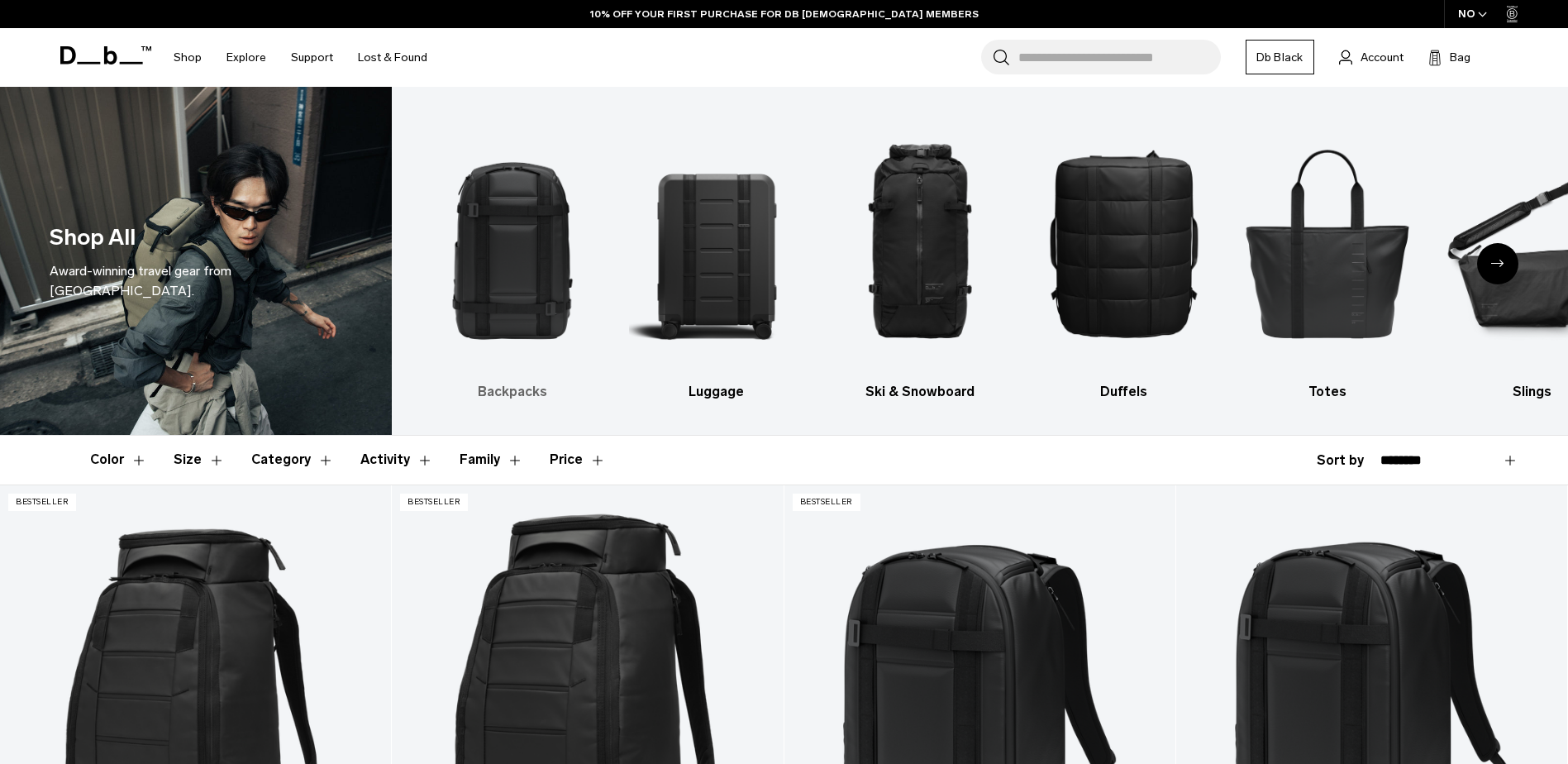
click at [522, 277] on img "1 / 10" at bounding box center [512, 243] width 175 height 262
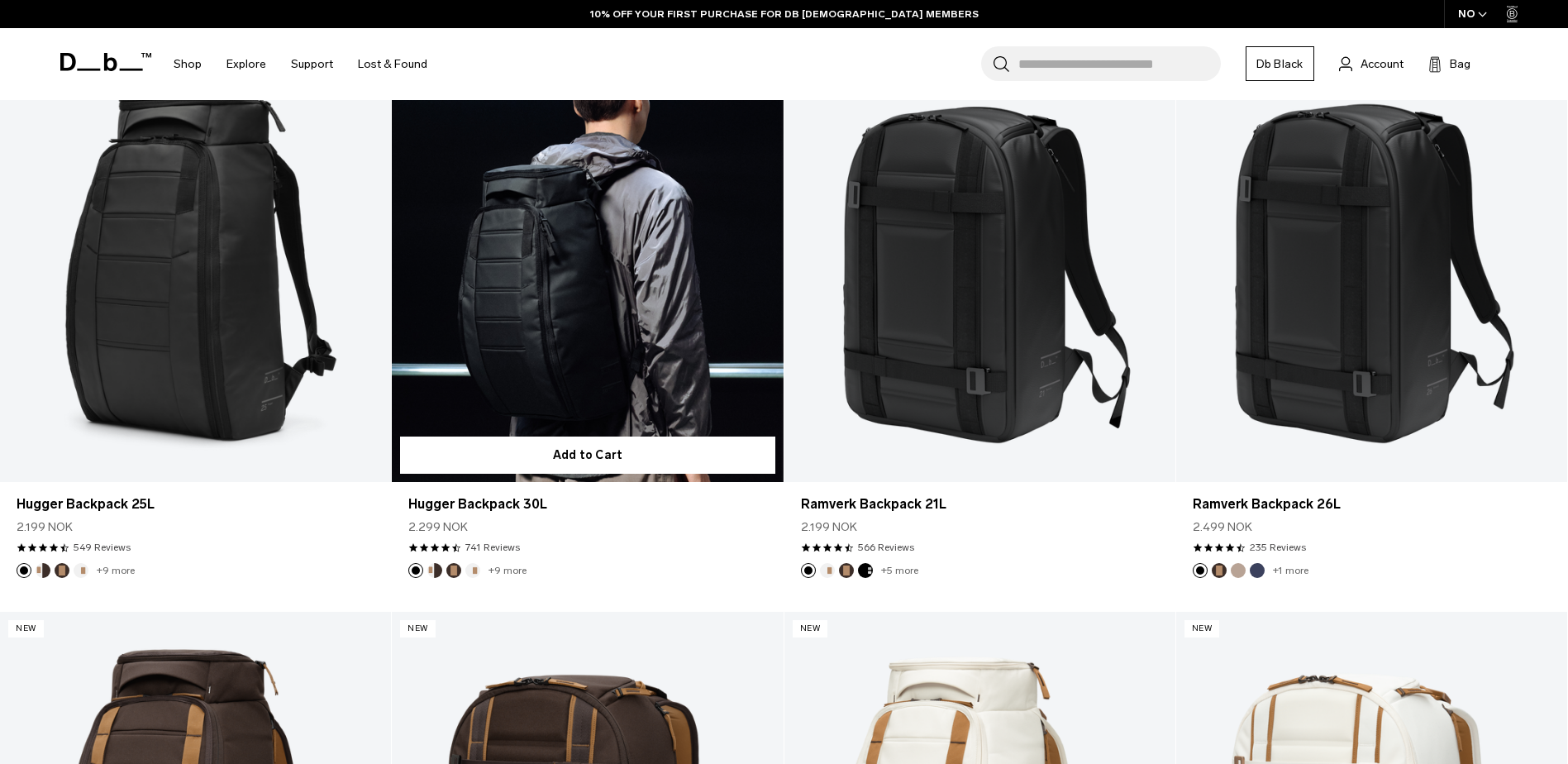
scroll to position [441, 0]
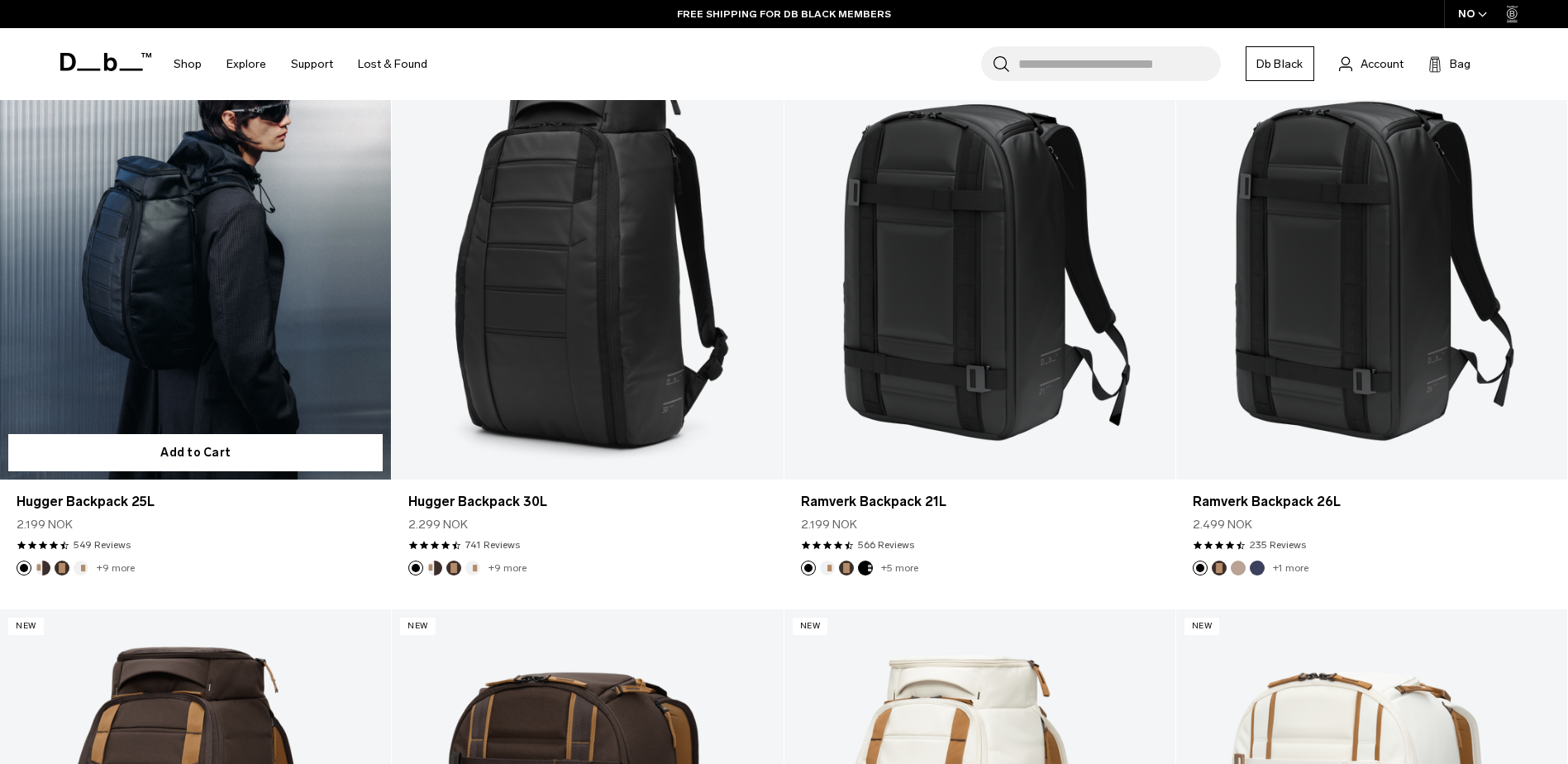
click at [195, 320] on link "Hugger Backpack 25L" at bounding box center [195, 262] width 391 height 435
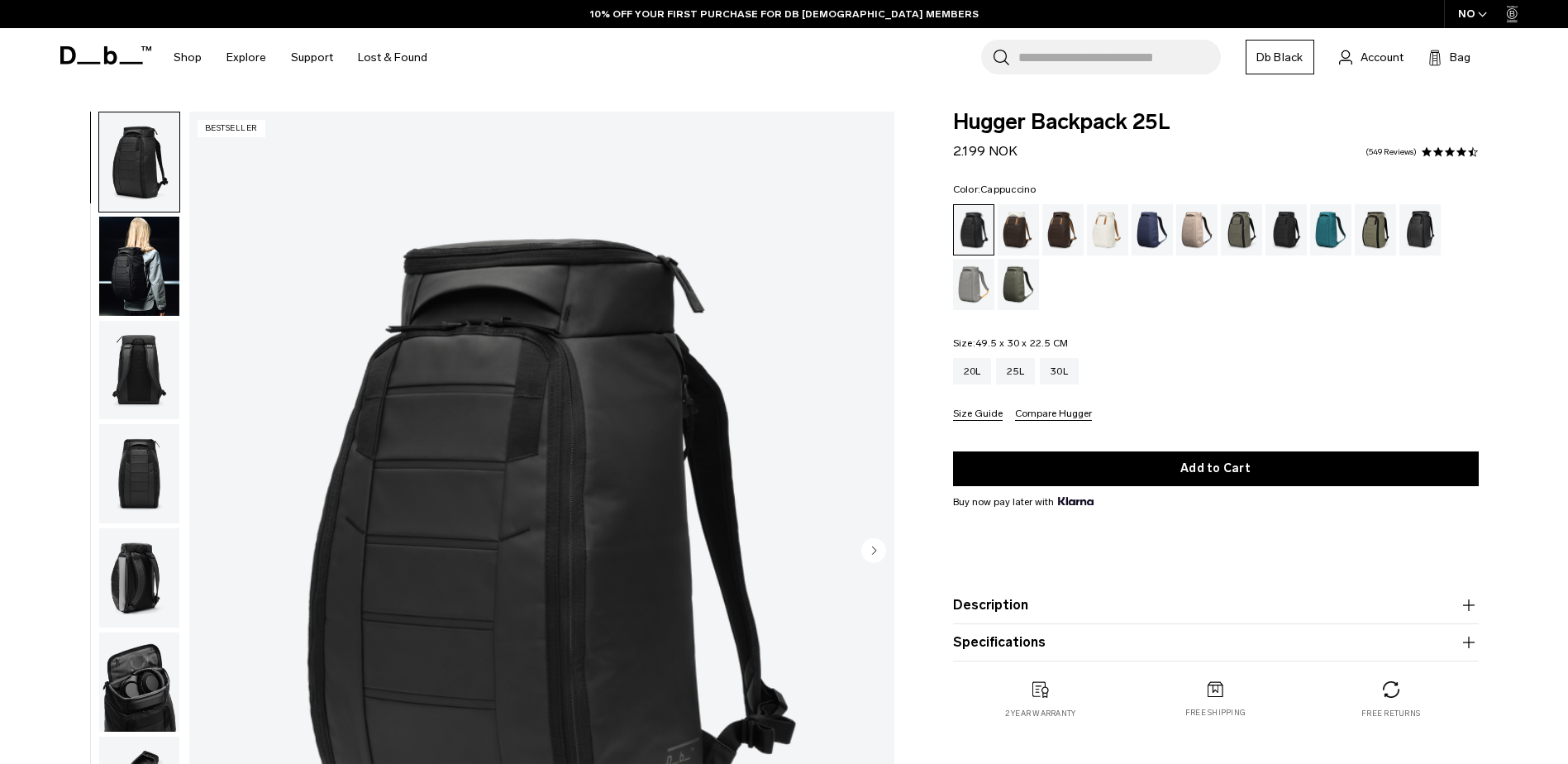
click at [1009, 230] on div "Cappuccino" at bounding box center [1018, 230] width 42 height 52
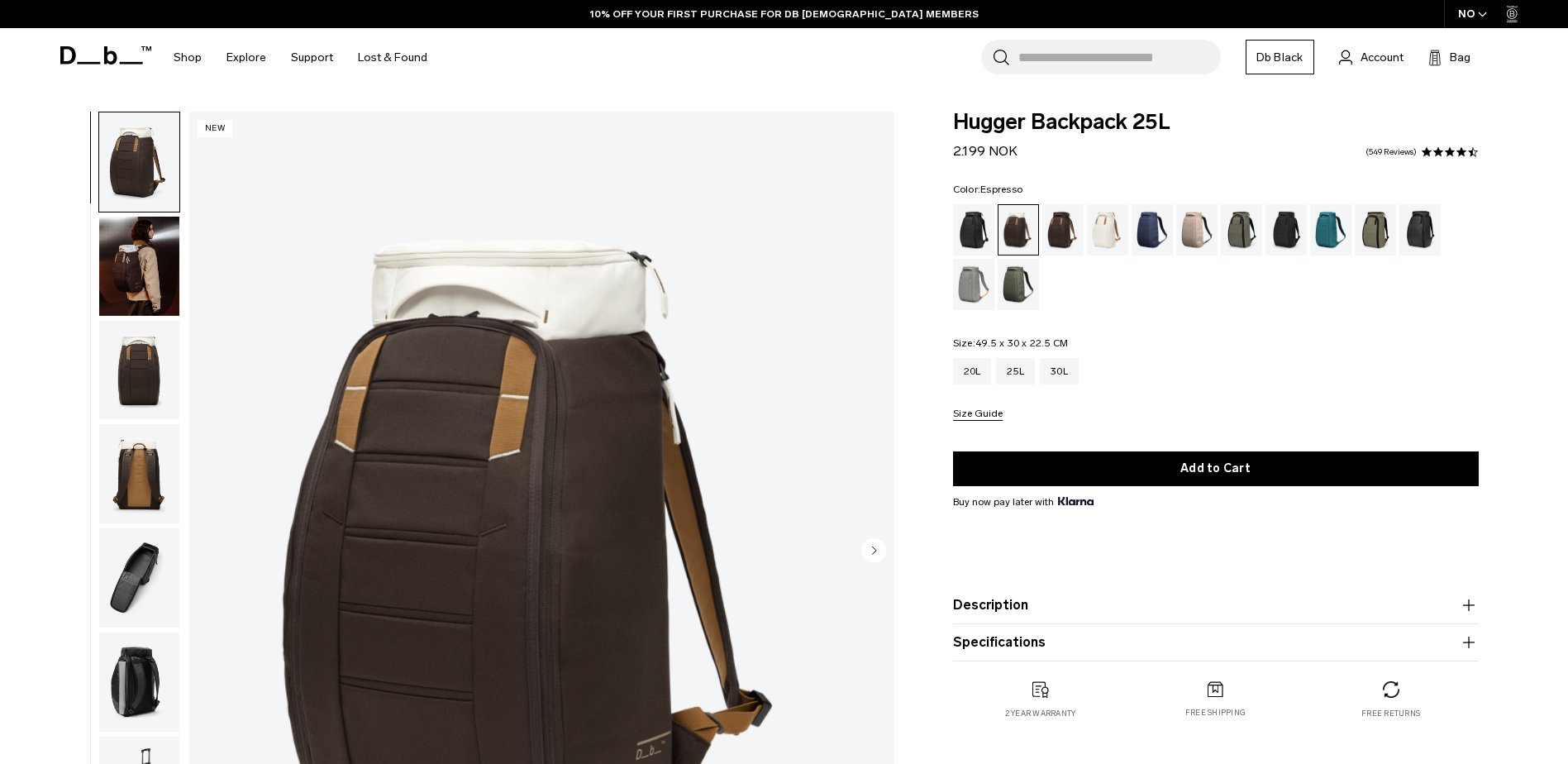
click at [1057, 232] on div "Espresso" at bounding box center [1063, 230] width 42 height 52
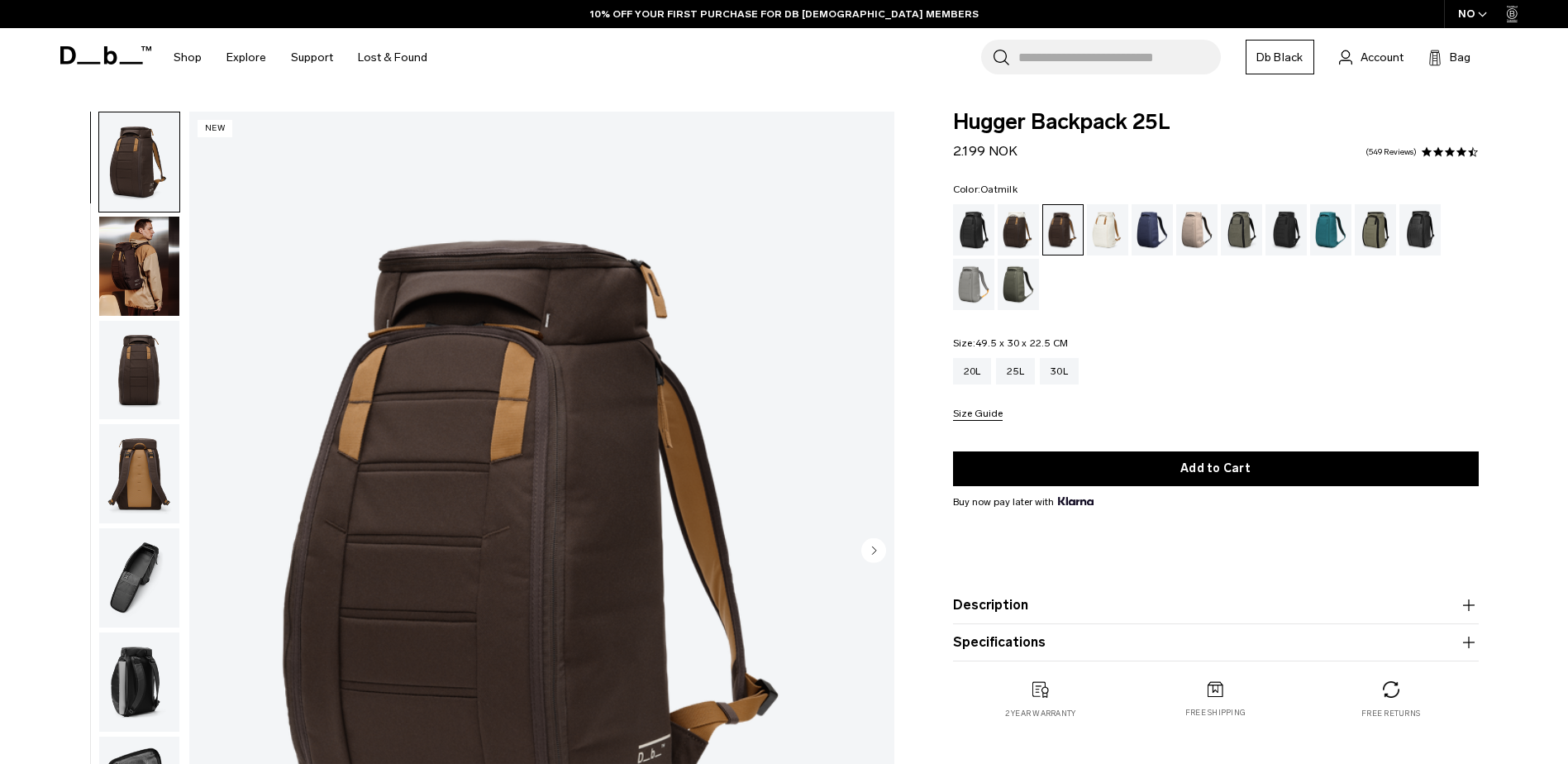
click at [1095, 234] on div "Oatmilk" at bounding box center [1108, 230] width 42 height 52
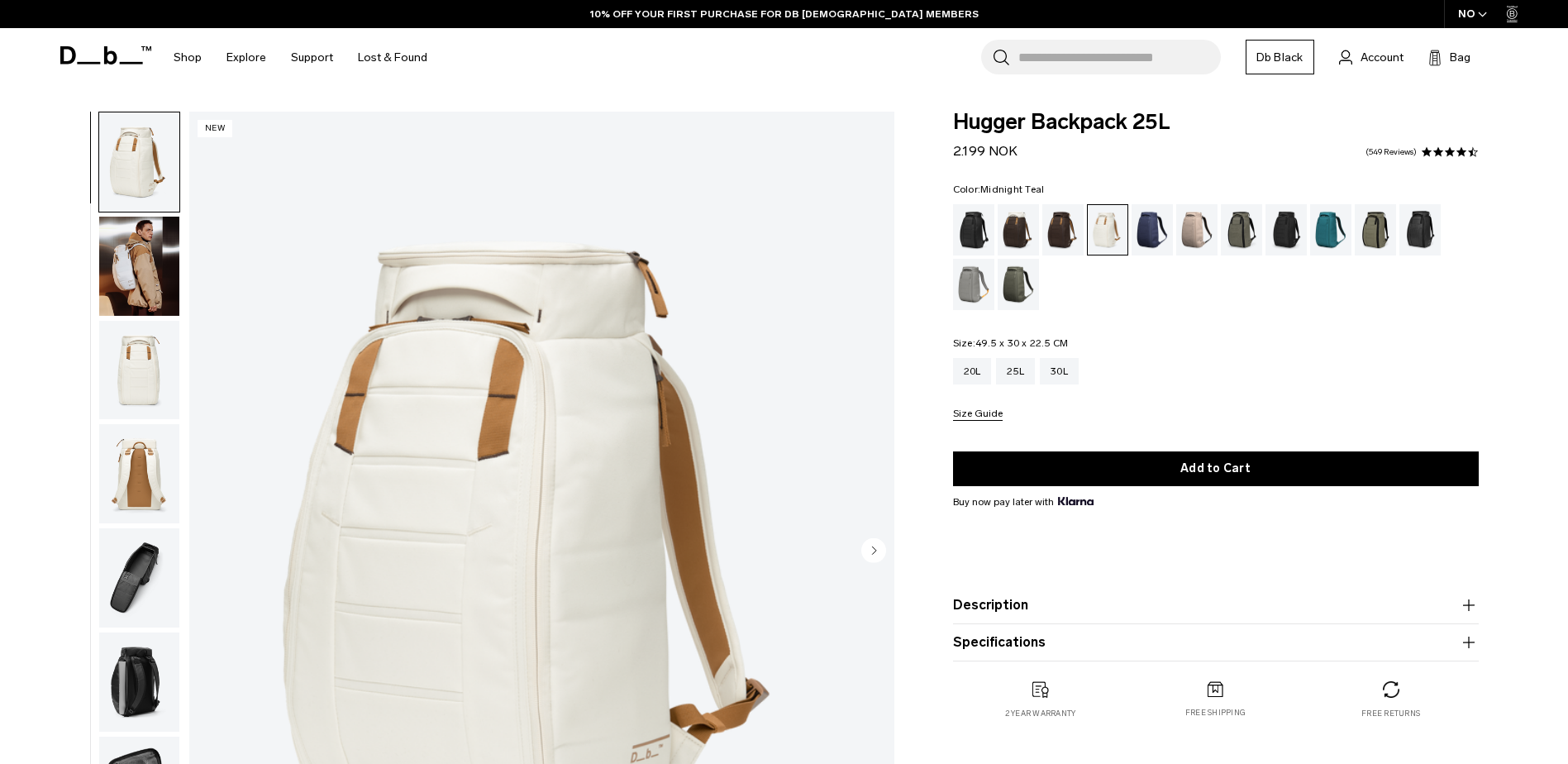
click at [1338, 224] on div "Midnight Teal" at bounding box center [1331, 230] width 42 height 52
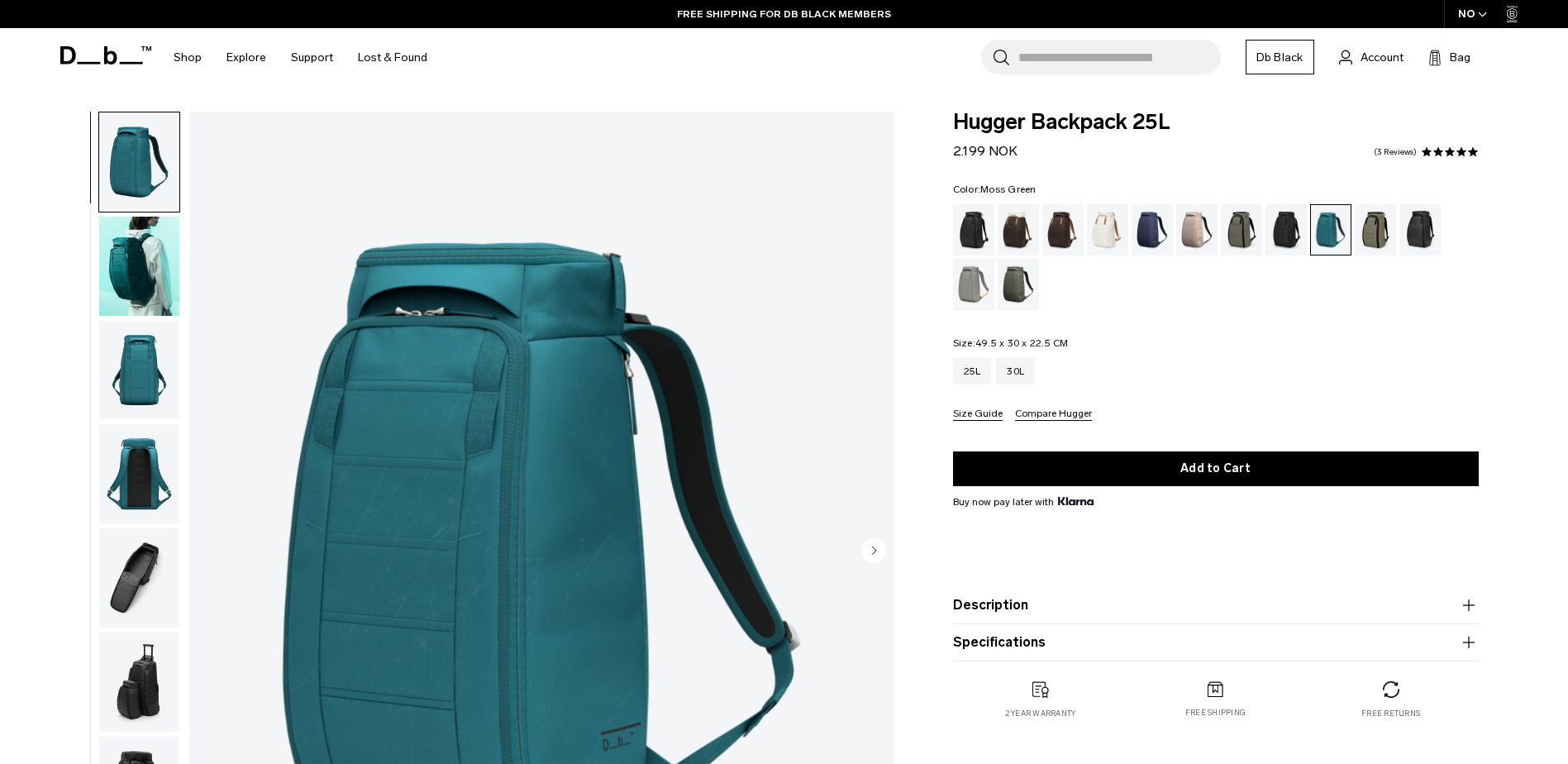
click at [1017, 277] on div "Moss Green" at bounding box center [1018, 285] width 42 height 52
